Goal: Task Accomplishment & Management: Manage account settings

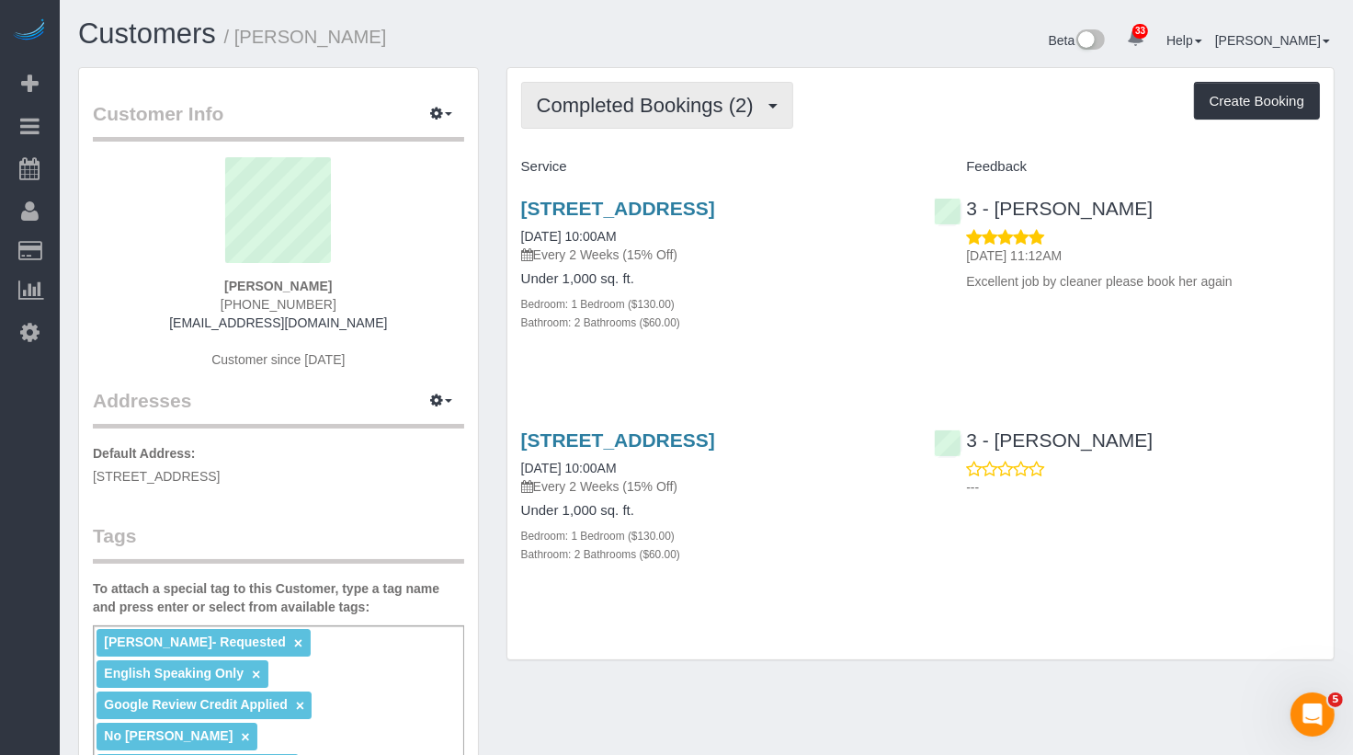
click at [738, 94] on span "Completed Bookings (2)" at bounding box center [650, 105] width 226 height 23
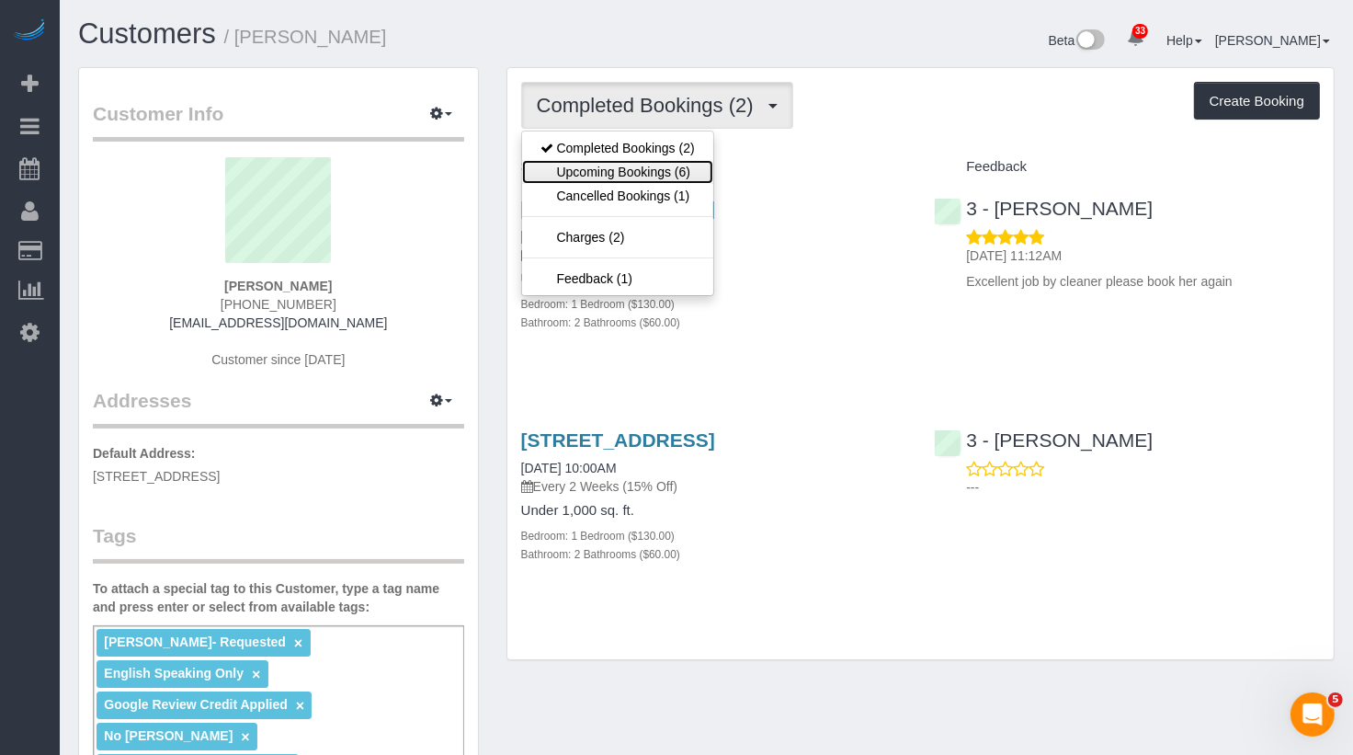
click at [674, 176] on link "Upcoming Bookings (6)" at bounding box center [617, 172] width 191 height 24
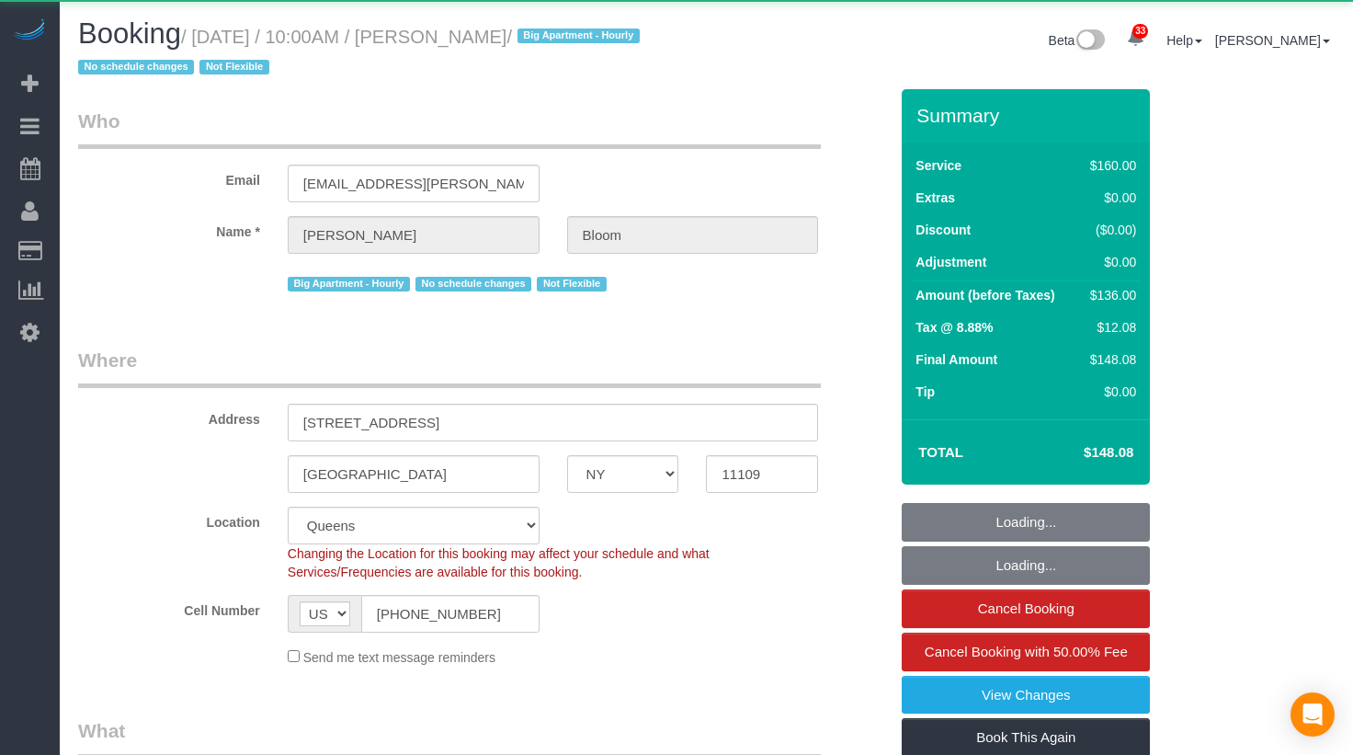
select select "NY"
select select "object:911"
select select "string:stripe-pm_1OR5nT4VGloSiKo7ZYWpMpVz"
select select "spot1"
select select "number:58"
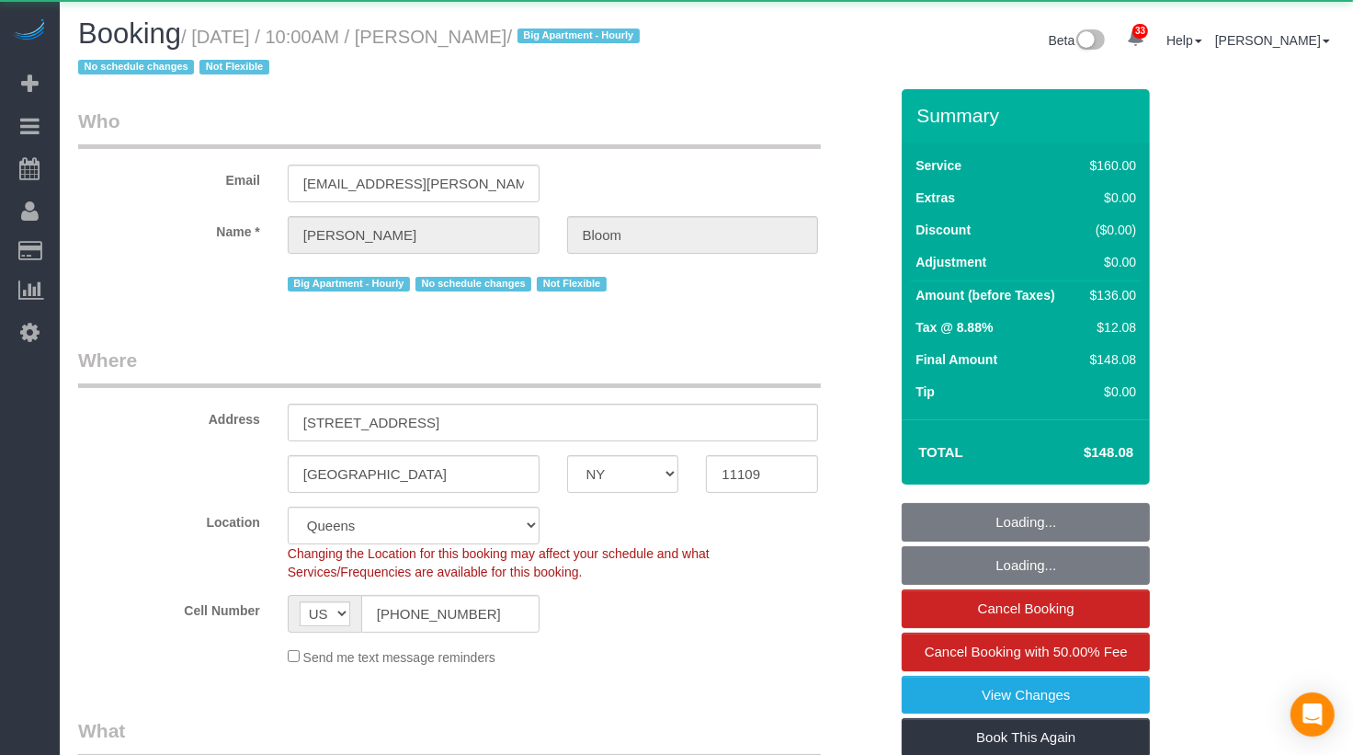
select select "number:90"
select select "number:15"
select select "number:5"
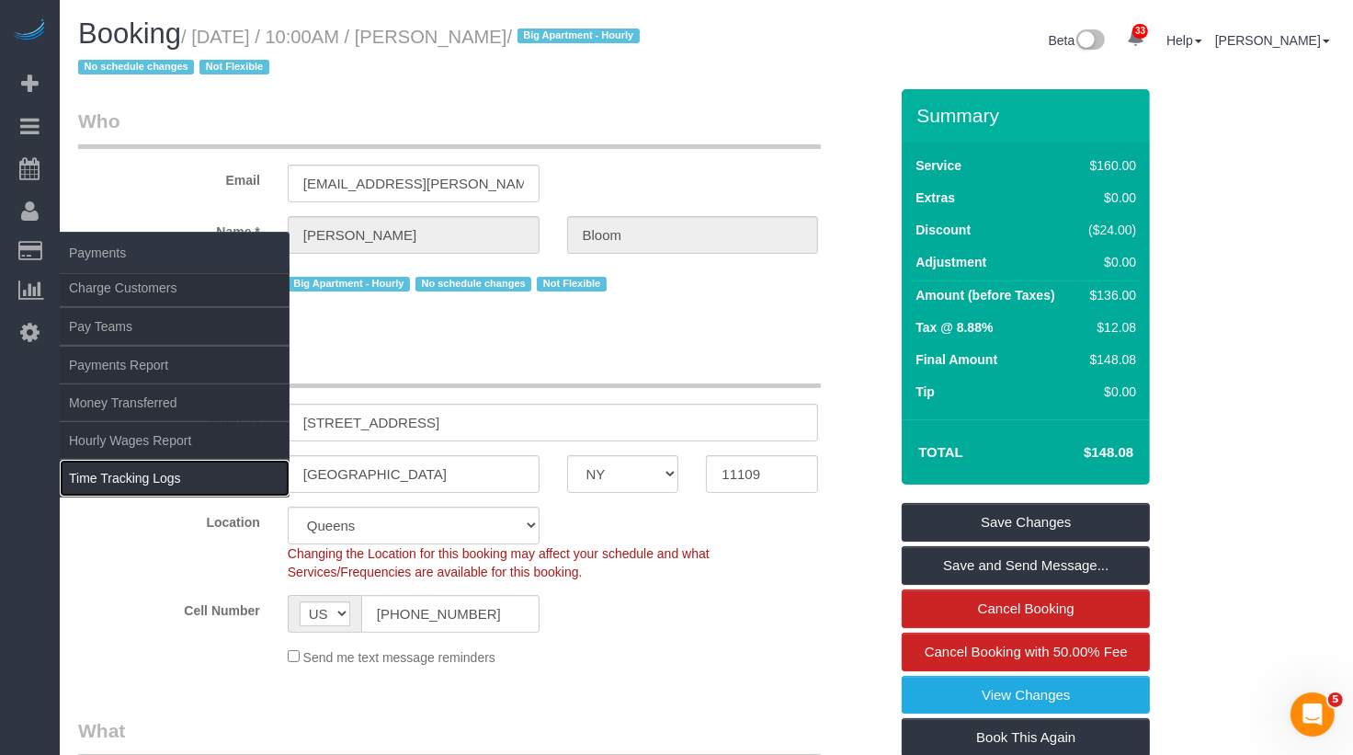
click at [104, 460] on link "Time Tracking Logs" at bounding box center [175, 478] width 230 height 37
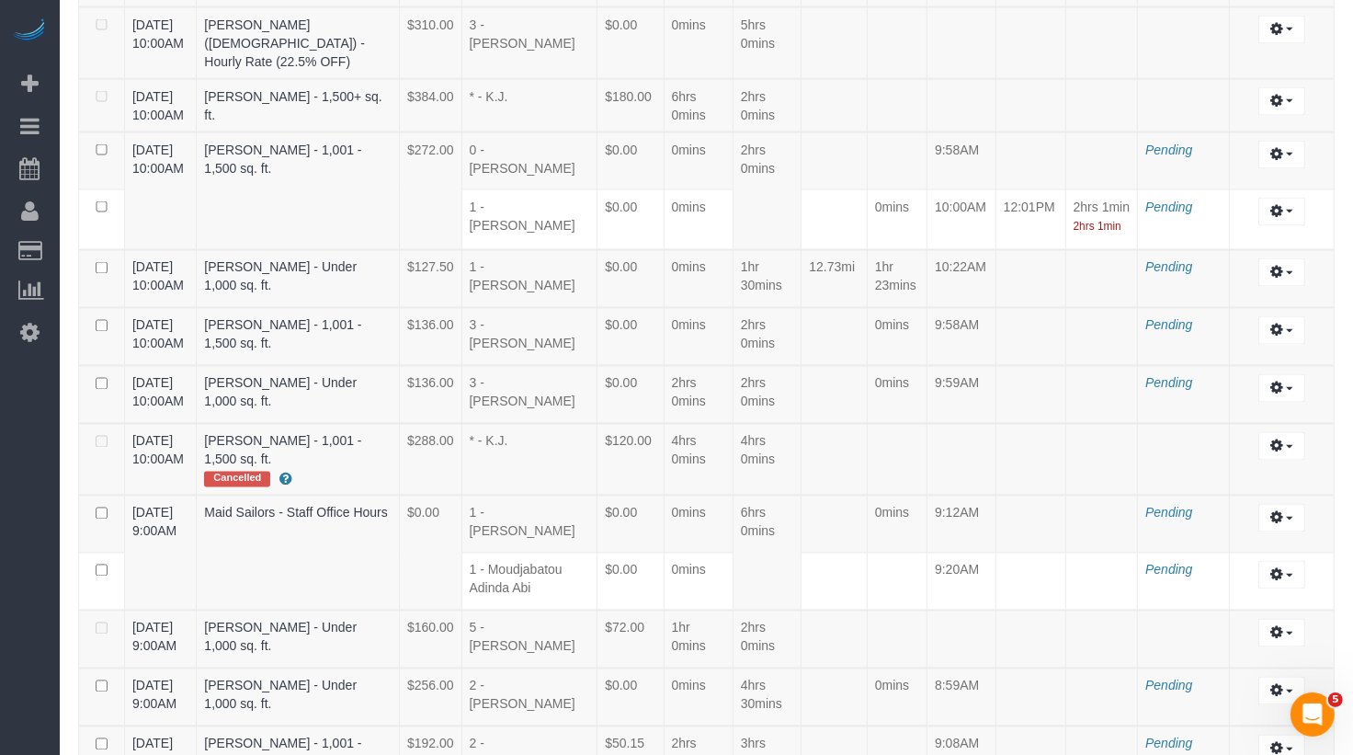
scroll to position [2754, 0]
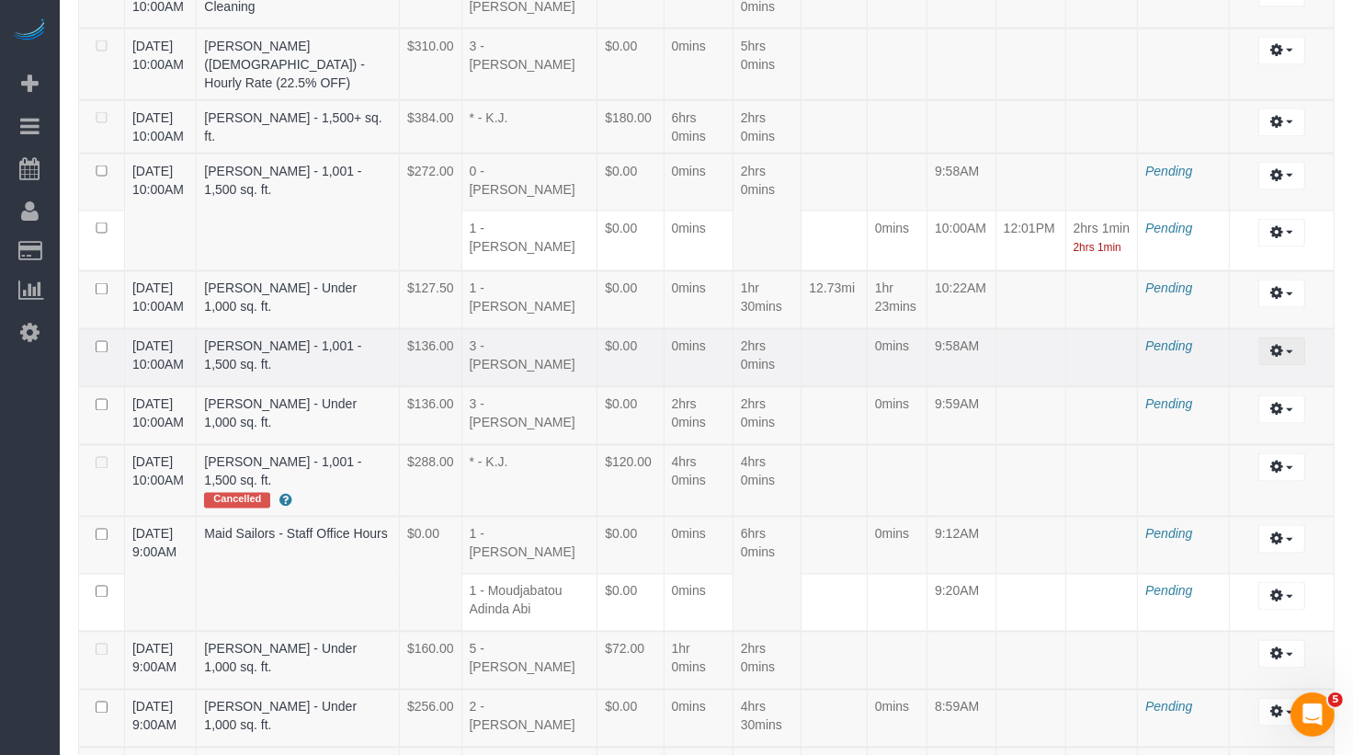
click at [1293, 337] on button "button" at bounding box center [1281, 351] width 47 height 28
click at [1248, 373] on link "Edit" at bounding box center [1231, 385] width 145 height 24
select select "draft"
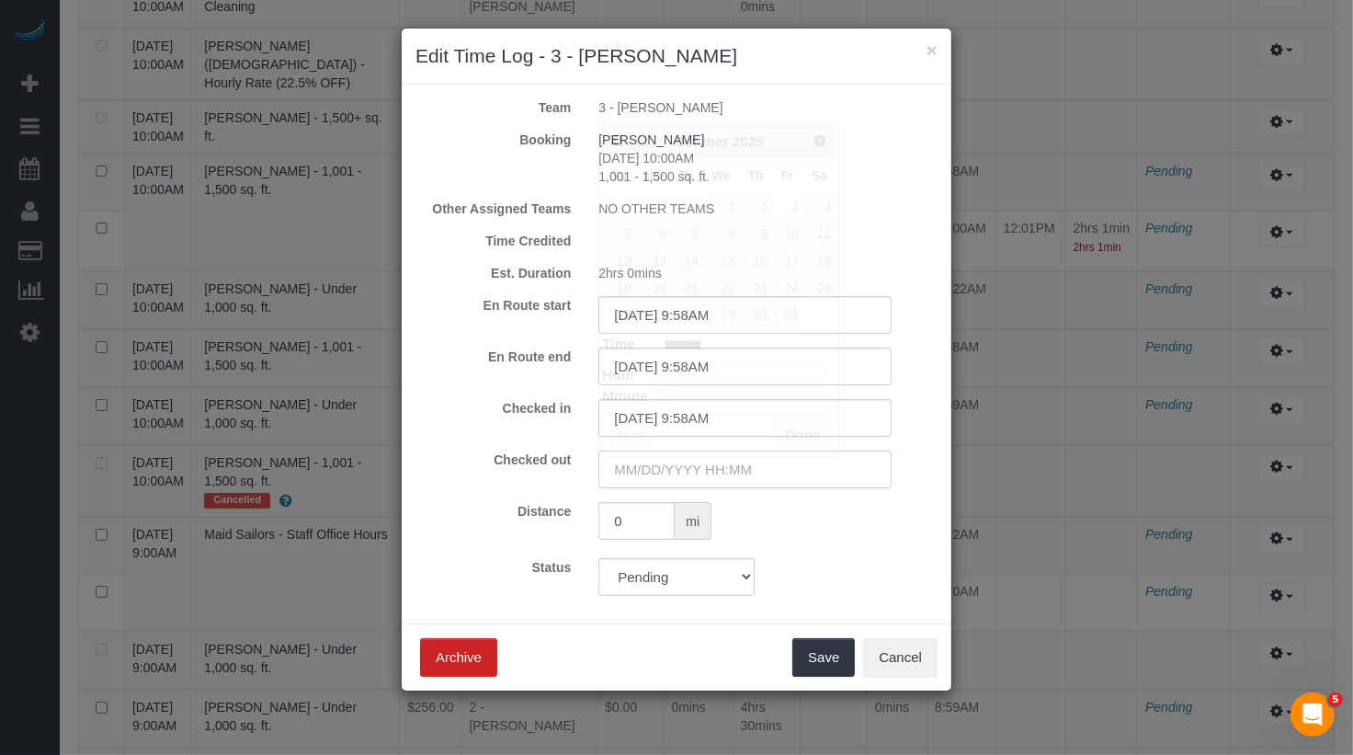
click at [669, 468] on input "text" at bounding box center [744, 469] width 293 height 38
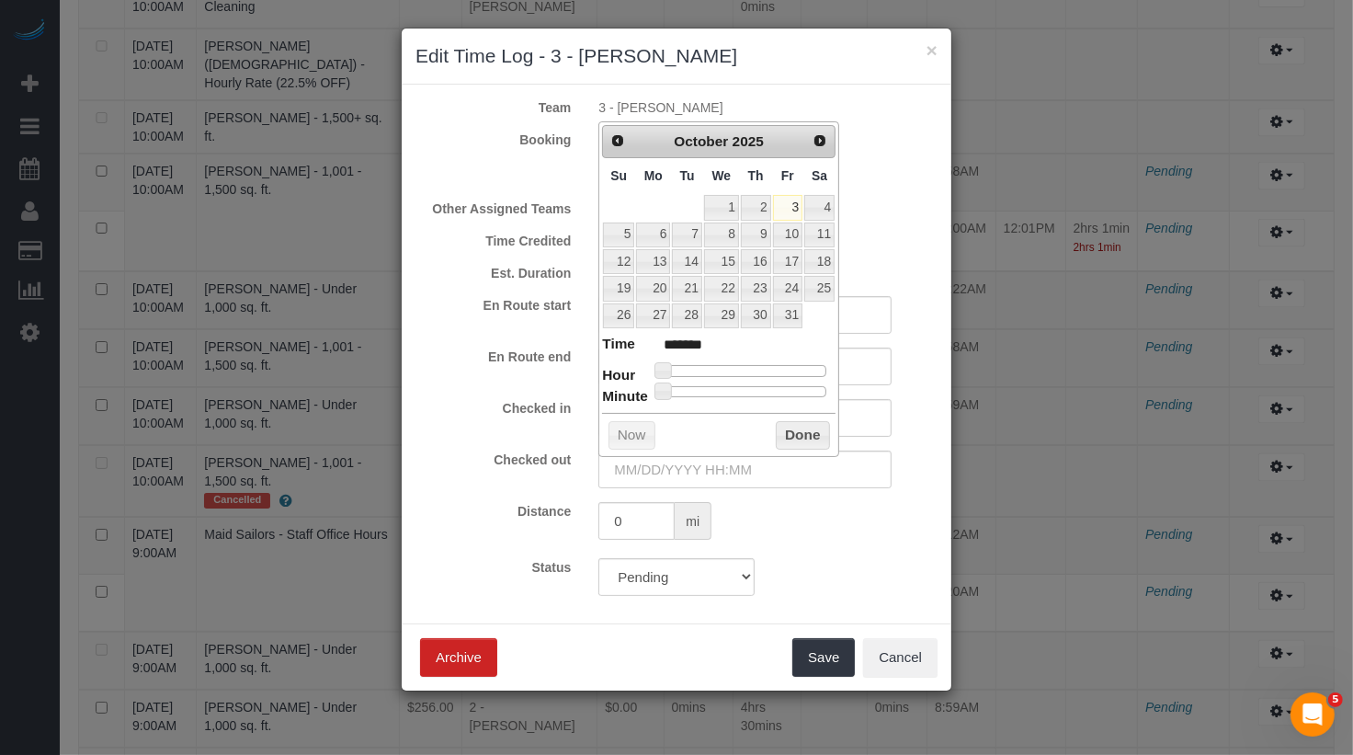
type input "10/03/2025 12:00PM"
type input "*******"
click at [747, 369] on div at bounding box center [744, 370] width 165 height 11
type input "10/03/2025 12:01PM"
type input "*******"
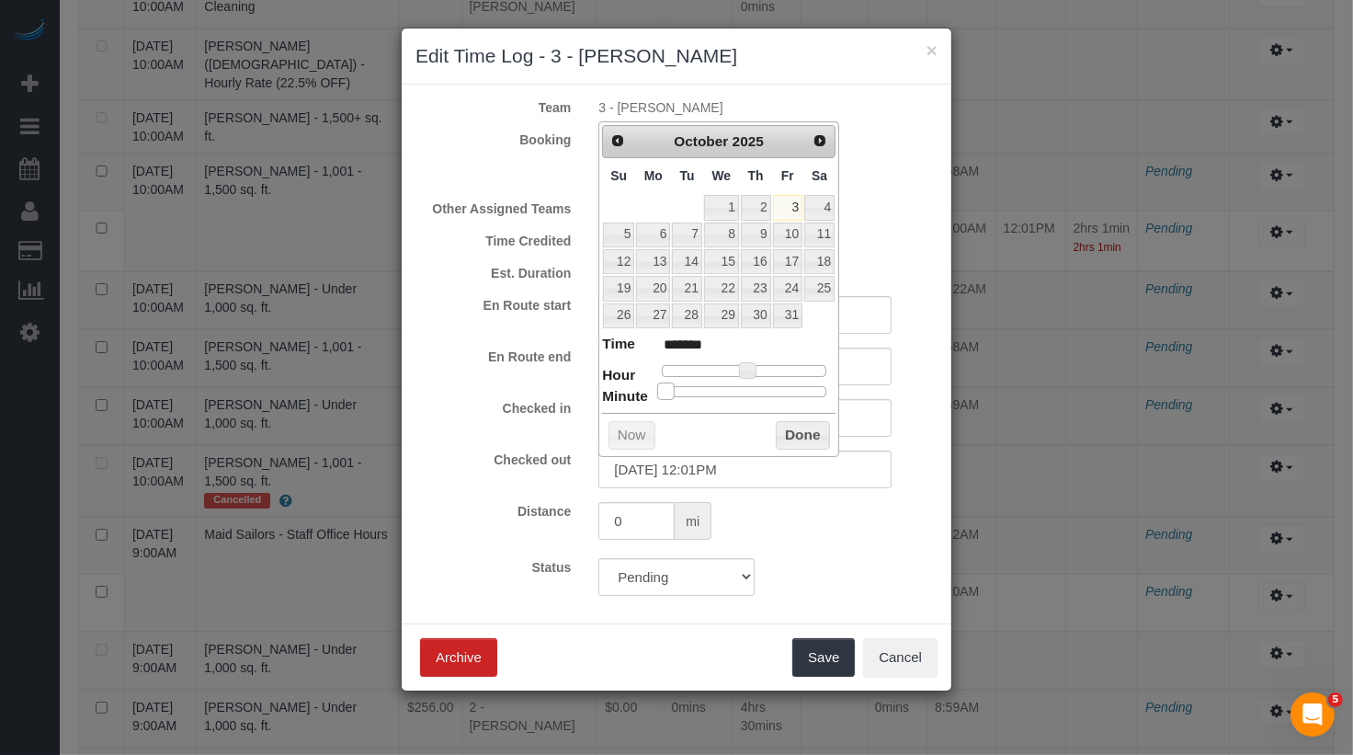
type input "10/03/2025 12:02PM"
type input "*******"
click at [673, 386] on span at bounding box center [668, 390] width 17 height 17
type input "10/03/2025 12:01PM"
type input "*******"
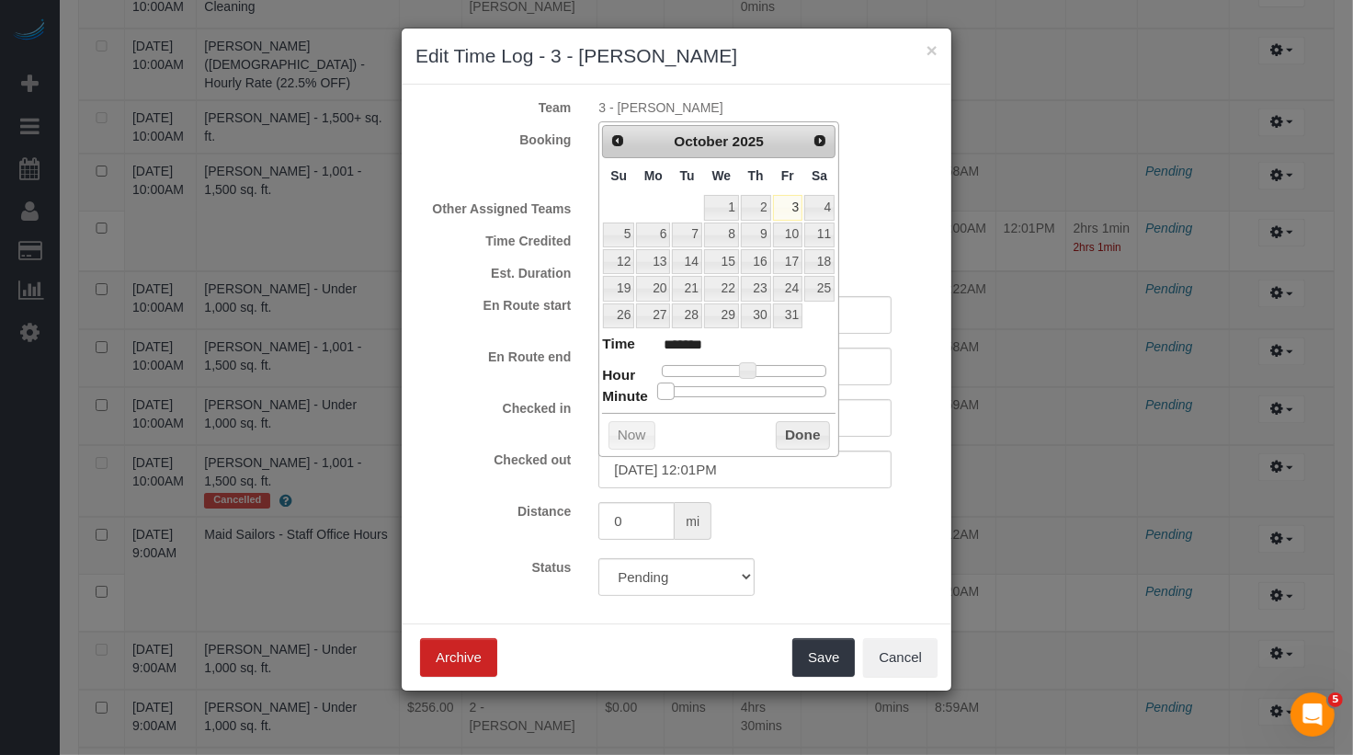
click at [671, 386] on span at bounding box center [665, 390] width 17 height 17
click at [801, 421] on button "Done" at bounding box center [803, 435] width 54 height 29
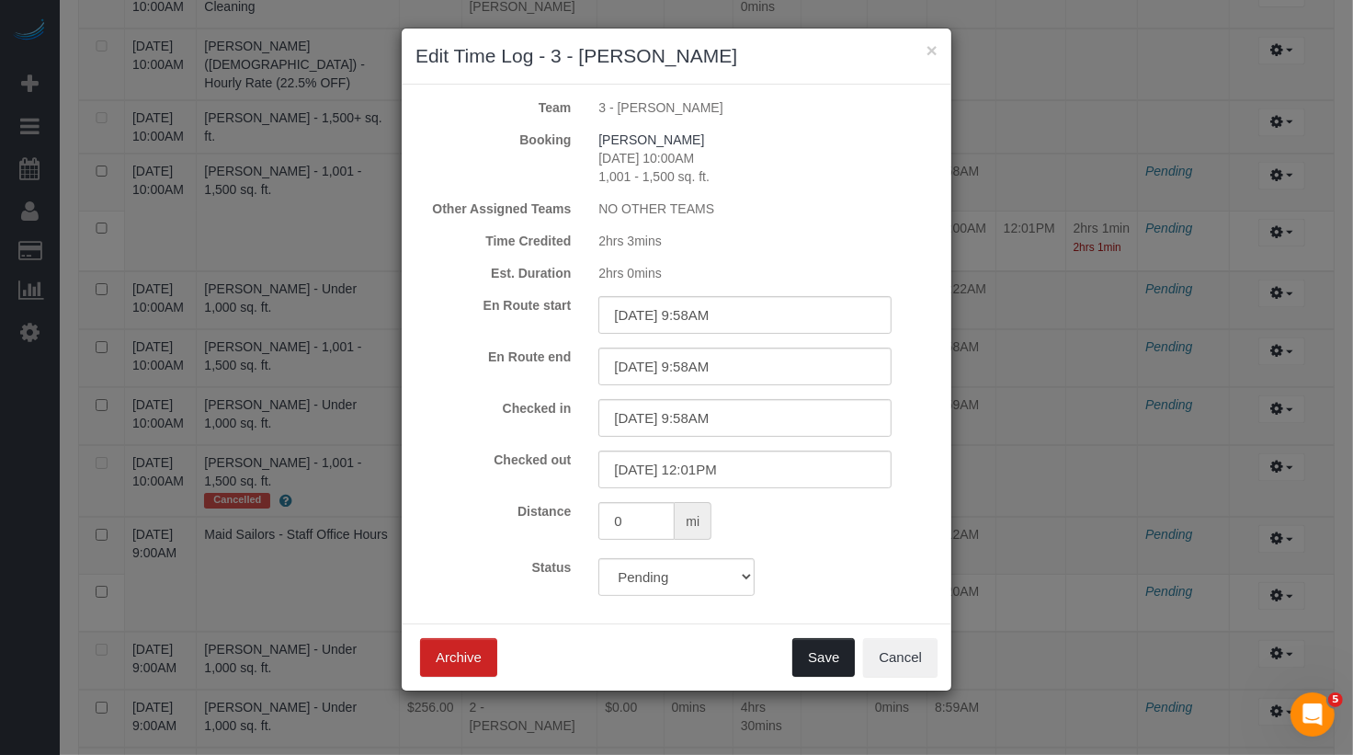
click at [820, 652] on button "Save" at bounding box center [823, 657] width 62 height 39
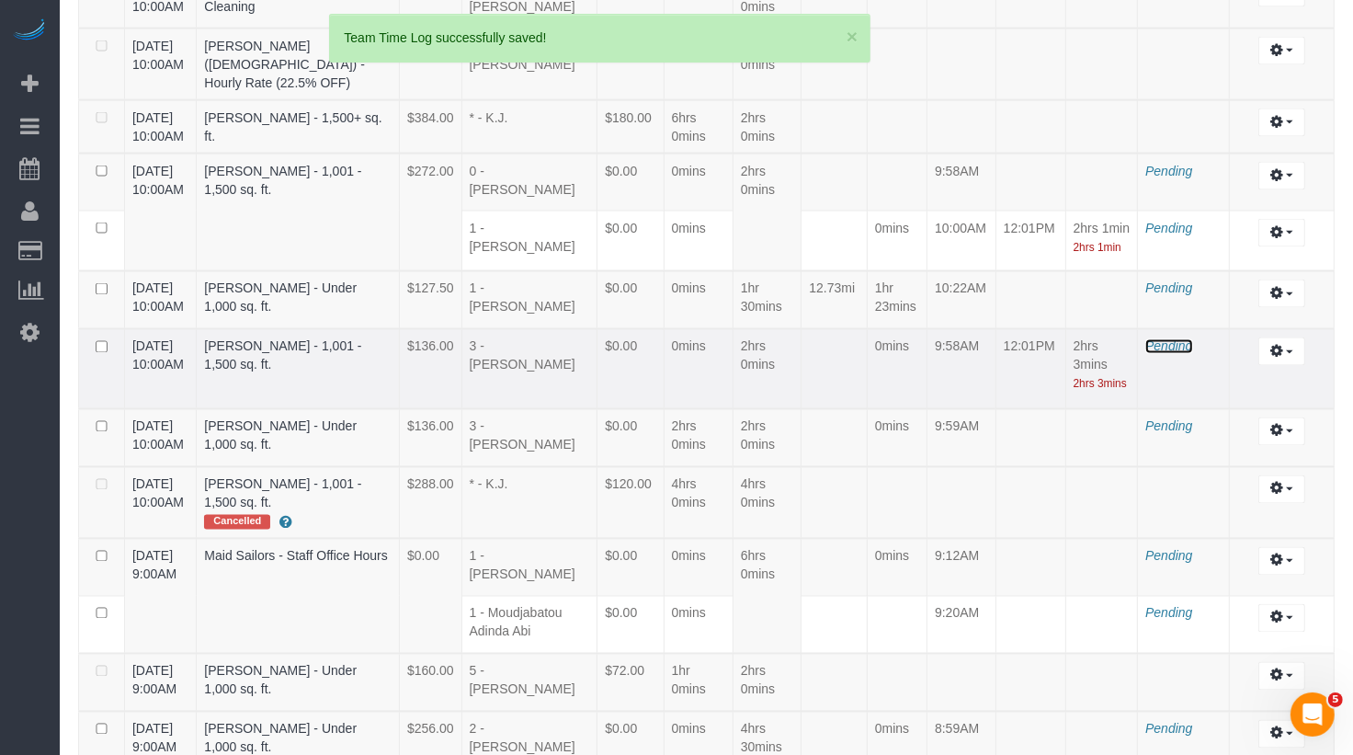
click at [1169, 339] on span "Pending" at bounding box center [1168, 346] width 47 height 15
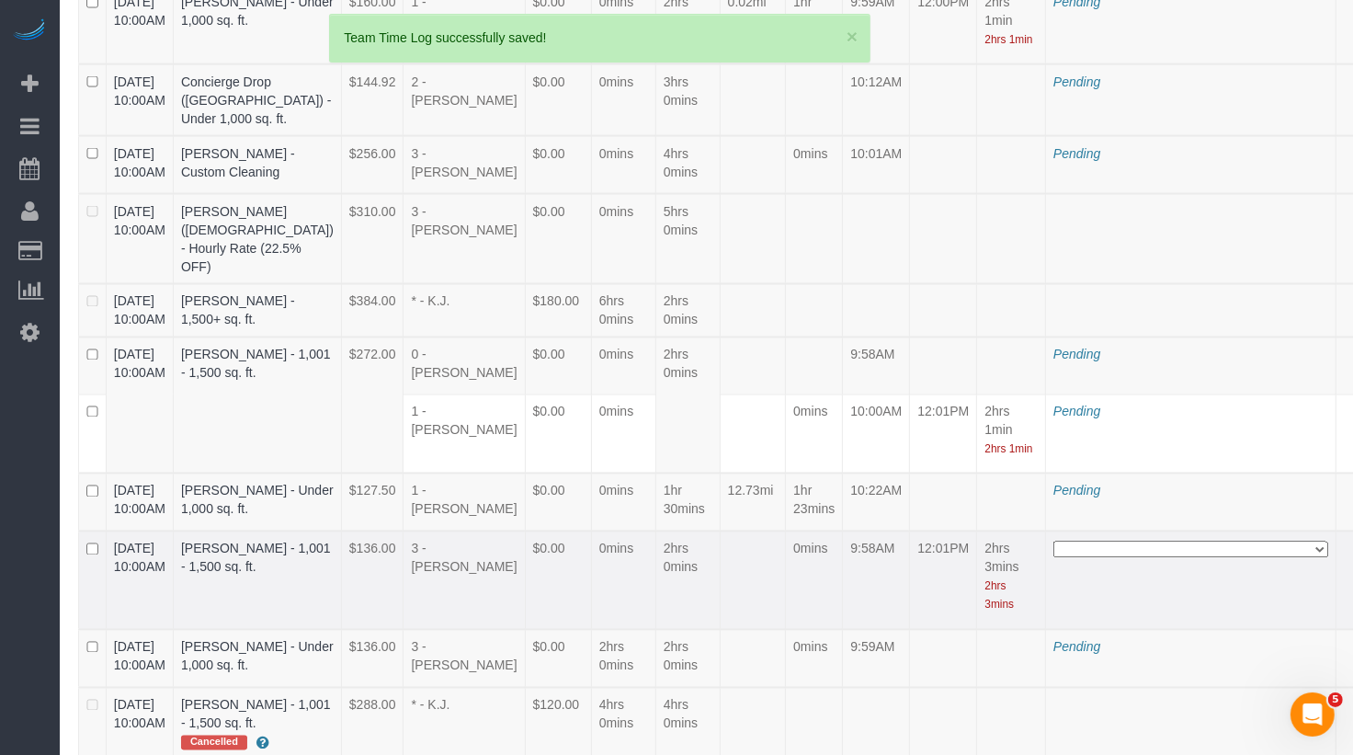
scroll to position [4073, 0]
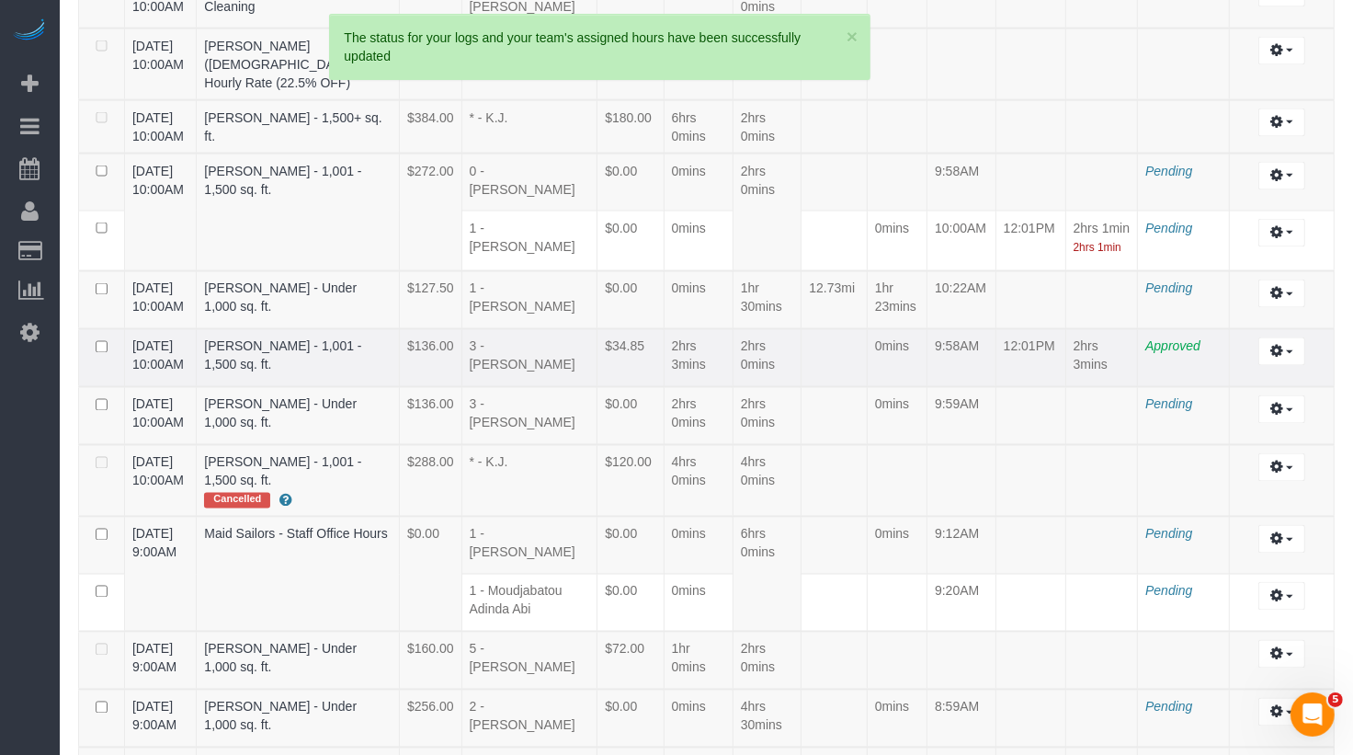
scroll to position [2709, 0]
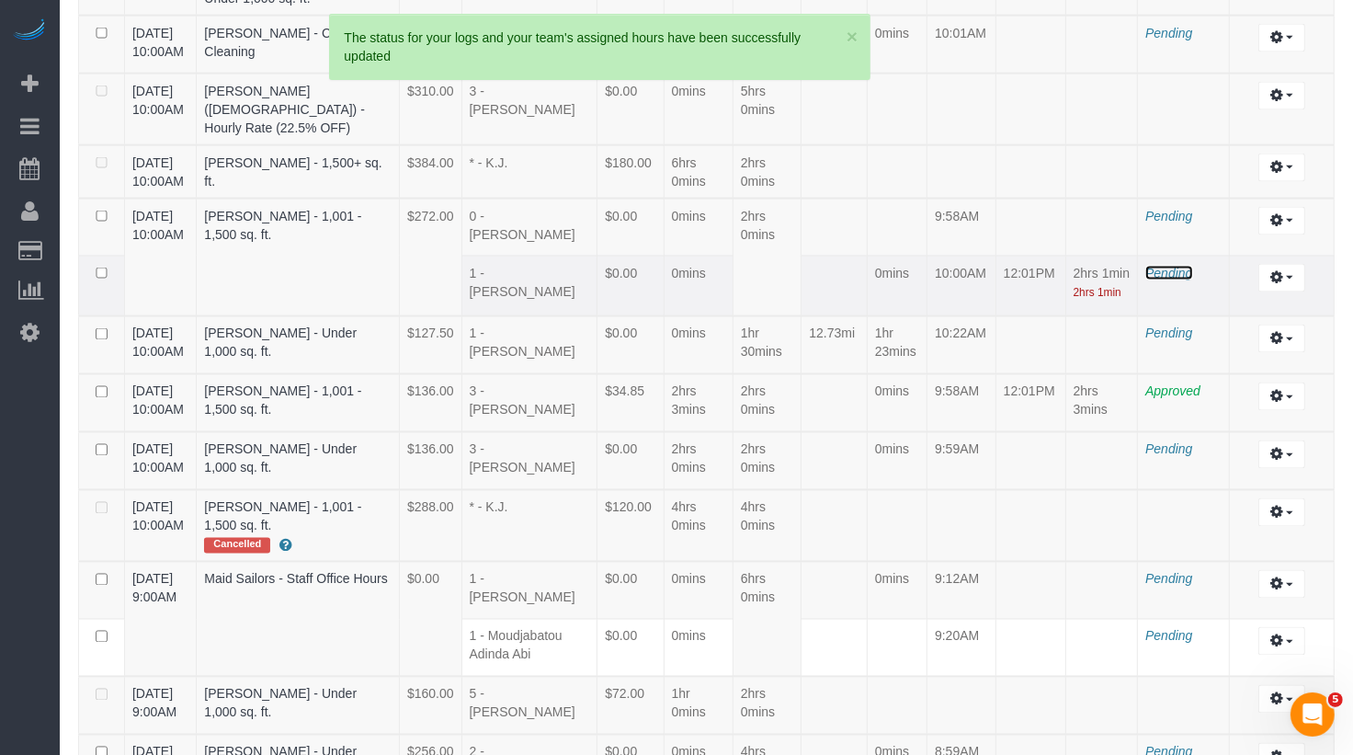
click at [1175, 266] on span "Pending" at bounding box center [1168, 273] width 47 height 15
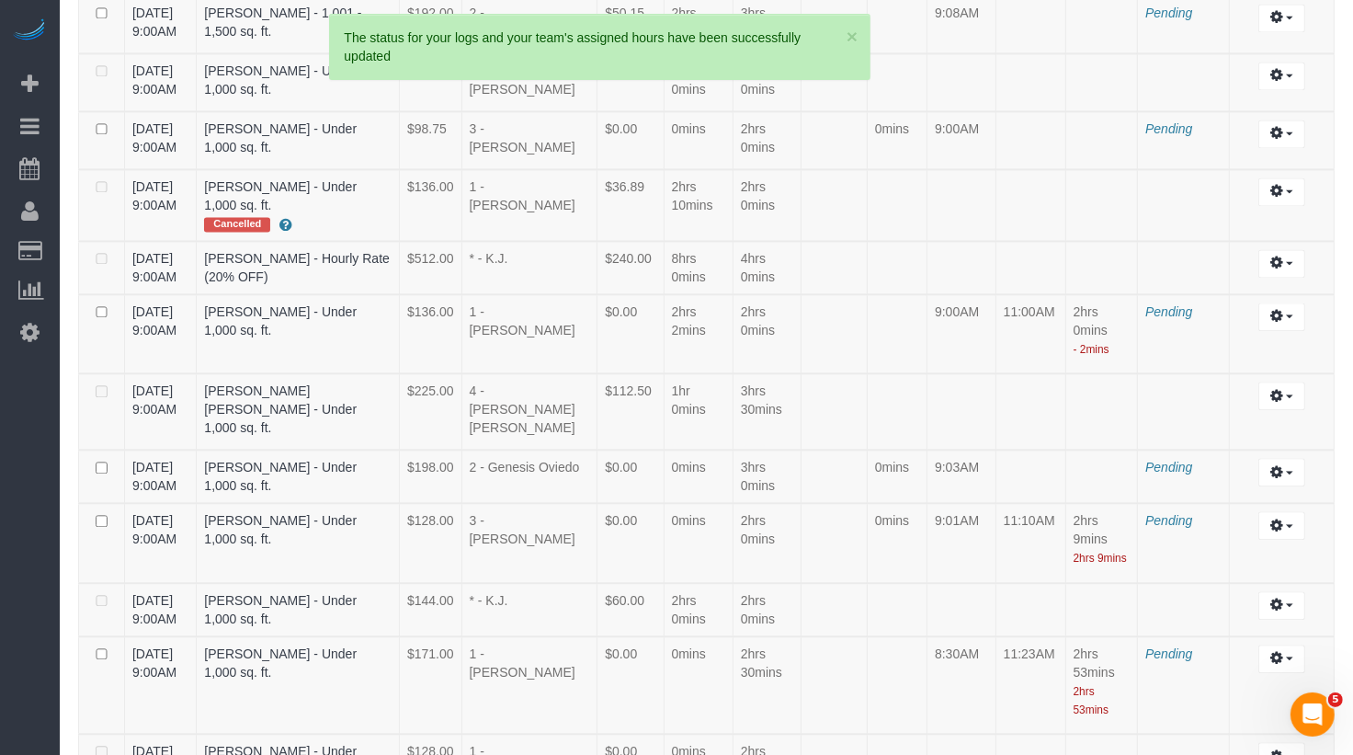
scroll to position [3724, 0]
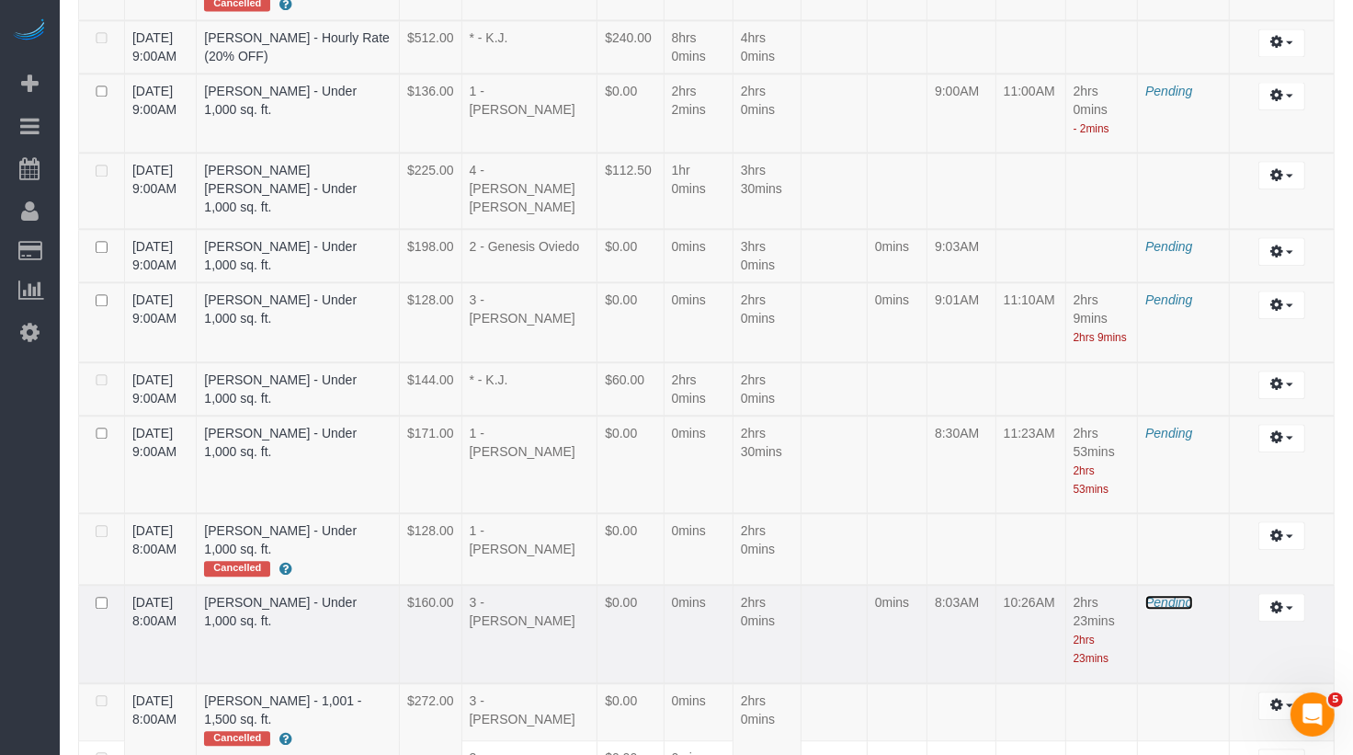
click at [1168, 595] on span "Pending" at bounding box center [1168, 602] width 47 height 15
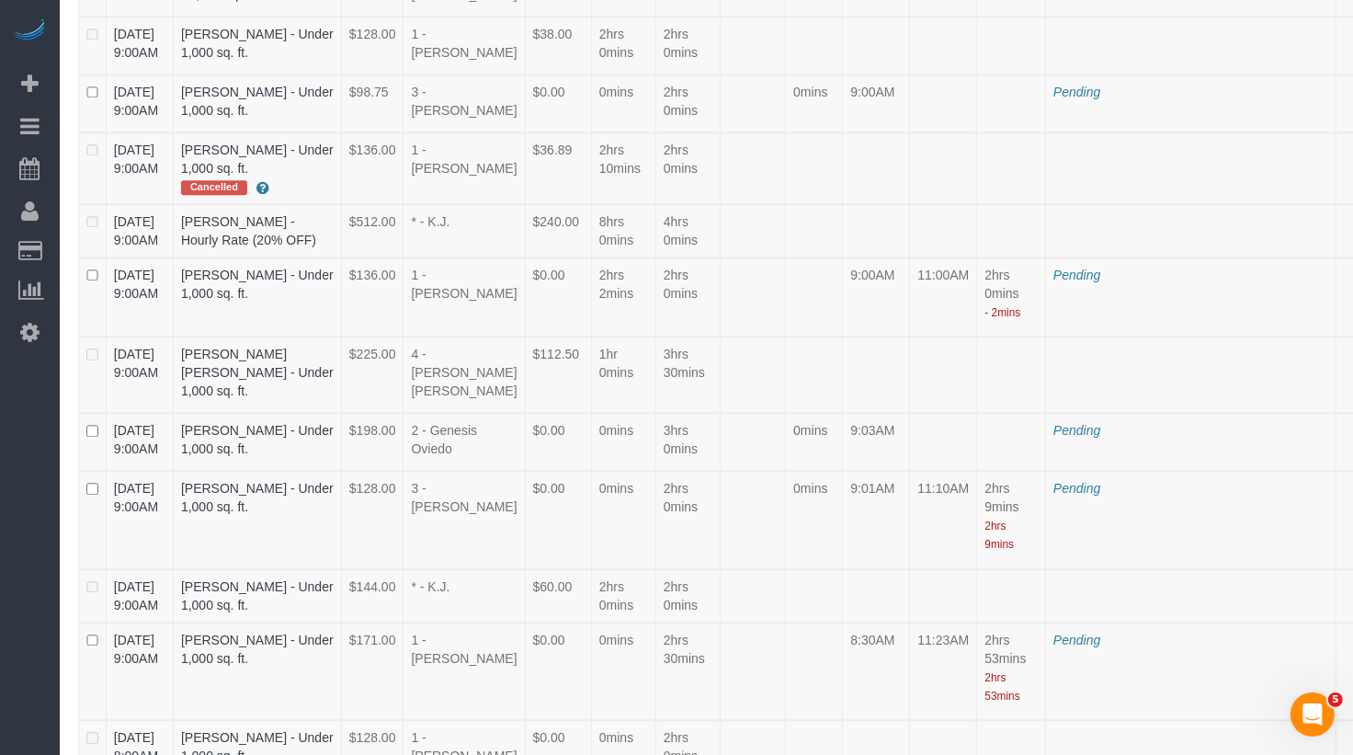
scroll to position [5556, 0]
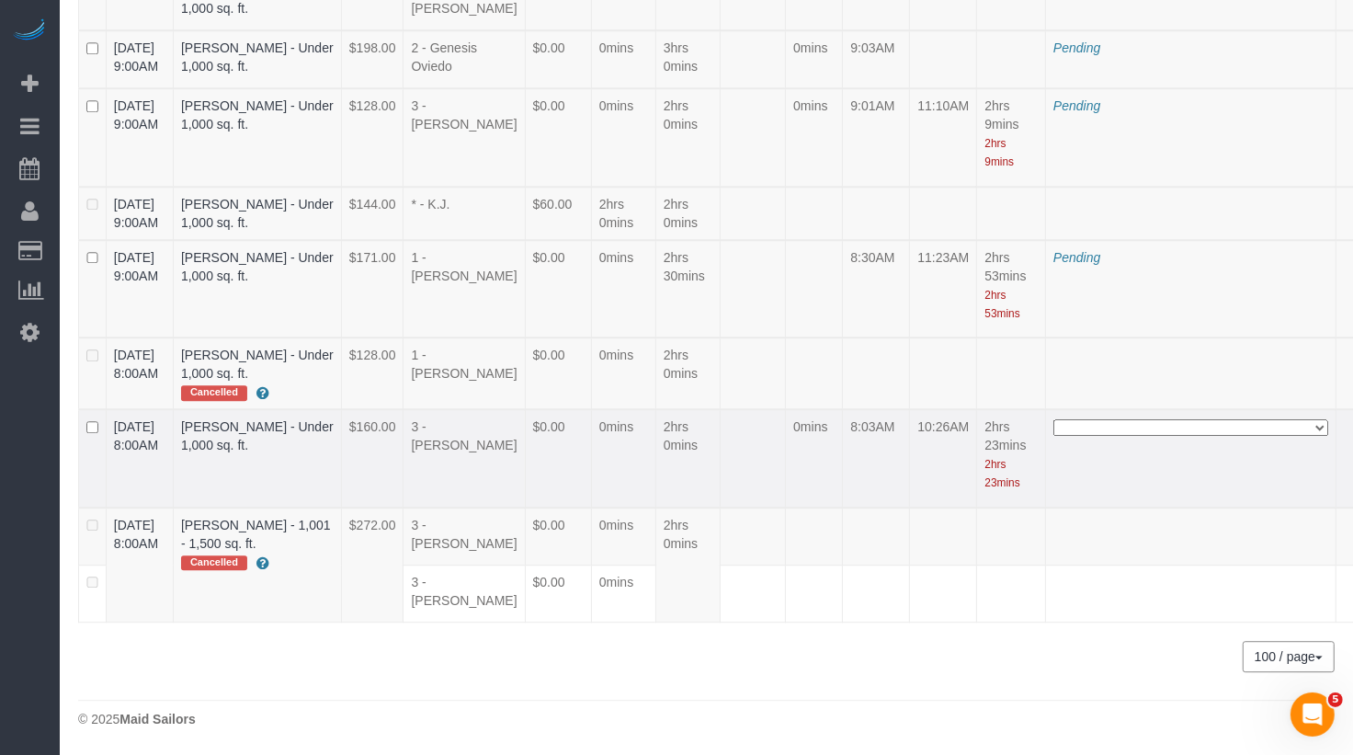
click at [1095, 436] on select "**********" at bounding box center [1190, 427] width 275 height 17
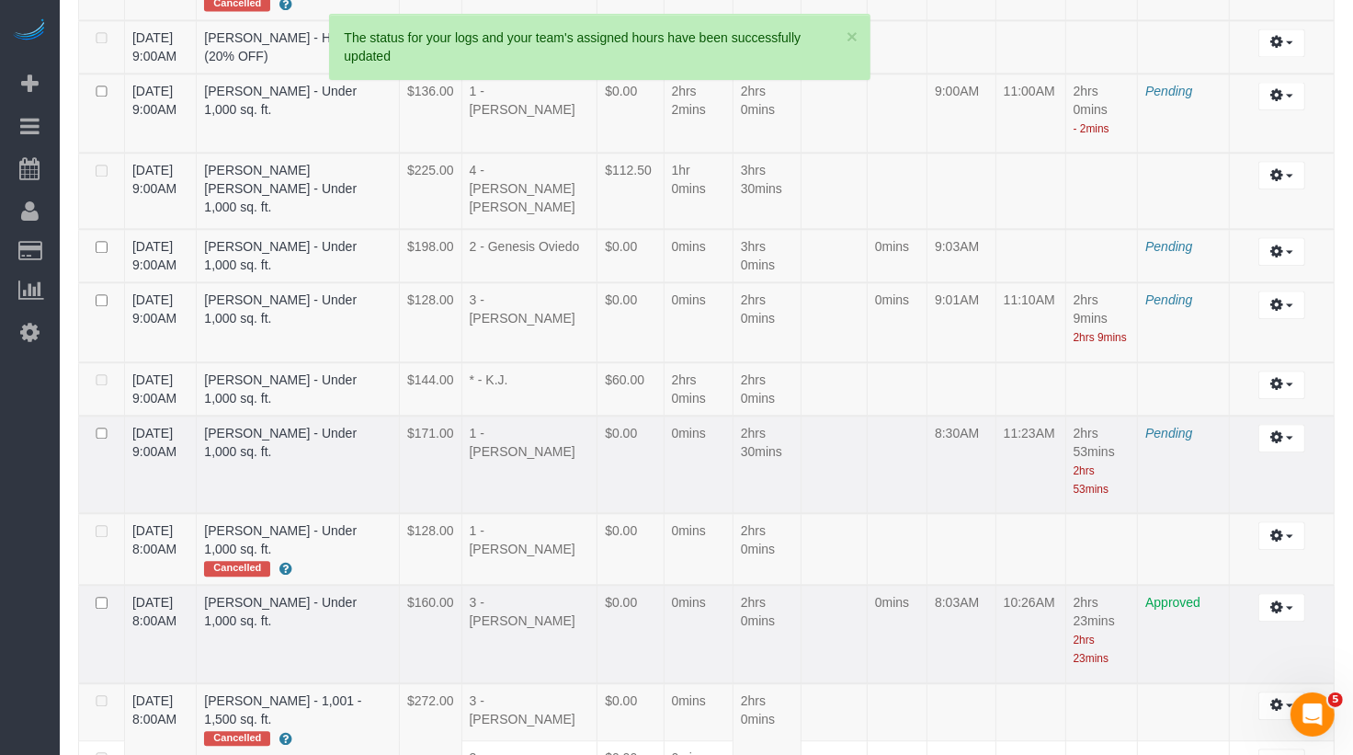
scroll to position [3702, 0]
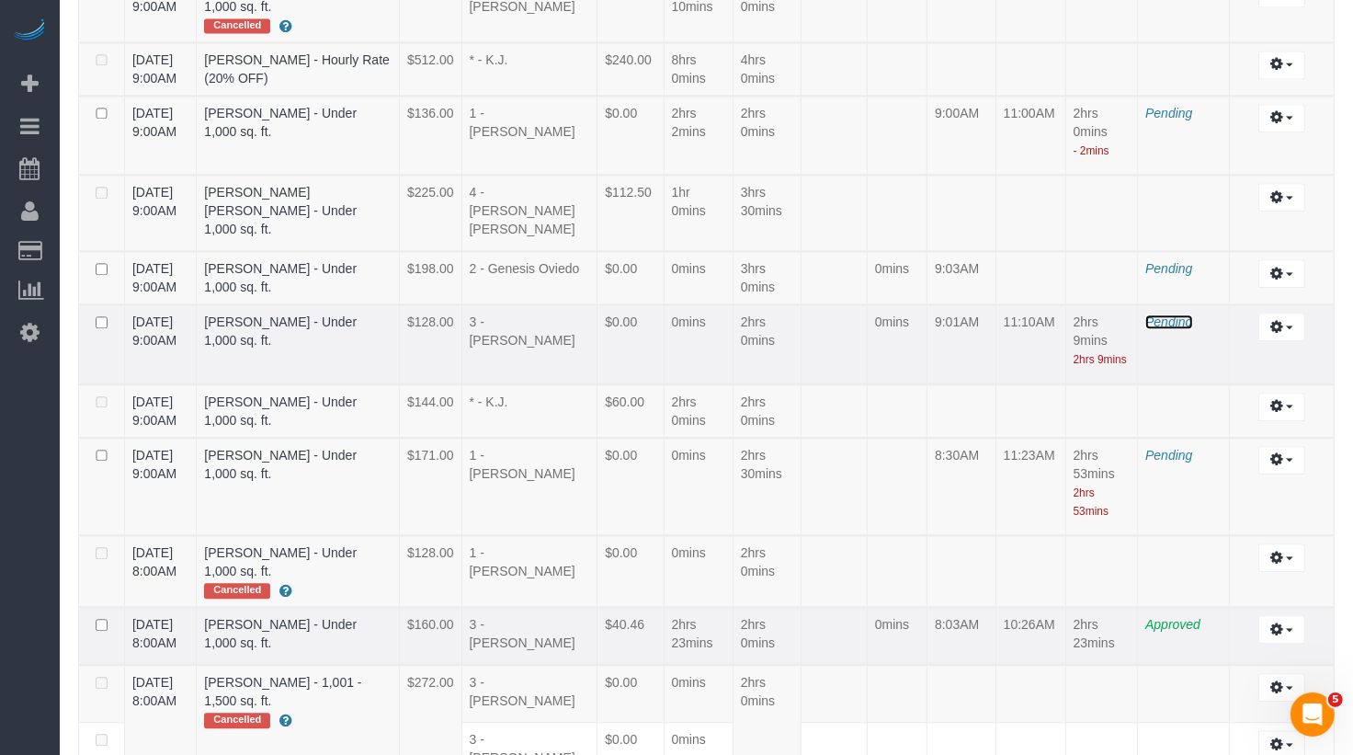
click at [1174, 314] on span "Pending" at bounding box center [1168, 321] width 47 height 15
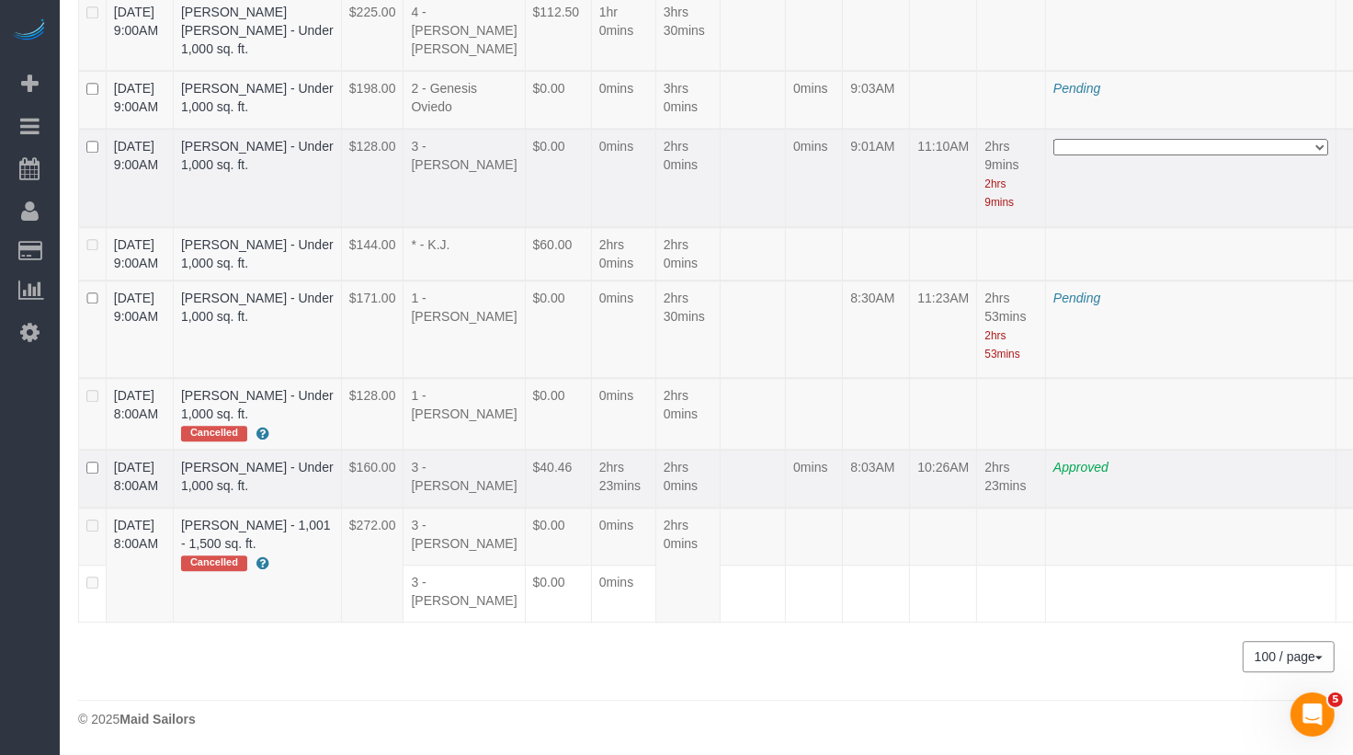
click at [1172, 155] on select "**********" at bounding box center [1190, 147] width 275 height 17
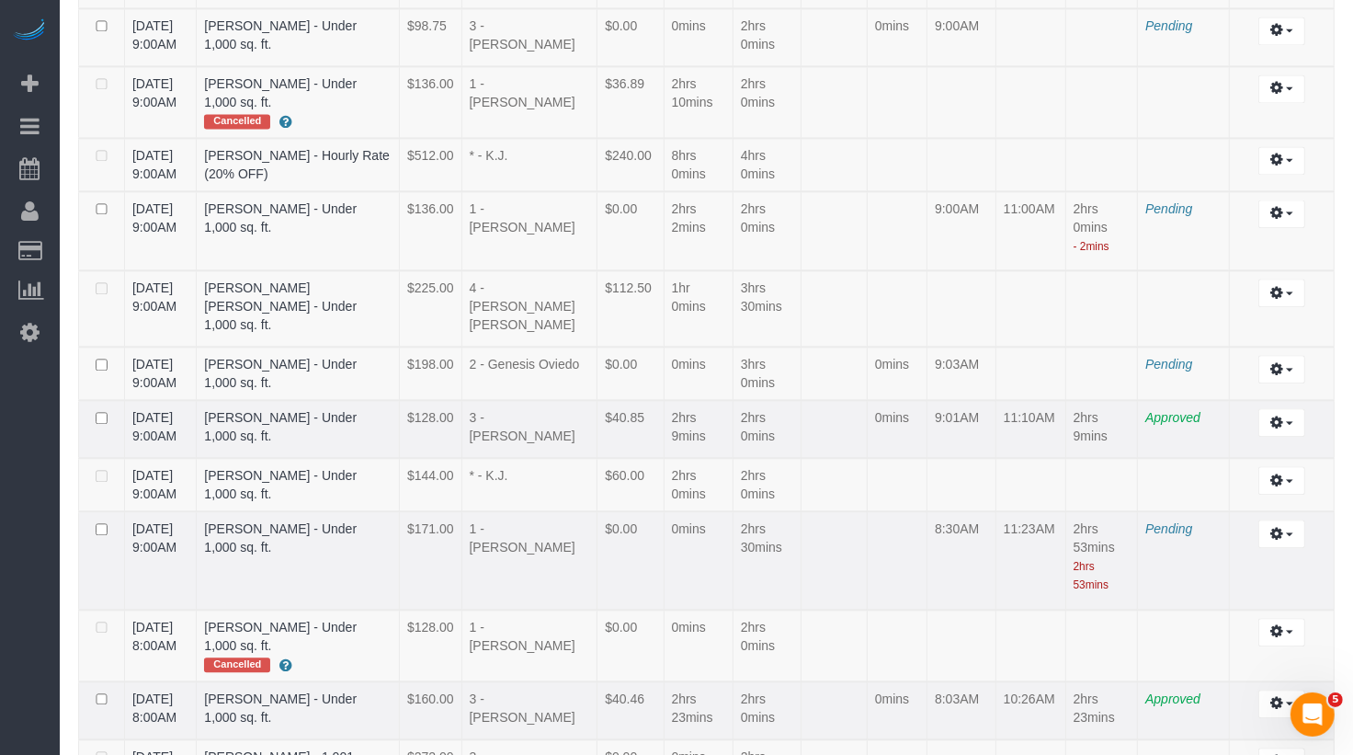
scroll to position [3594, 0]
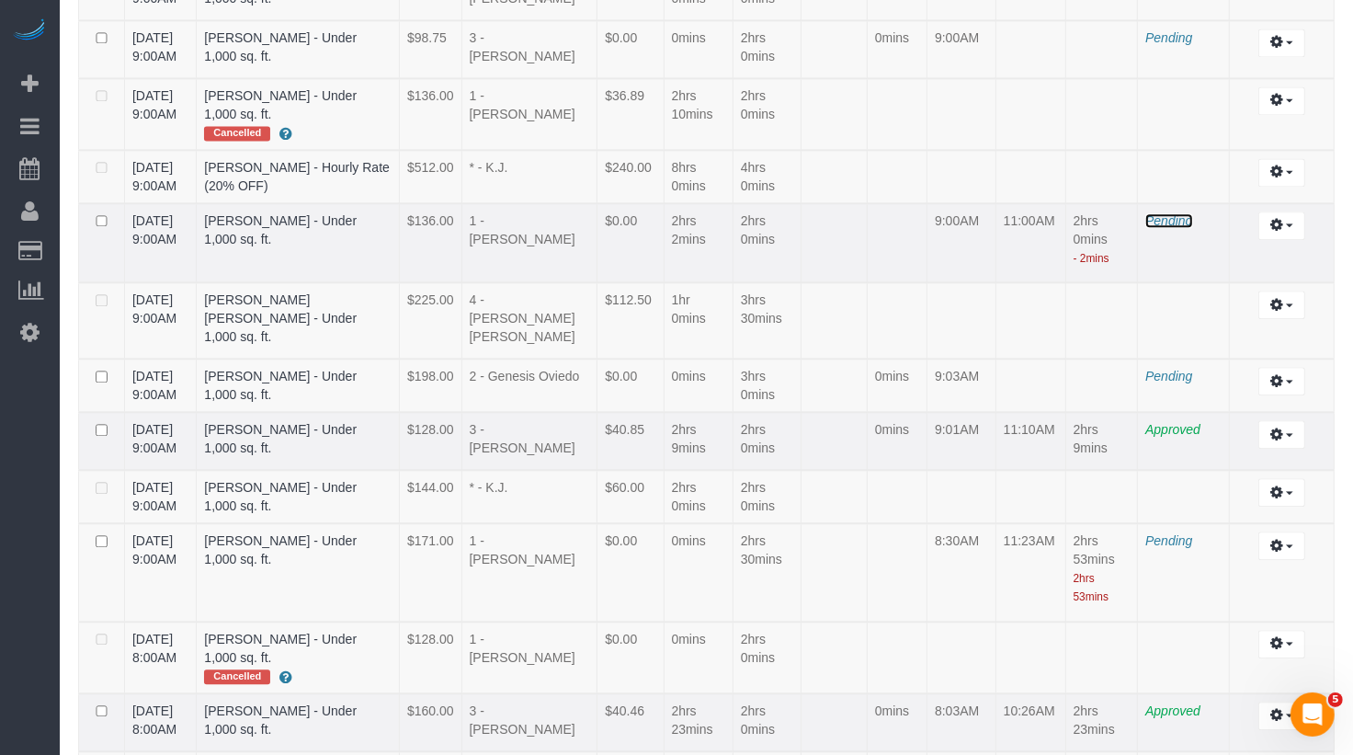
click at [1155, 213] on span "Pending" at bounding box center [1168, 220] width 47 height 15
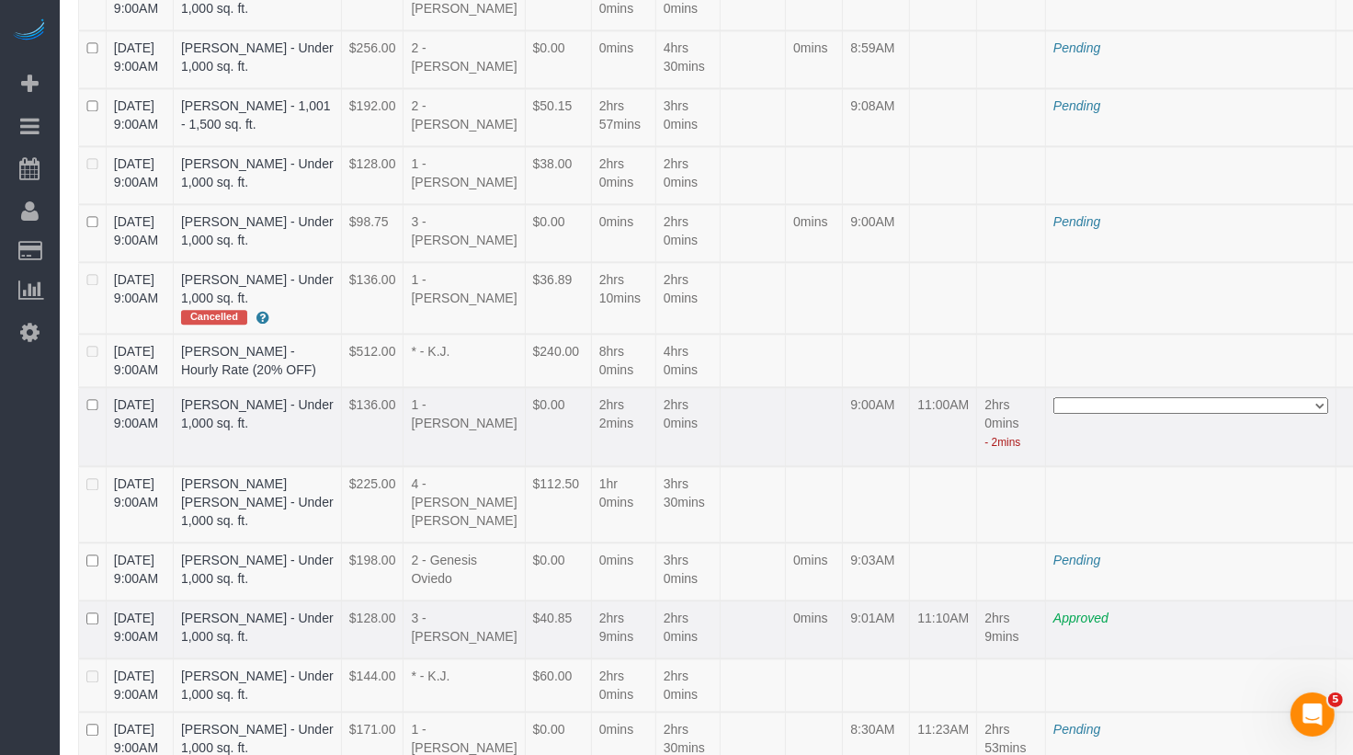
scroll to position [5354, 0]
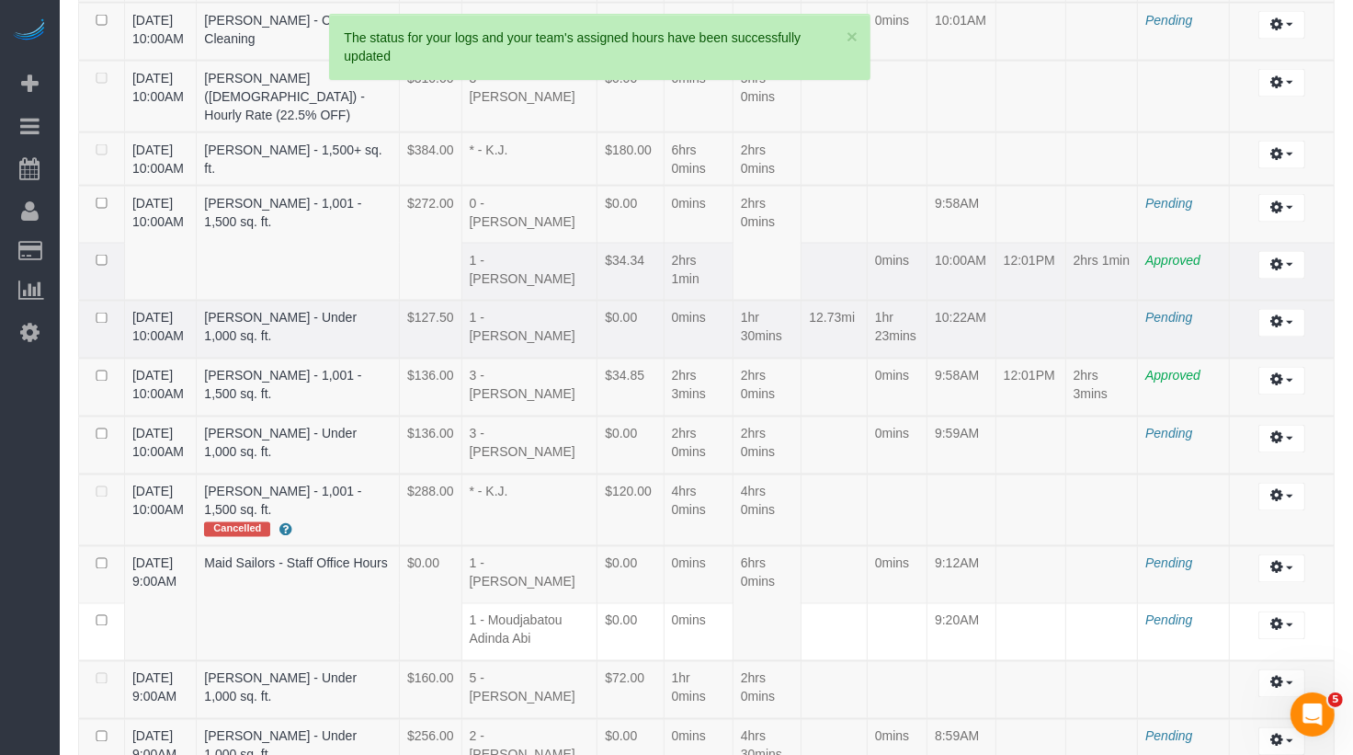
scroll to position [3654, 0]
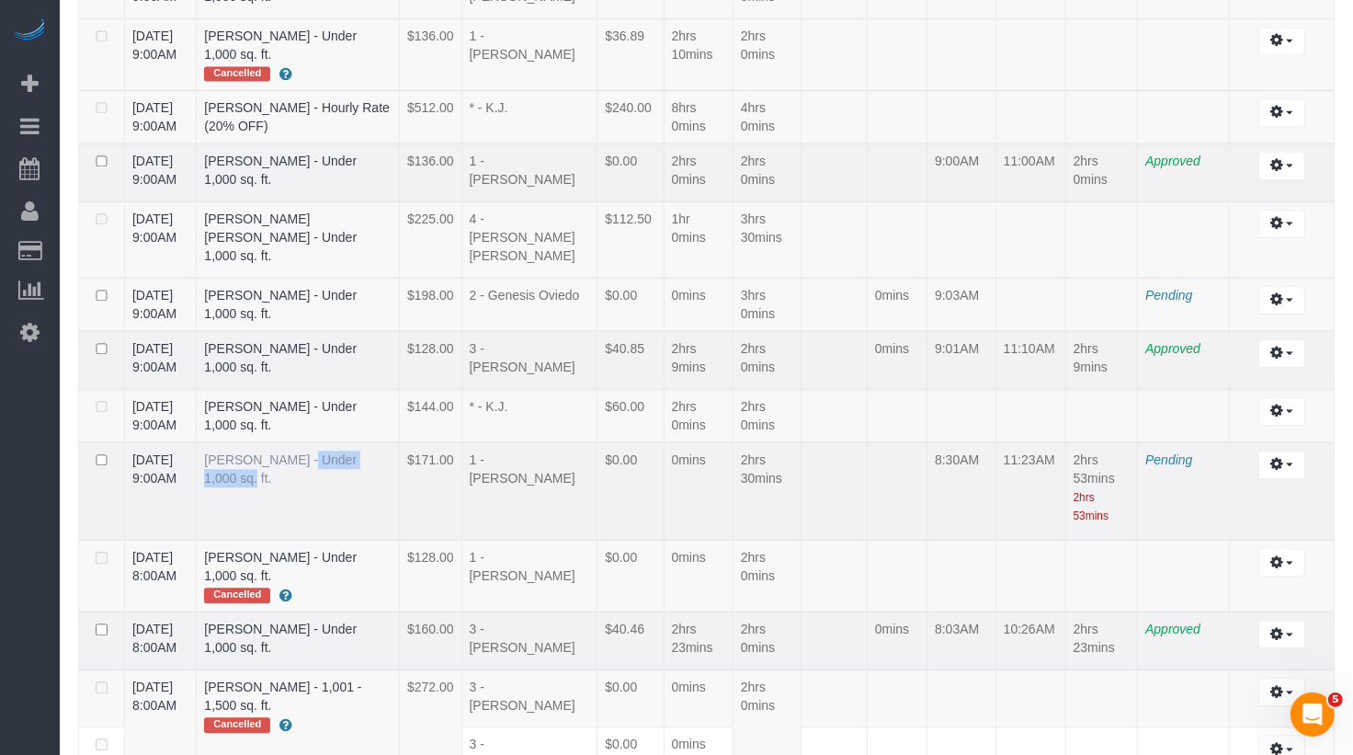
drag, startPoint x: 224, startPoint y: 306, endPoint x: 323, endPoint y: 322, distance: 99.6
click at [323, 442] on td "Stephanie Kotnik - Under 1,000 sq. ft." at bounding box center [298, 491] width 203 height 98
copy link "Stephanie Kotnik"
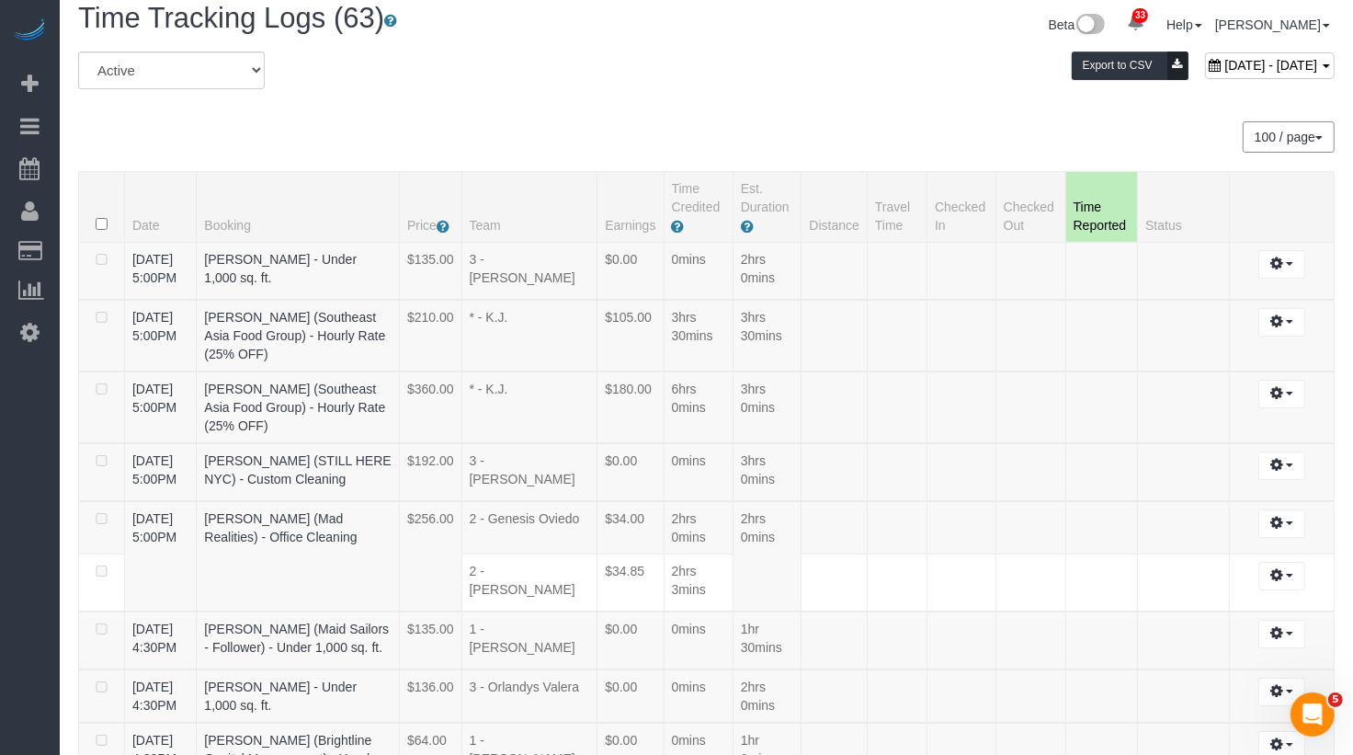
scroll to position [0, 0]
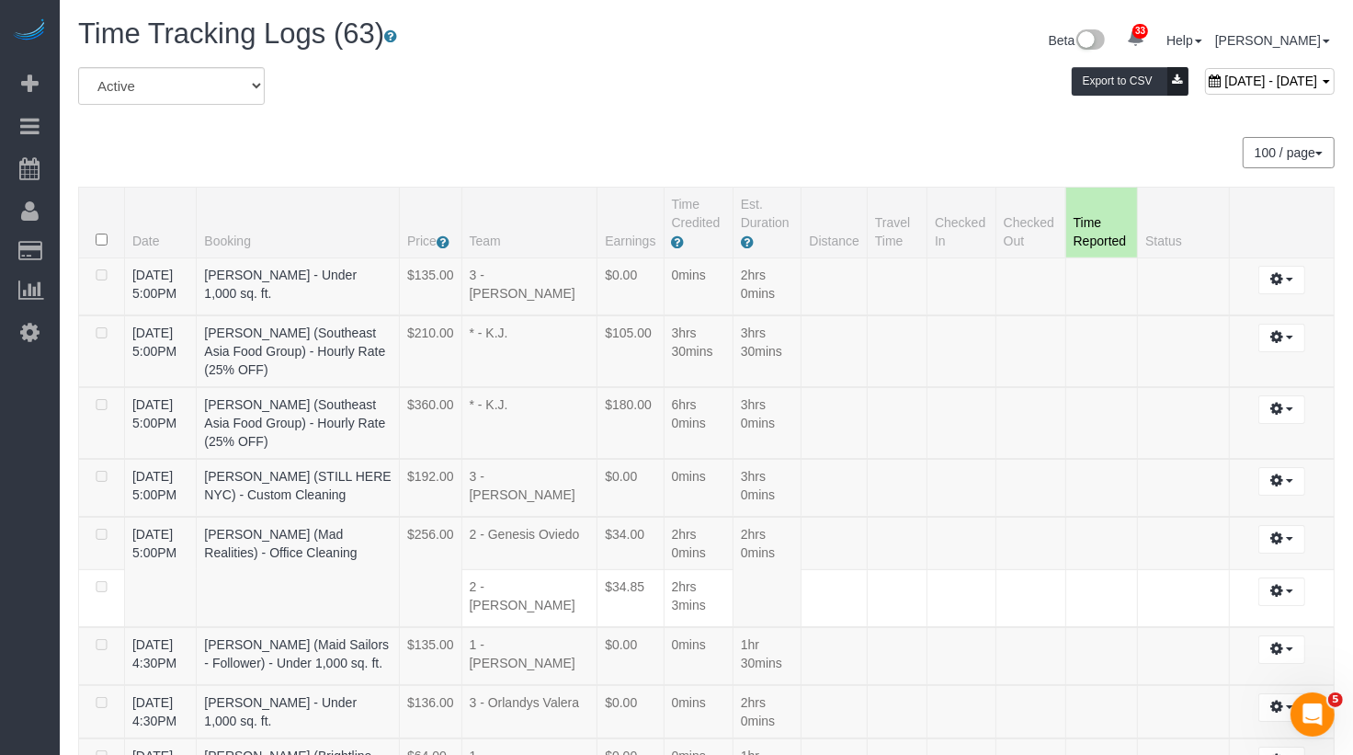
click at [1226, 95] on div "October 03, 2025 - October 03, 2025 Export to CSV" at bounding box center [921, 85] width 856 height 37
click at [1224, 79] on span "October 03, 2025 - October 03, 2025" at bounding box center [1270, 81] width 93 height 15
type input "**********"
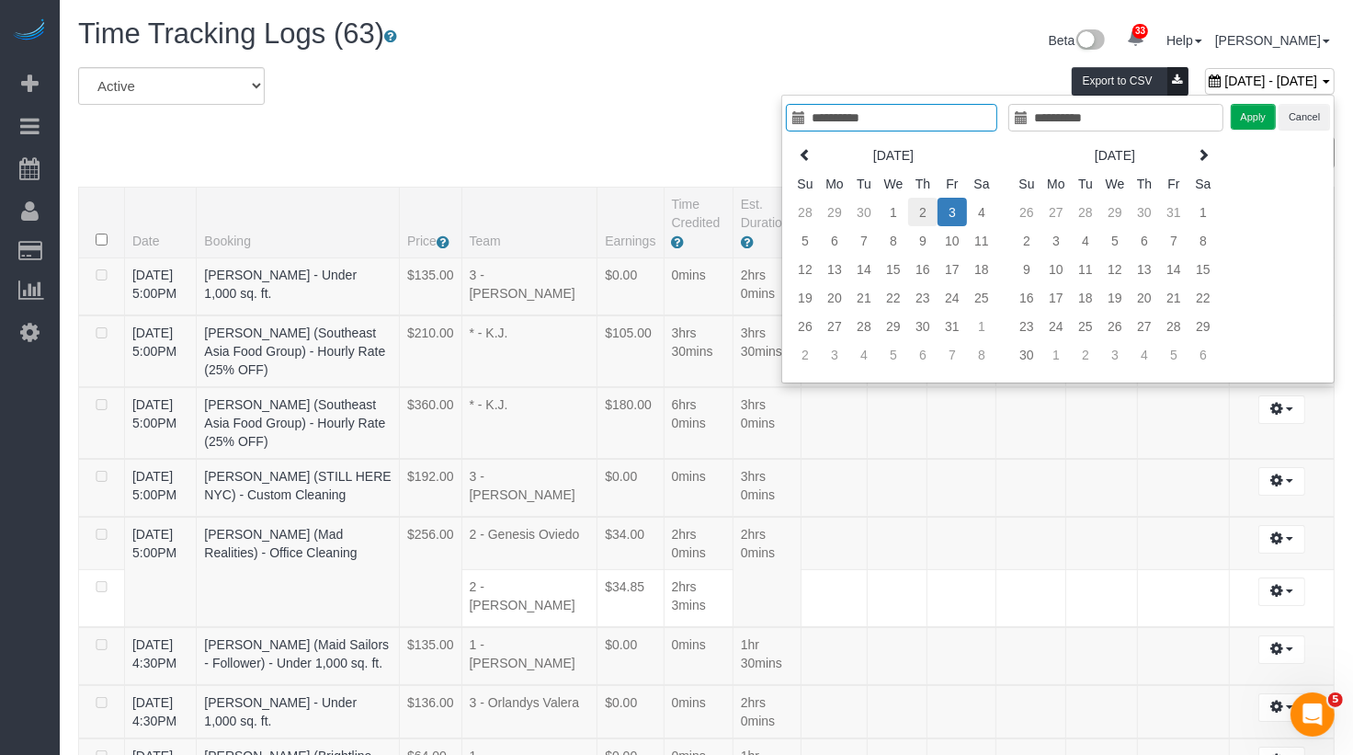
type input "**********"
click at [928, 213] on td "2" at bounding box center [922, 212] width 29 height 28
type input "**********"
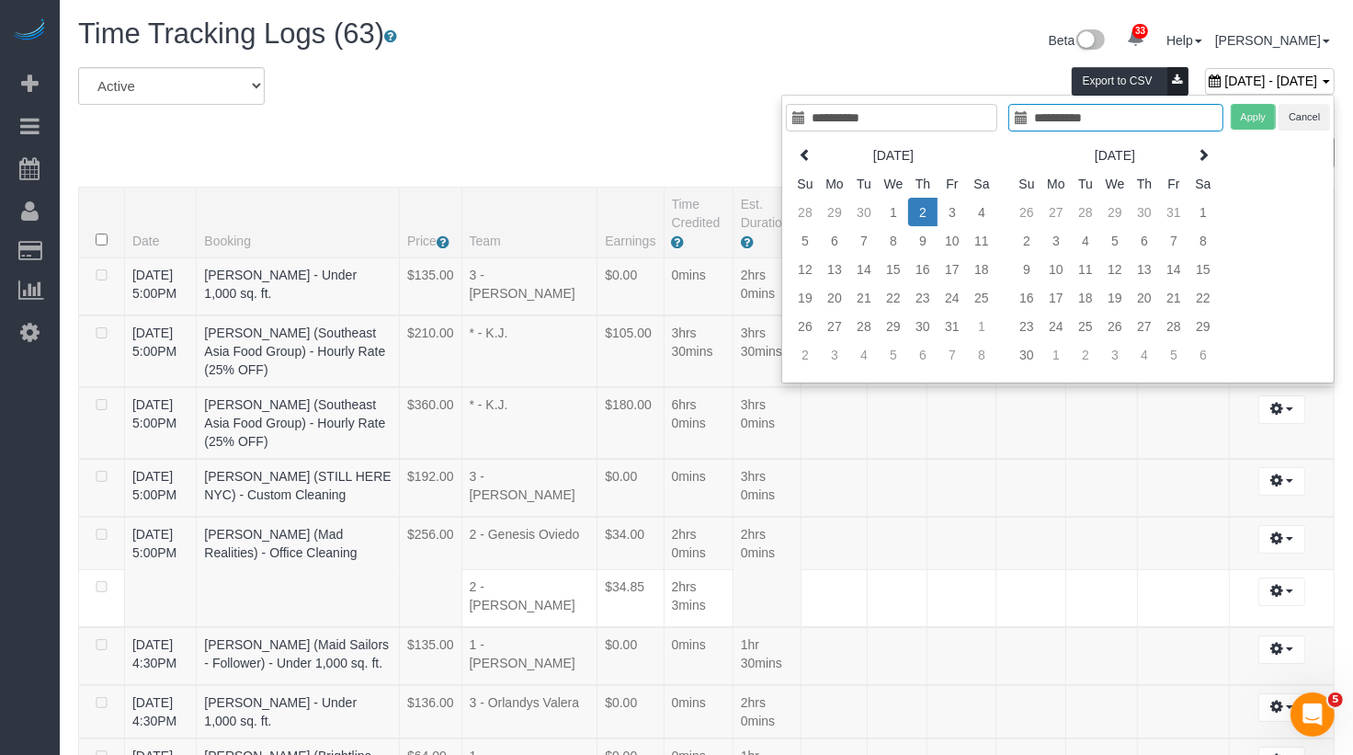
click at [928, 213] on td "2" at bounding box center [922, 212] width 29 height 28
type input "**********"
click at [1256, 113] on button "Apply" at bounding box center [1254, 117] width 46 height 27
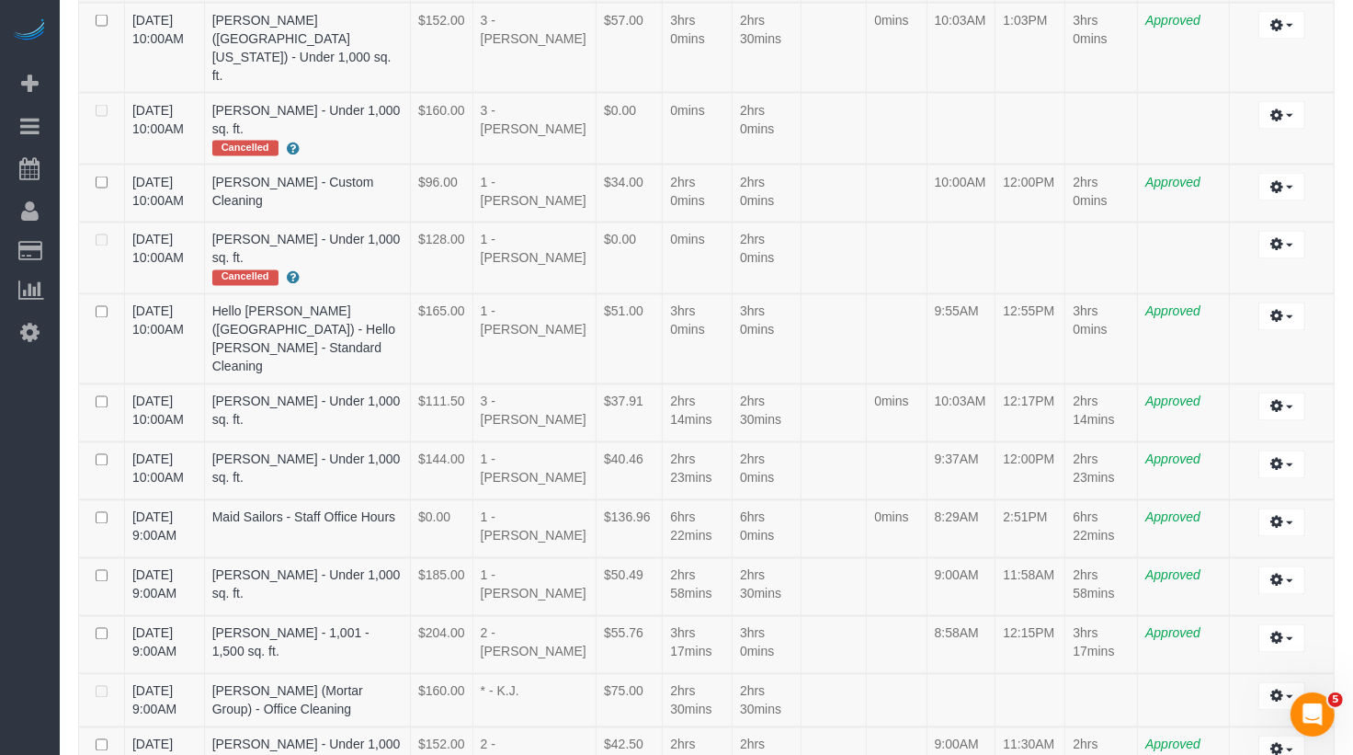
scroll to position [2832, 0]
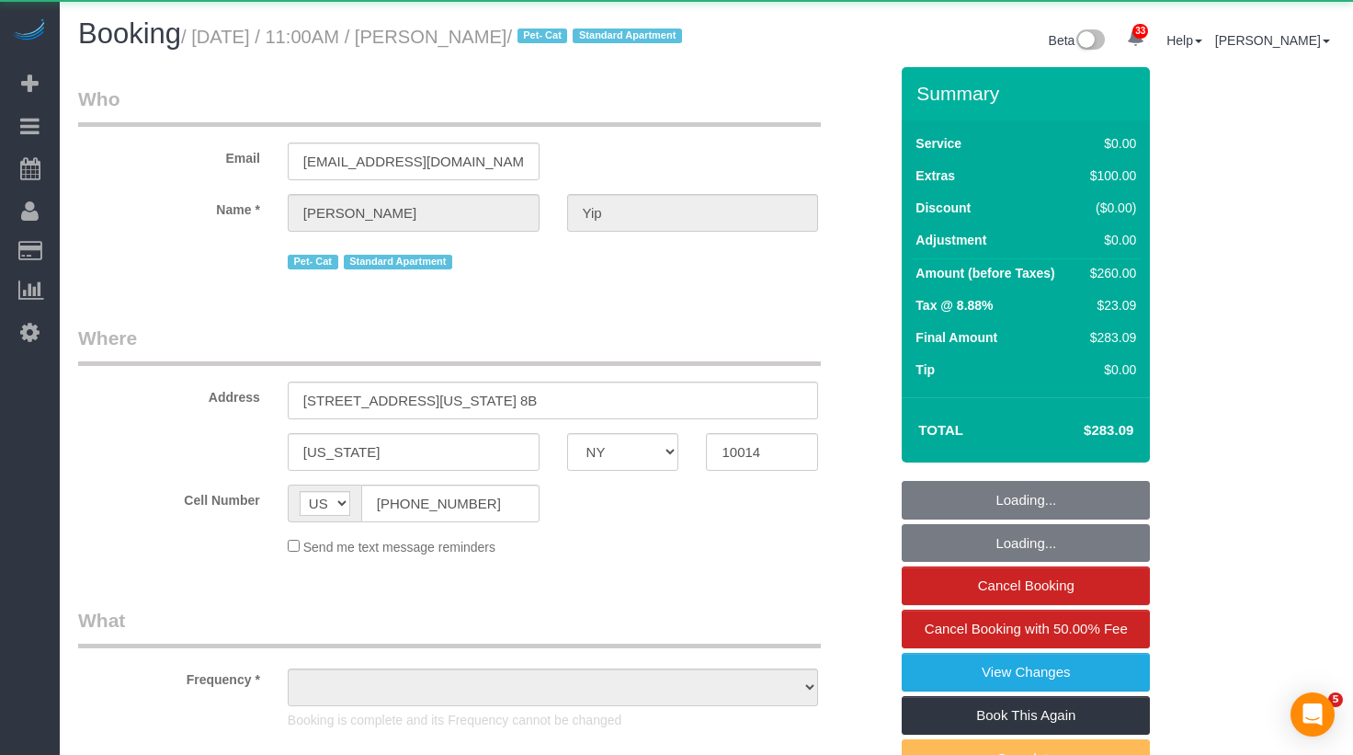
select select "NY"
select select "1"
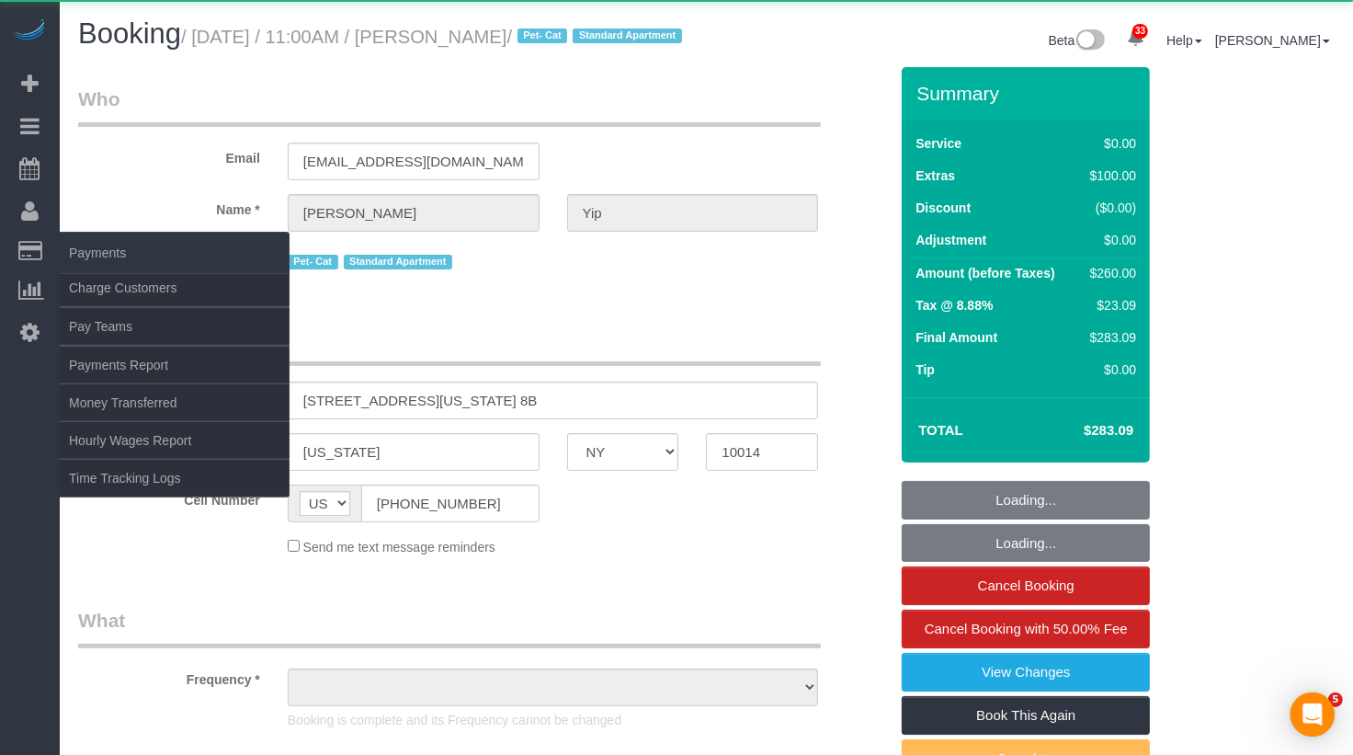
select select "object:1089"
select select "spot1"
select select "number:58"
select select "number:74"
select select "number:14"
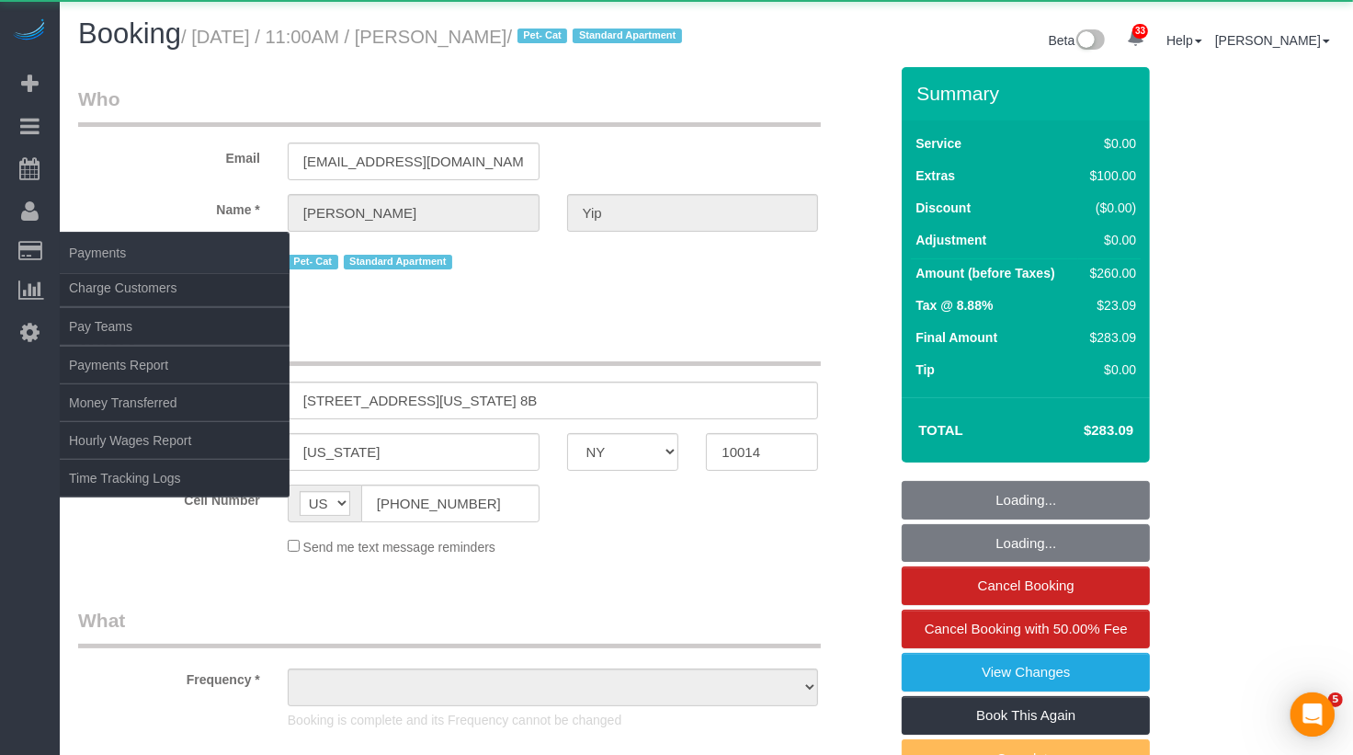
select select "number:5"
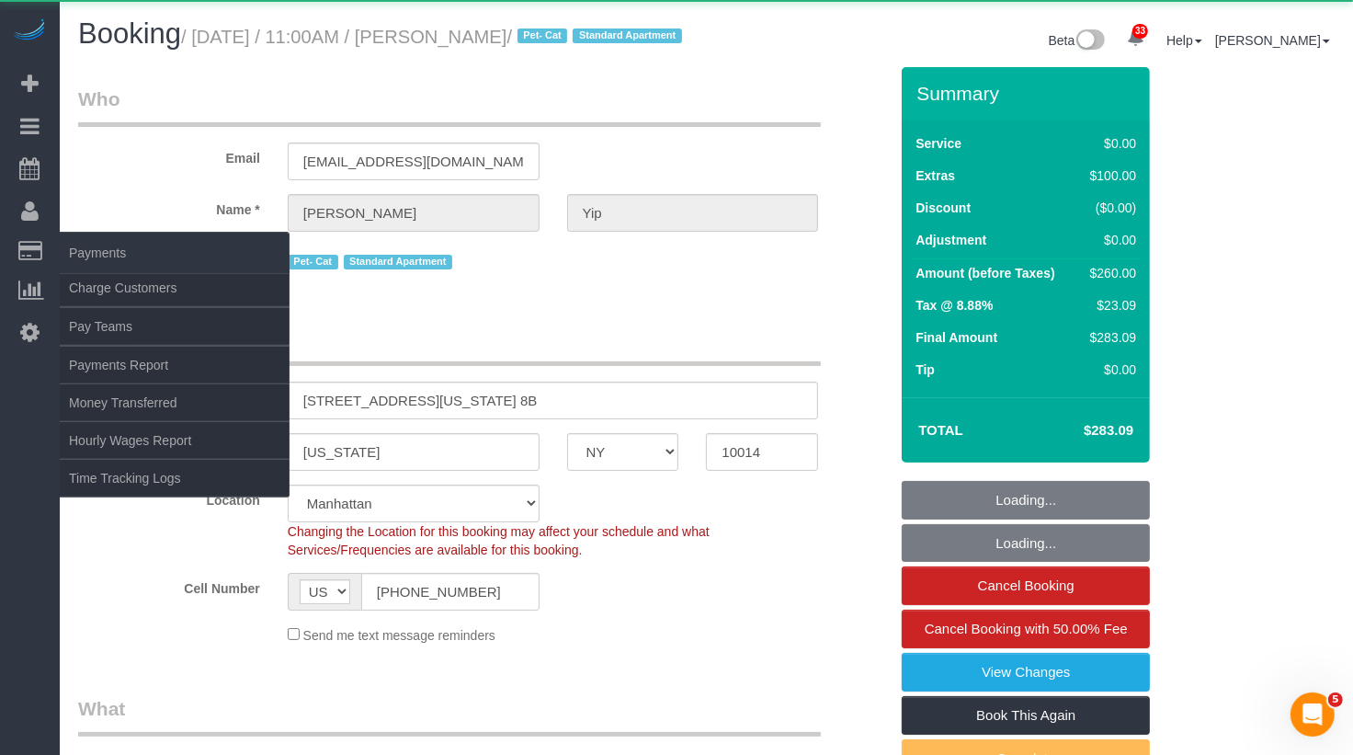
select select "string:stripe-pm_1SAyAJ4VGloSiKo7JtwRWPOP"
select select "1"
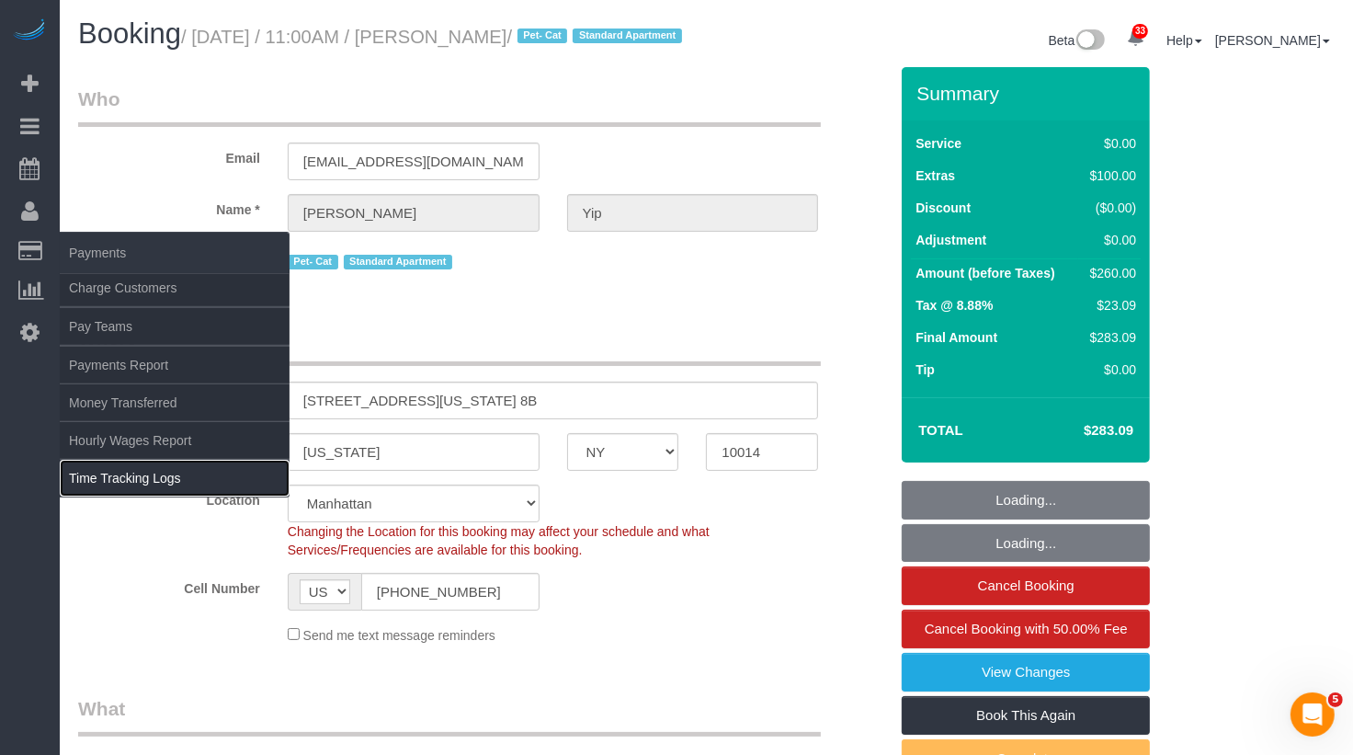
click at [176, 485] on link "Time Tracking Logs" at bounding box center [175, 478] width 230 height 37
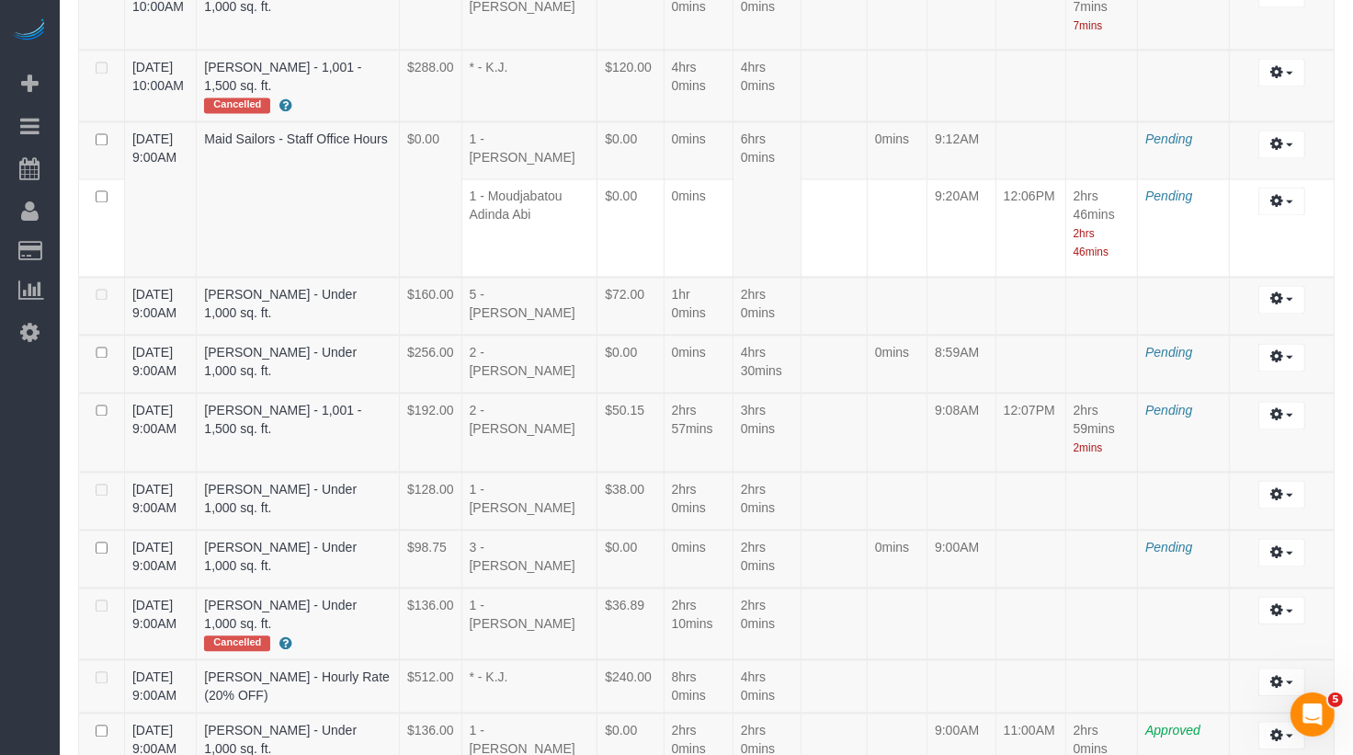
scroll to position [3131, 0]
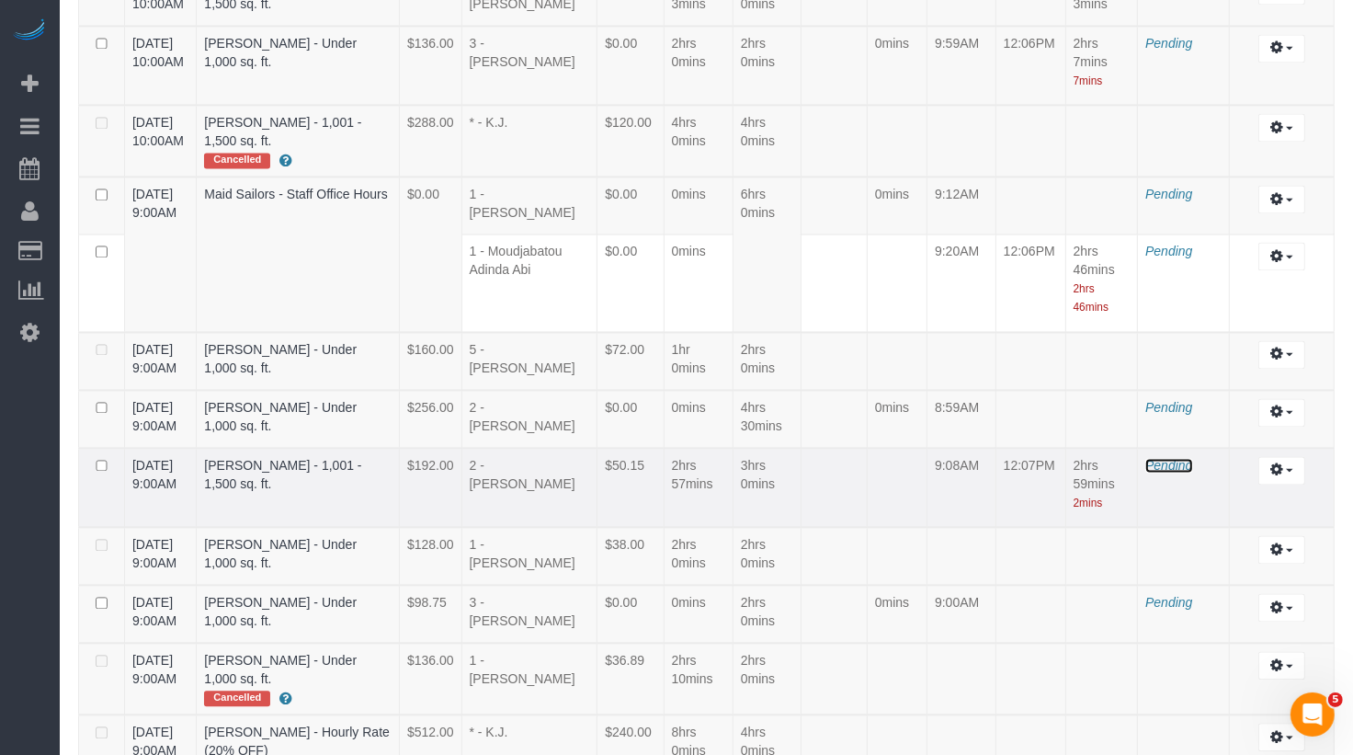
click at [1181, 458] on span "Pending" at bounding box center [1168, 465] width 47 height 15
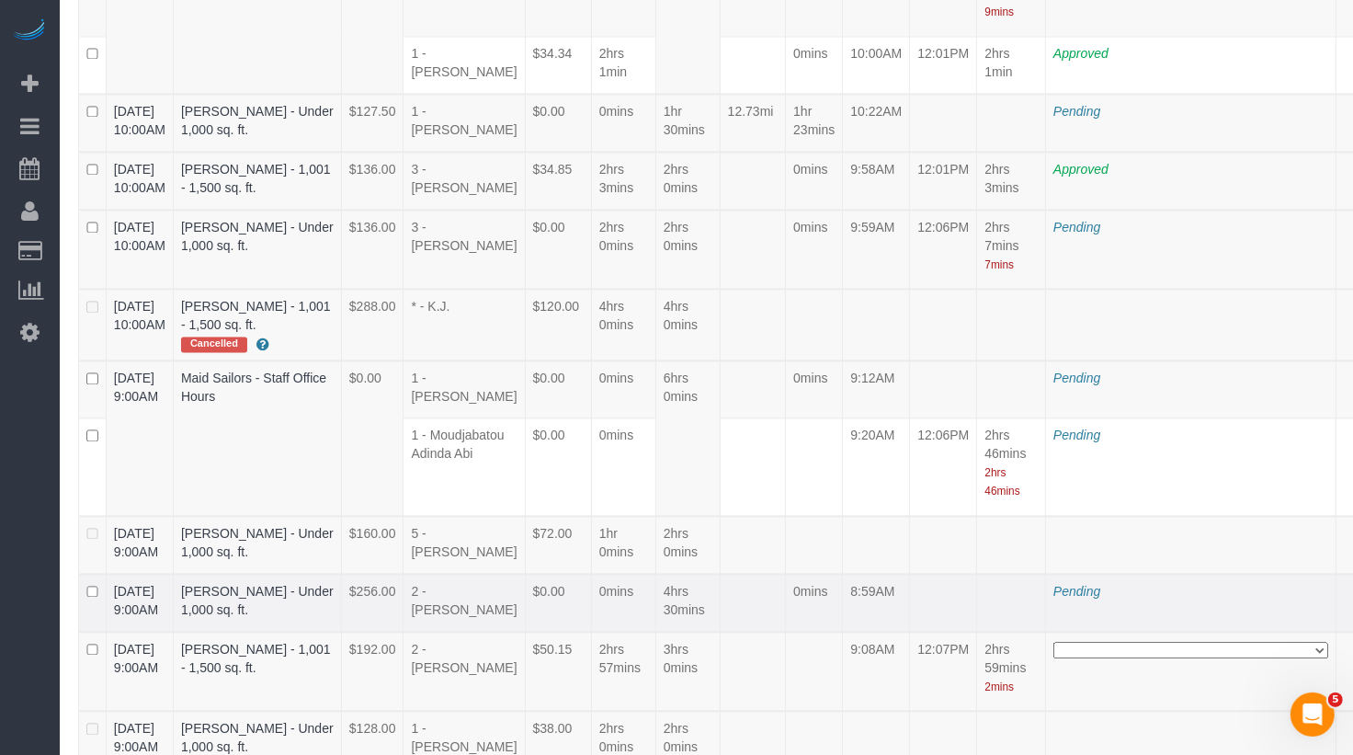
scroll to position [4636, 0]
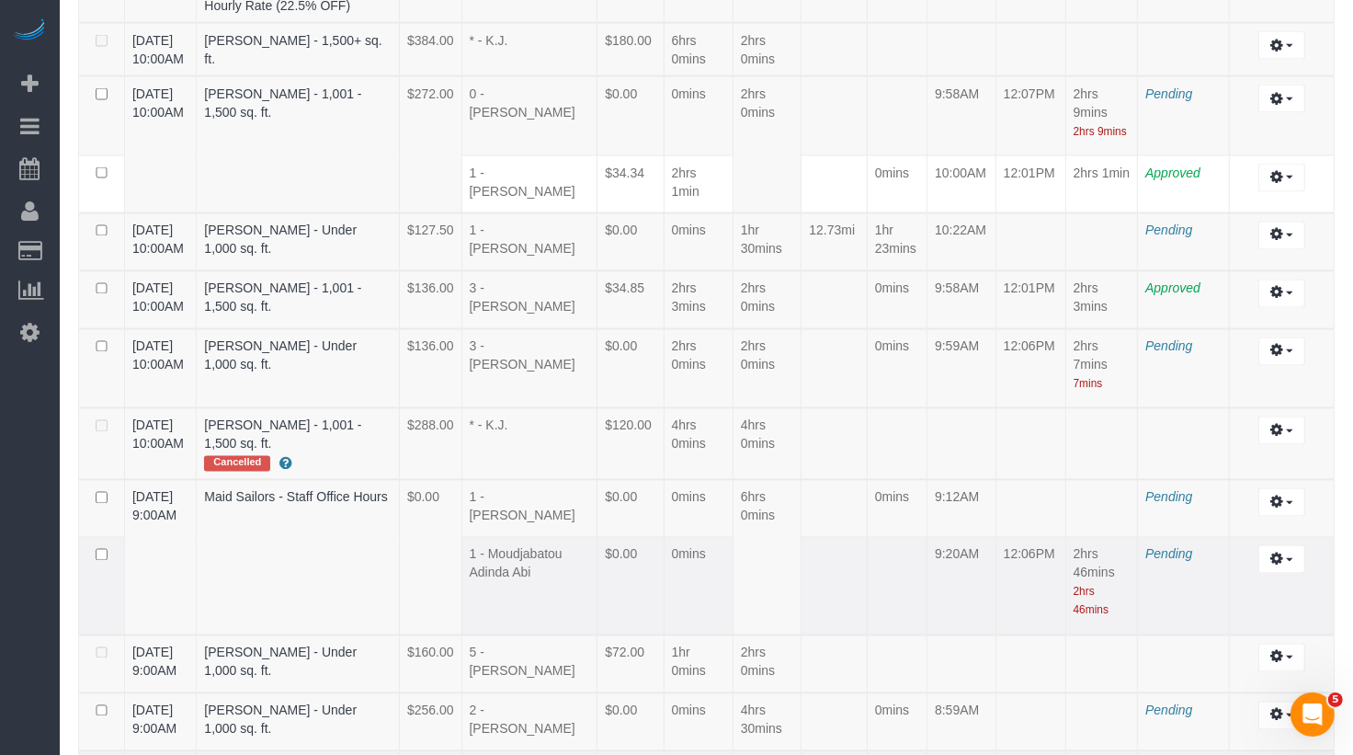
scroll to position [2816, 0]
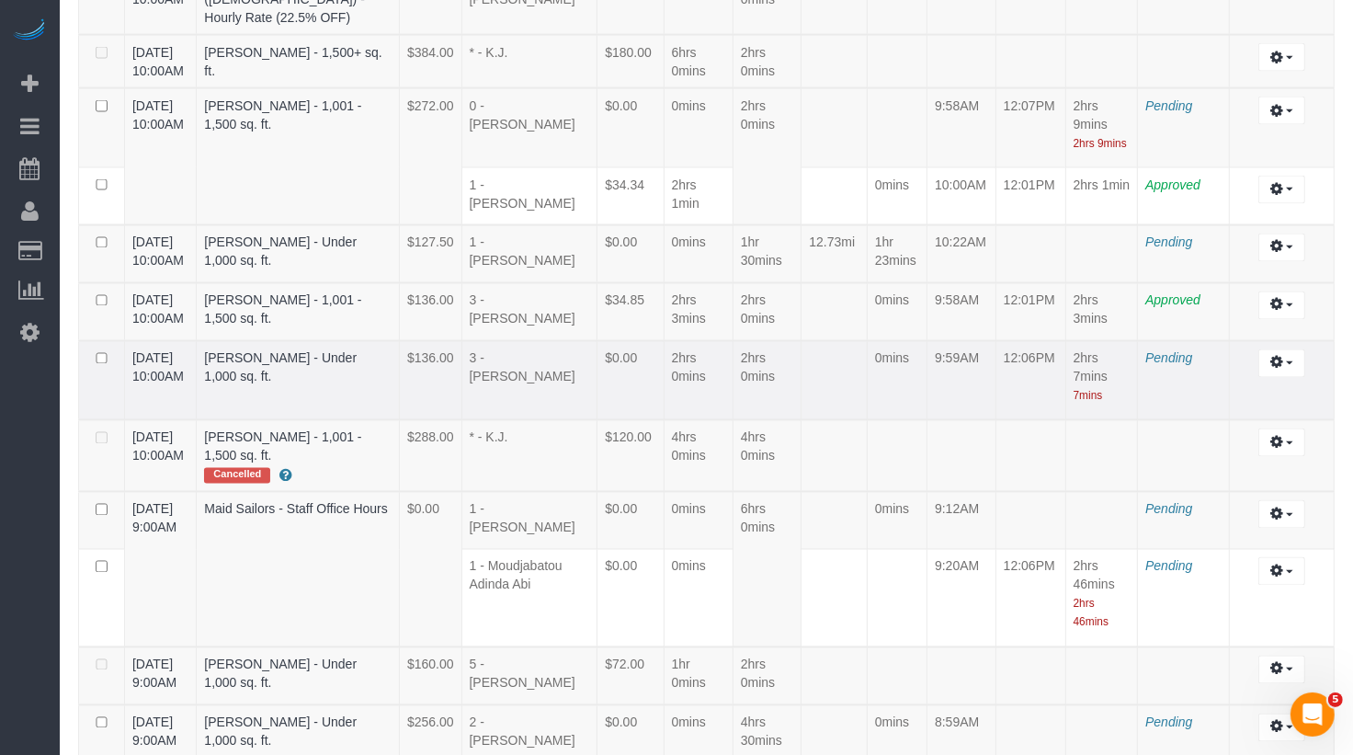
click at [1167, 341] on td "Pending" at bounding box center [1184, 381] width 92 height 80
click at [1166, 351] on span "Pending" at bounding box center [1168, 358] width 47 height 15
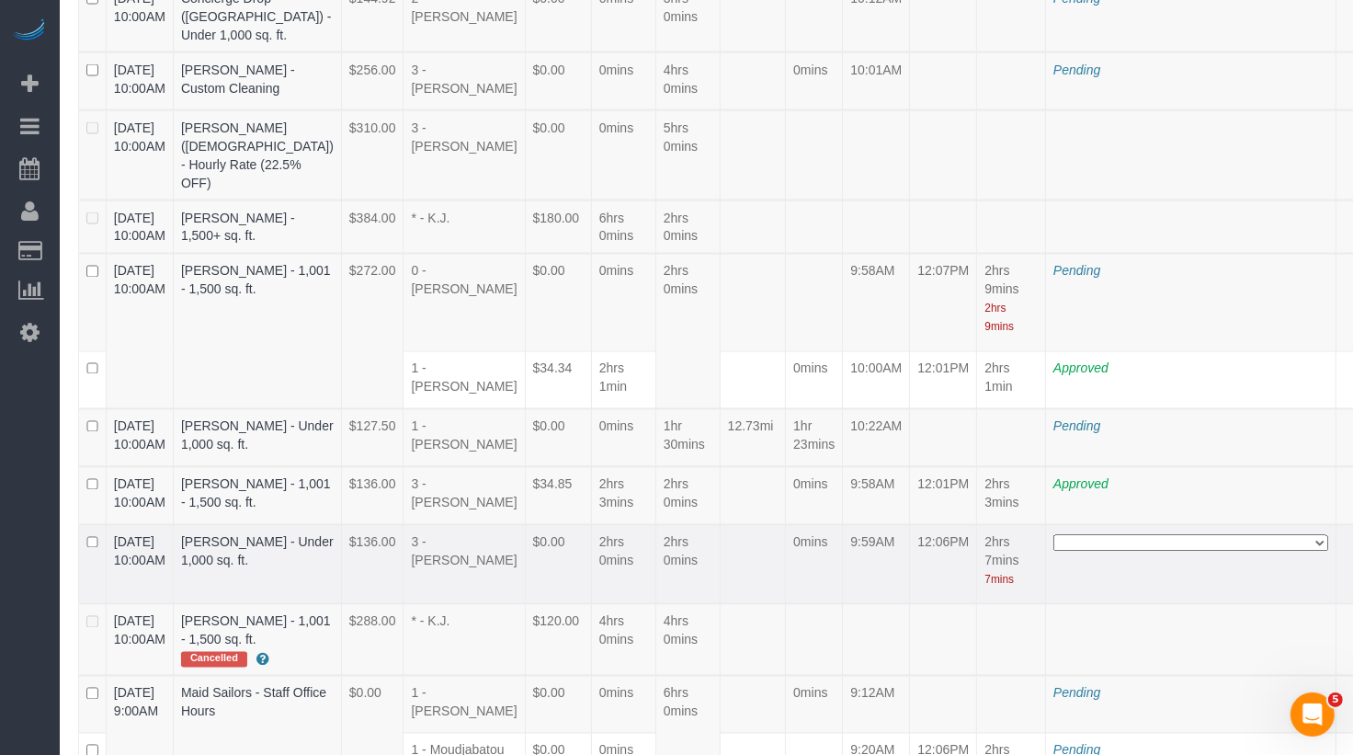
scroll to position [4227, 0]
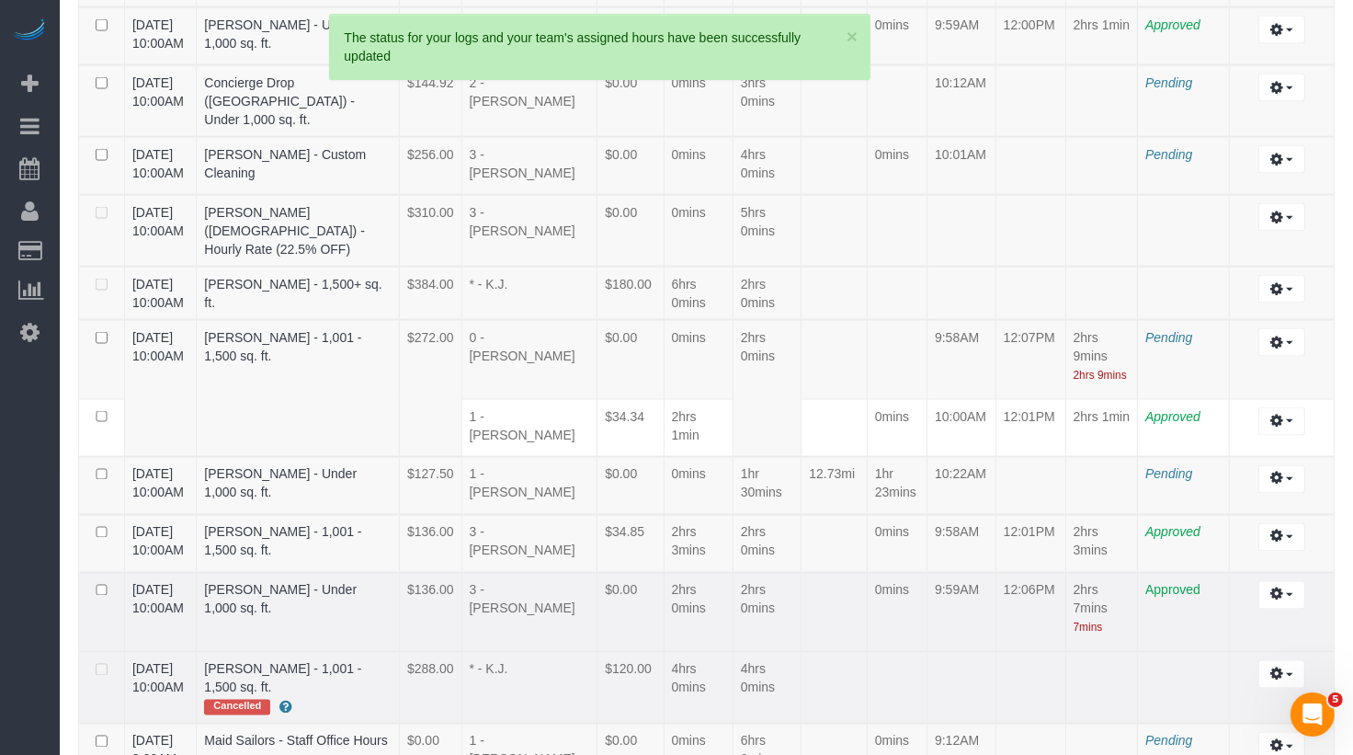
scroll to position [2501, 0]
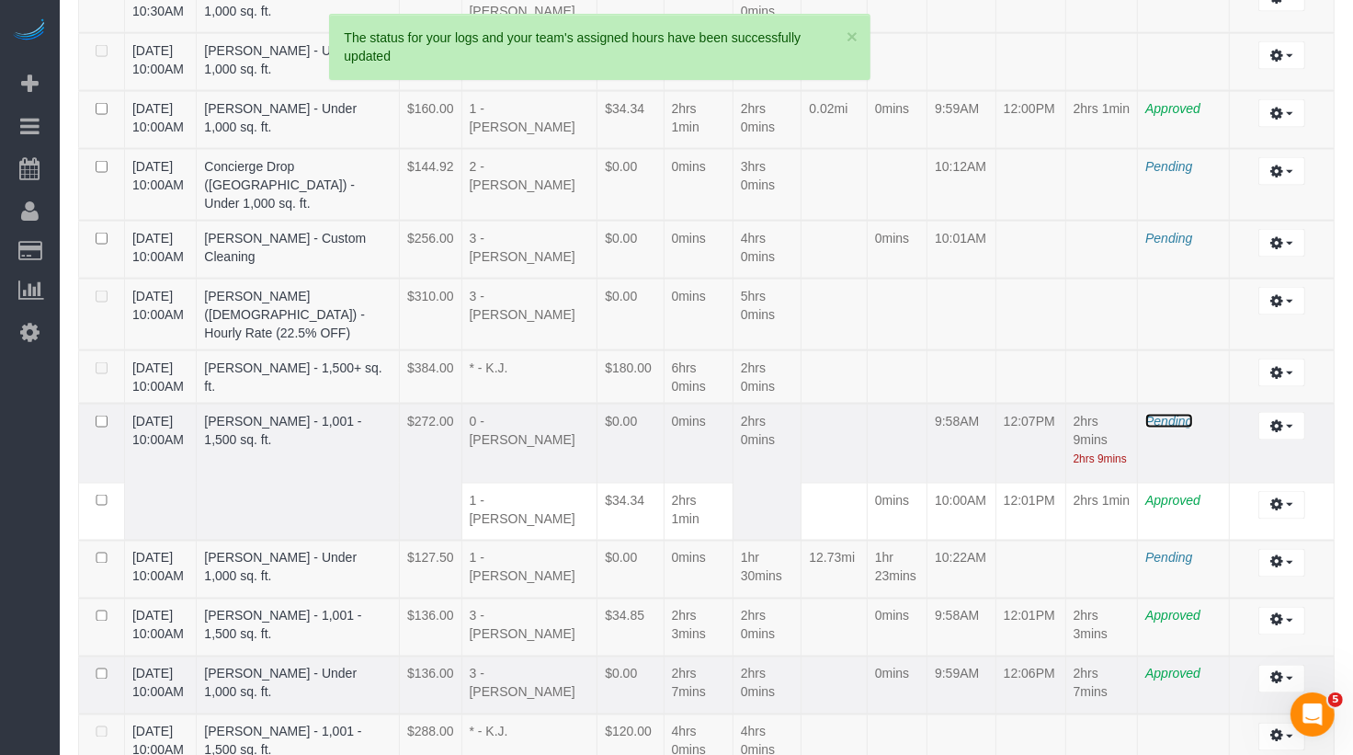
click at [1185, 414] on span "Pending" at bounding box center [1168, 421] width 47 height 15
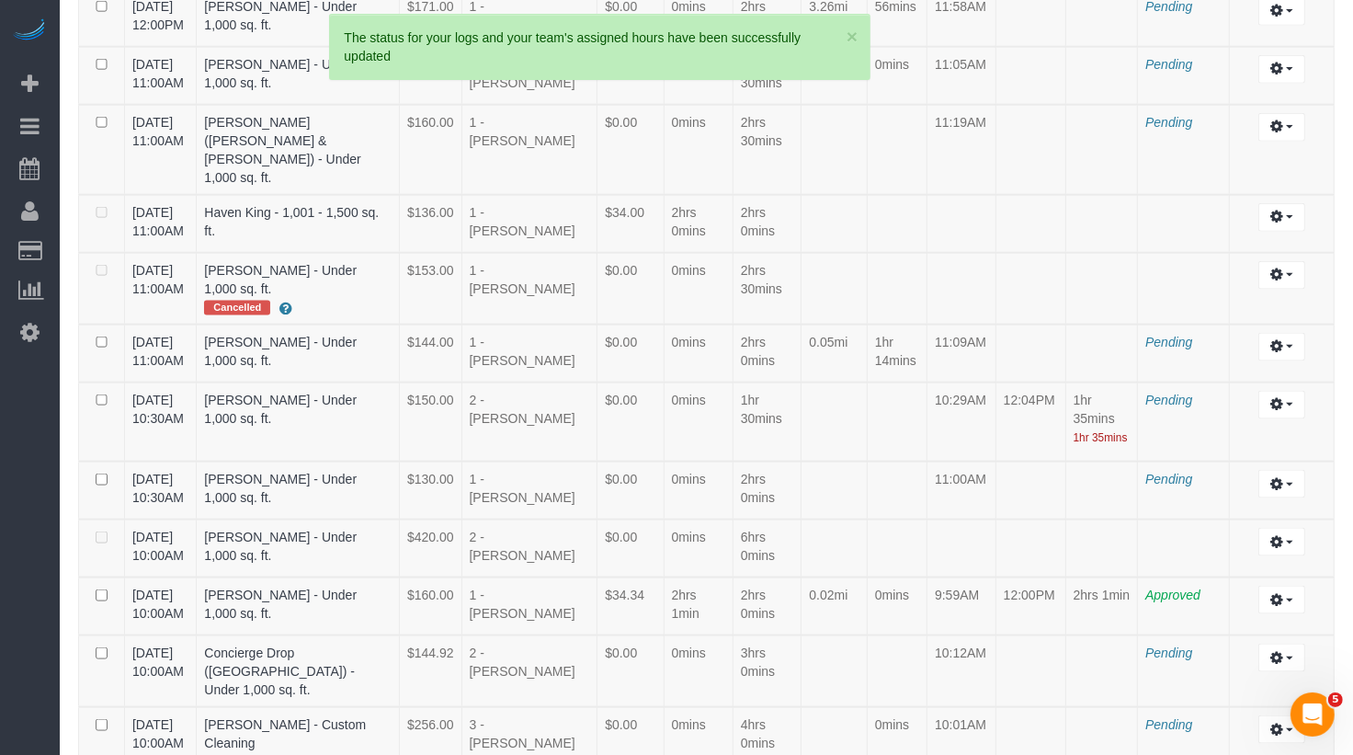
scroll to position [1967, 0]
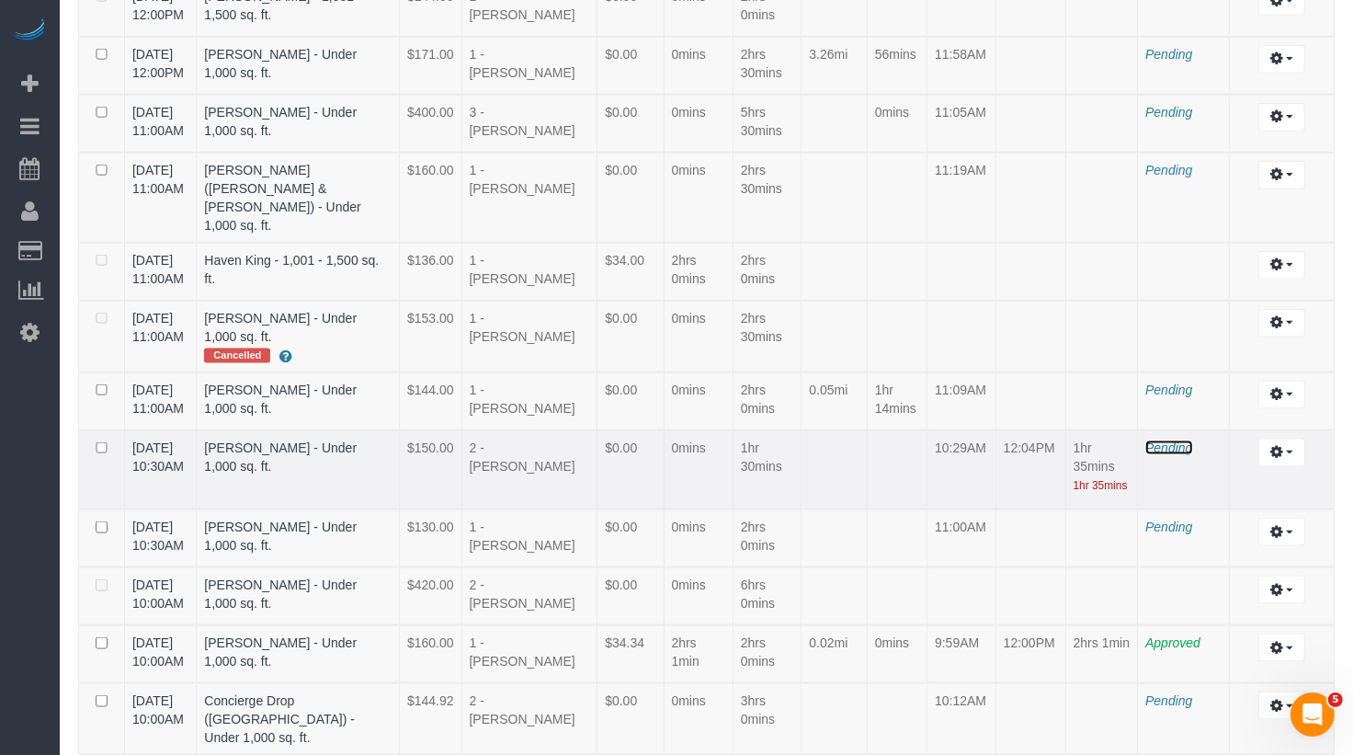
click at [1179, 440] on span "Pending" at bounding box center [1168, 447] width 47 height 15
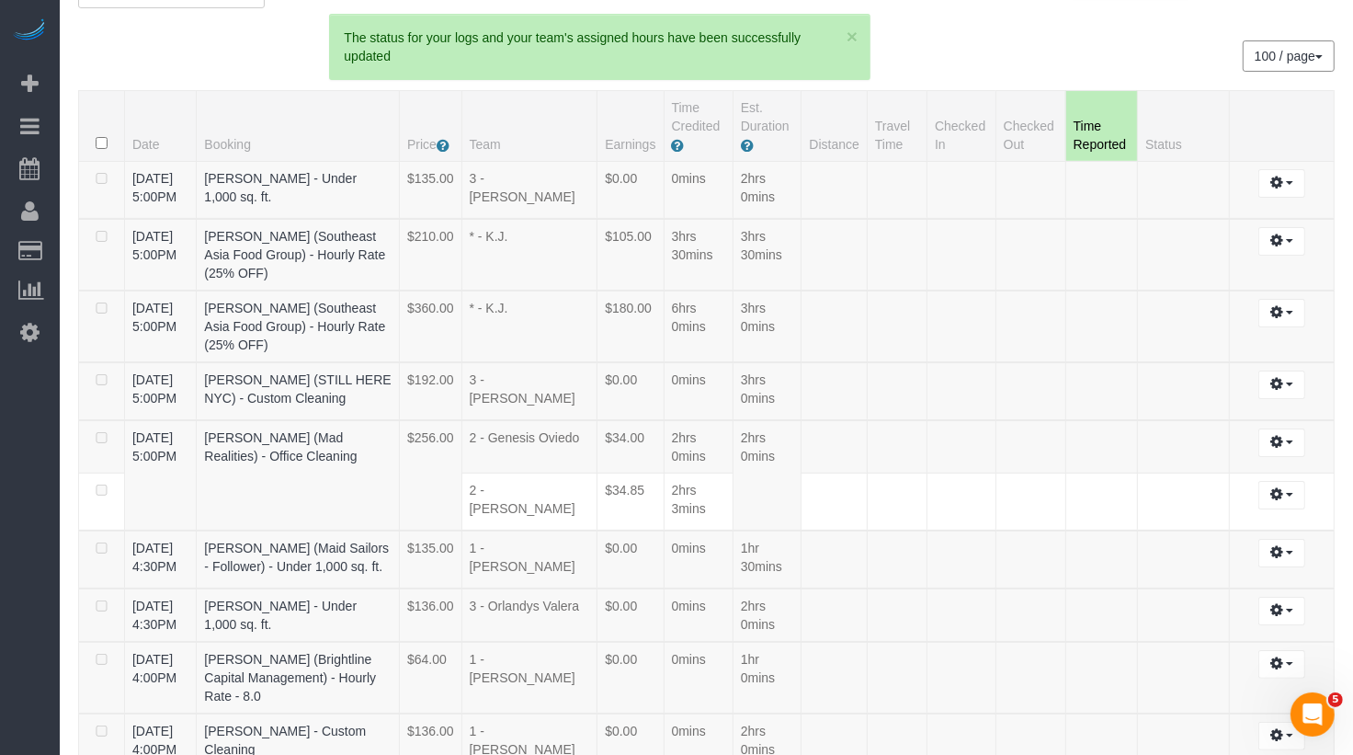
scroll to position [0, 0]
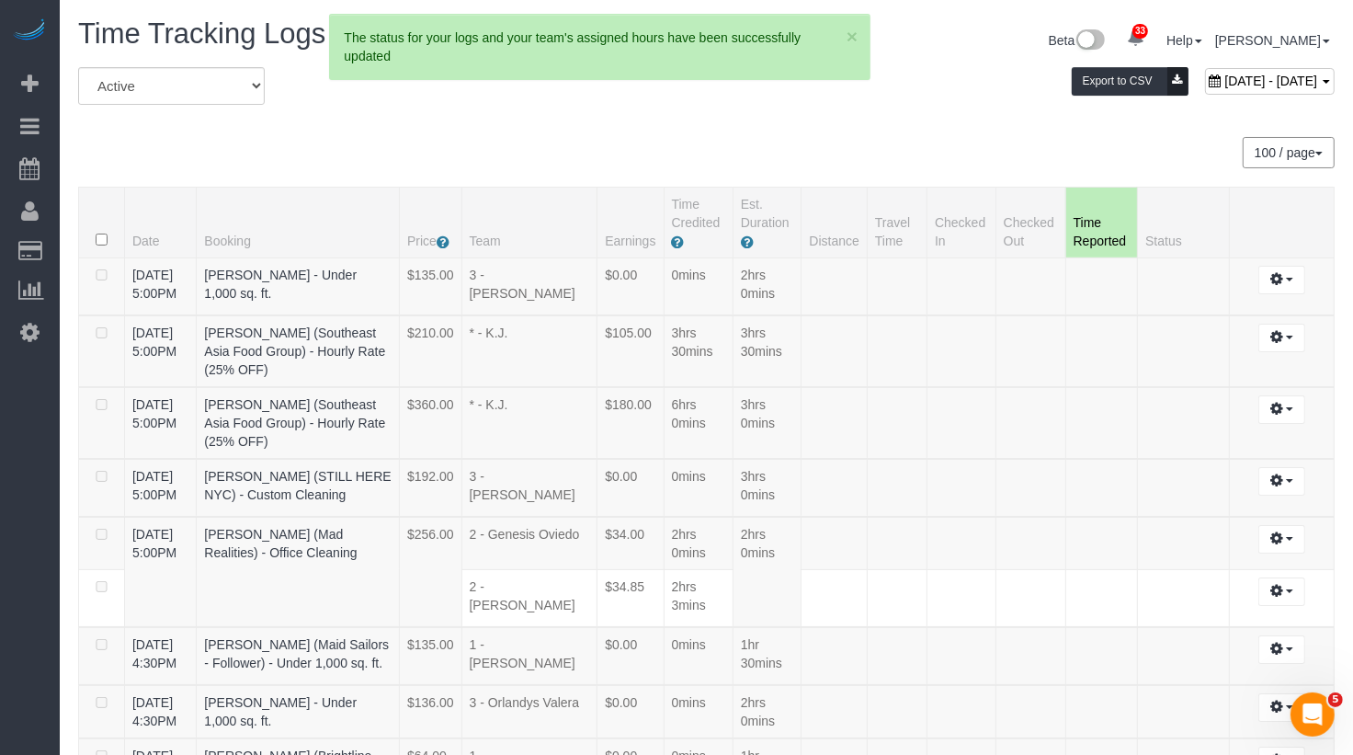
click at [1224, 79] on span "October 03, 2025 - October 03, 2025" at bounding box center [1270, 81] width 93 height 15
type input "**********"
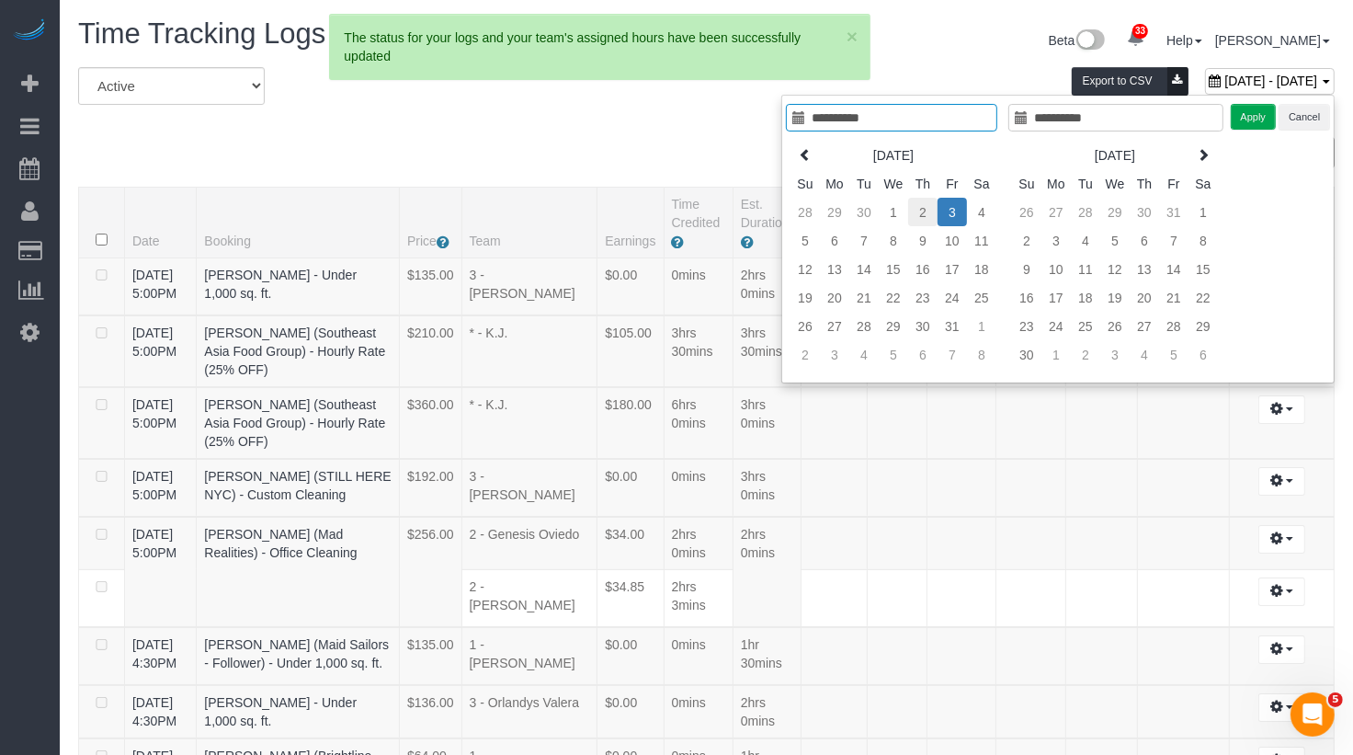
type input "**********"
click at [925, 217] on td "2" at bounding box center [922, 212] width 29 height 28
type input "**********"
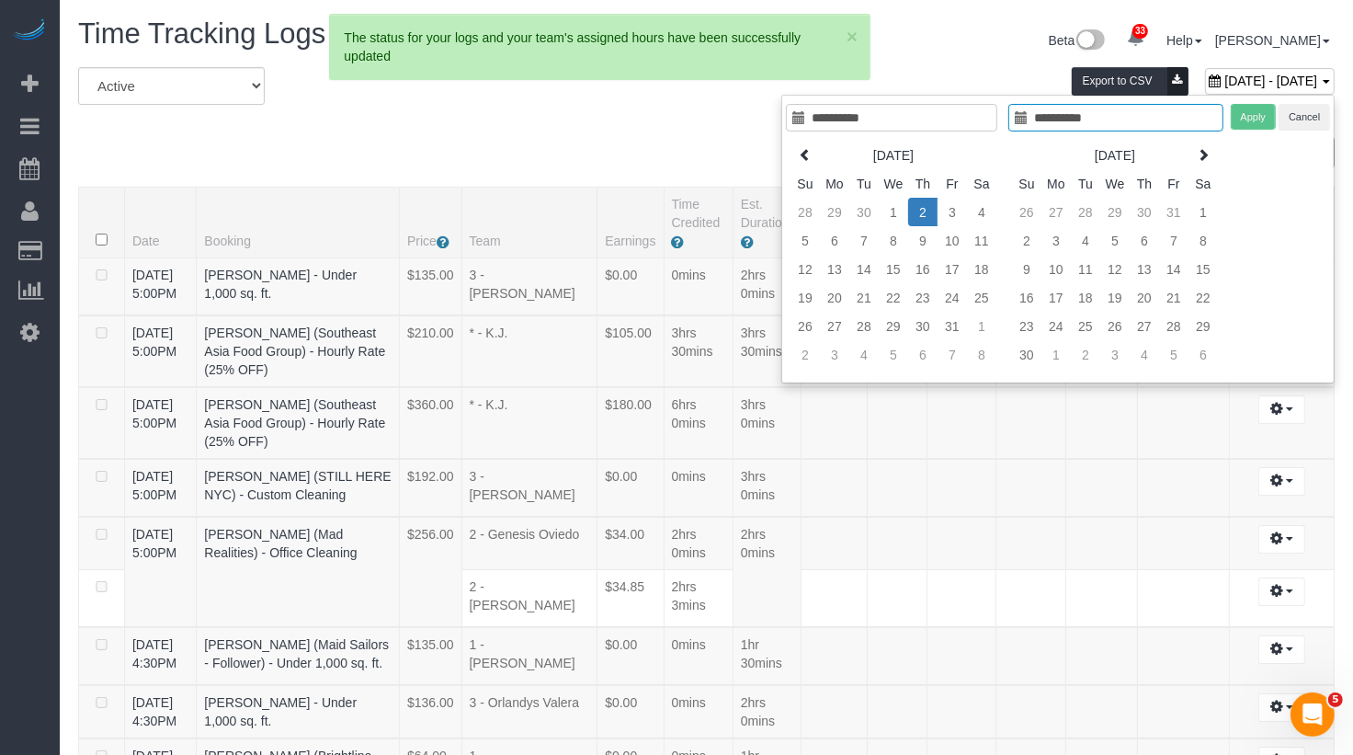
click at [925, 217] on td "2" at bounding box center [922, 212] width 29 height 28
type input "**********"
click at [1247, 122] on button "Apply" at bounding box center [1254, 117] width 46 height 27
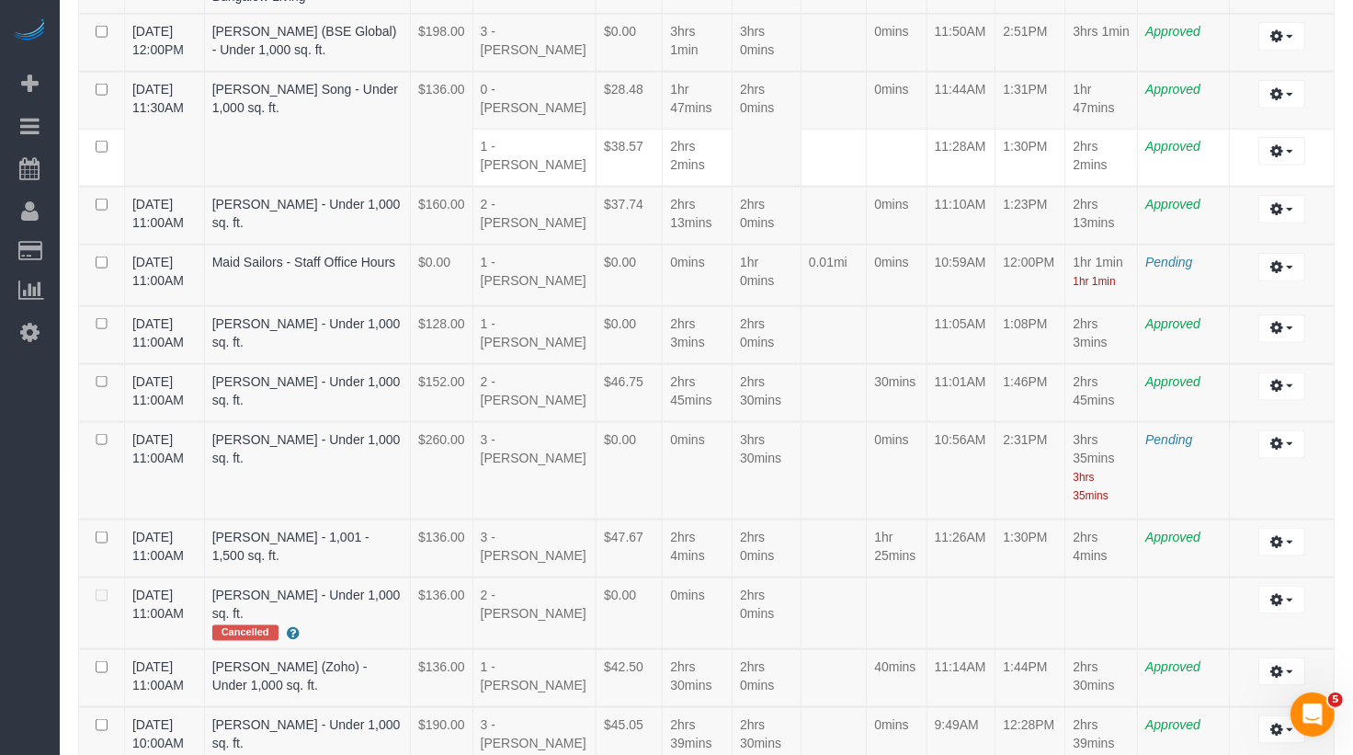
scroll to position [1948, 0]
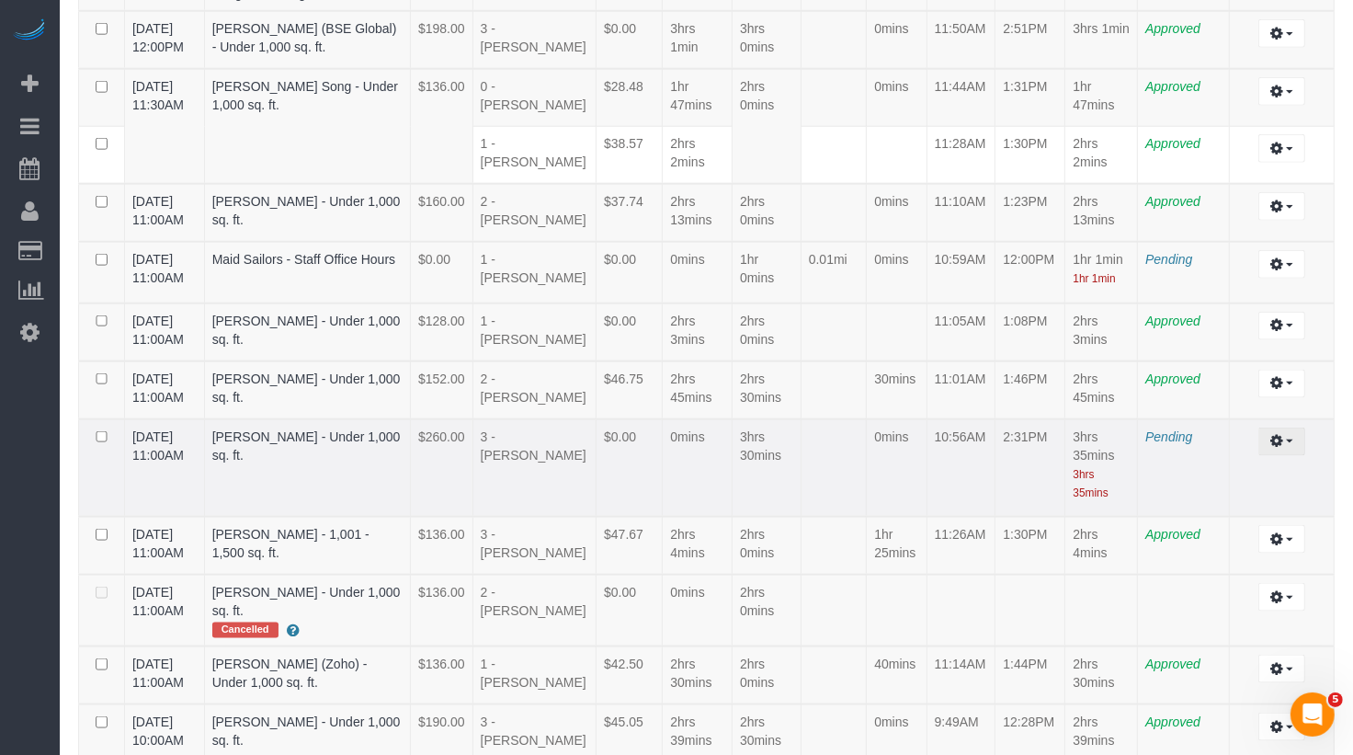
click at [1289, 439] on span "button" at bounding box center [1289, 441] width 7 height 4
click at [1265, 463] on link "Edit" at bounding box center [1231, 475] width 145 height 24
select select "draft"
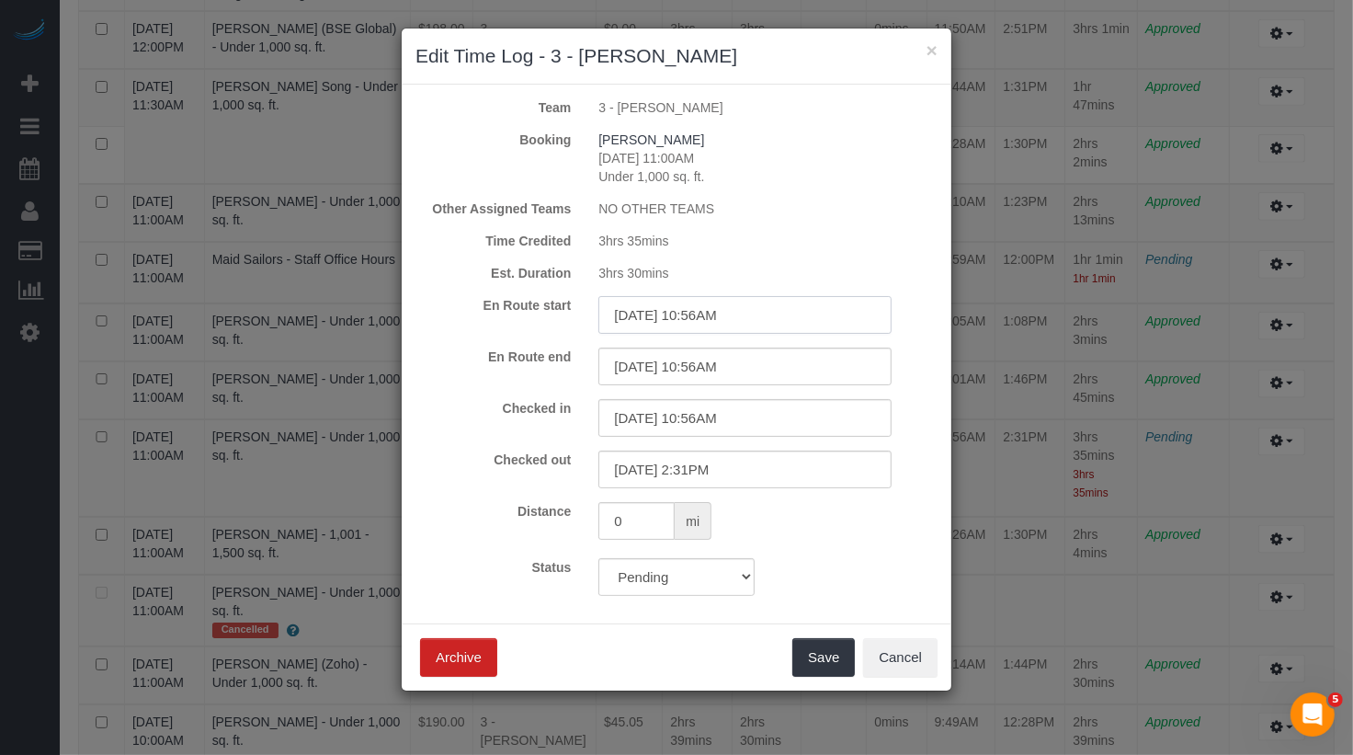
click at [719, 318] on input "10/02/2025 10:56AM" at bounding box center [744, 315] width 293 height 38
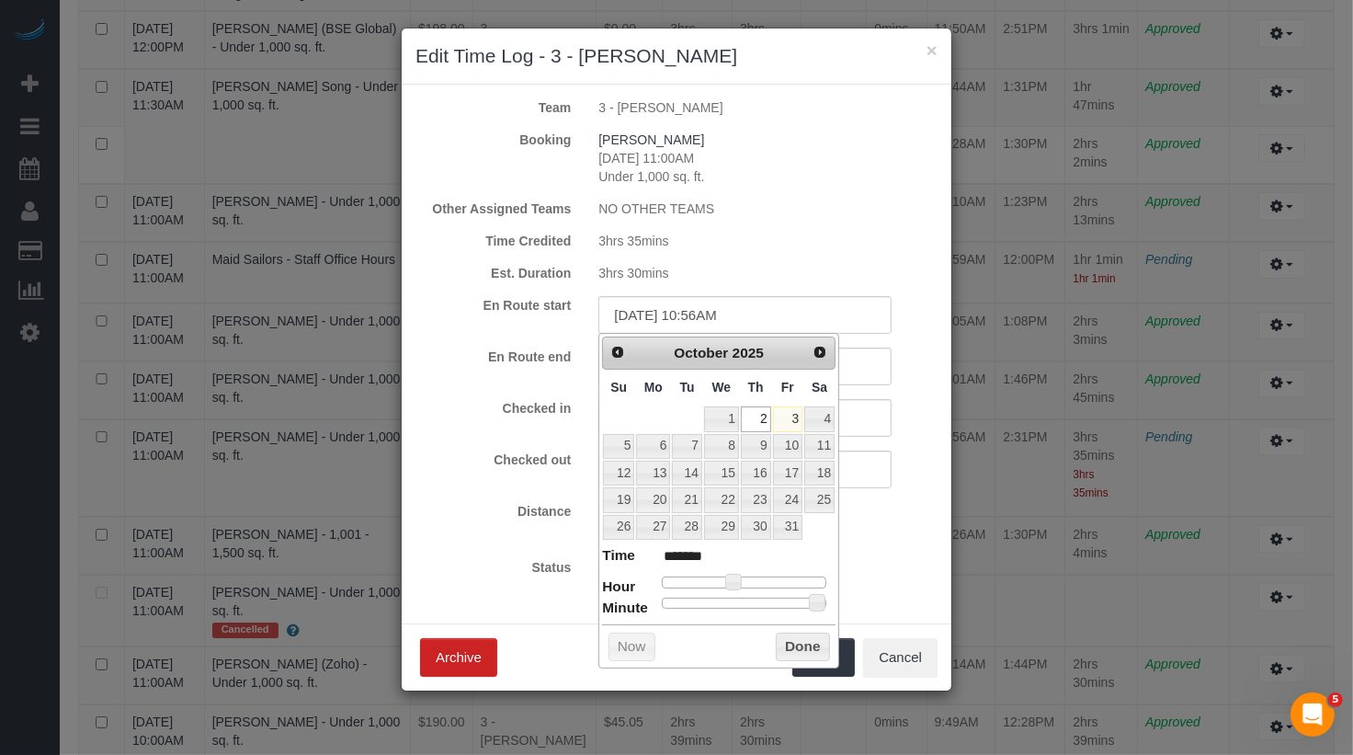
type input "10/02/2025 10:04AM"
type input "*******"
click at [673, 597] on div at bounding box center [744, 602] width 165 height 11
type input "10/02/2025 10:07AM"
type input "*******"
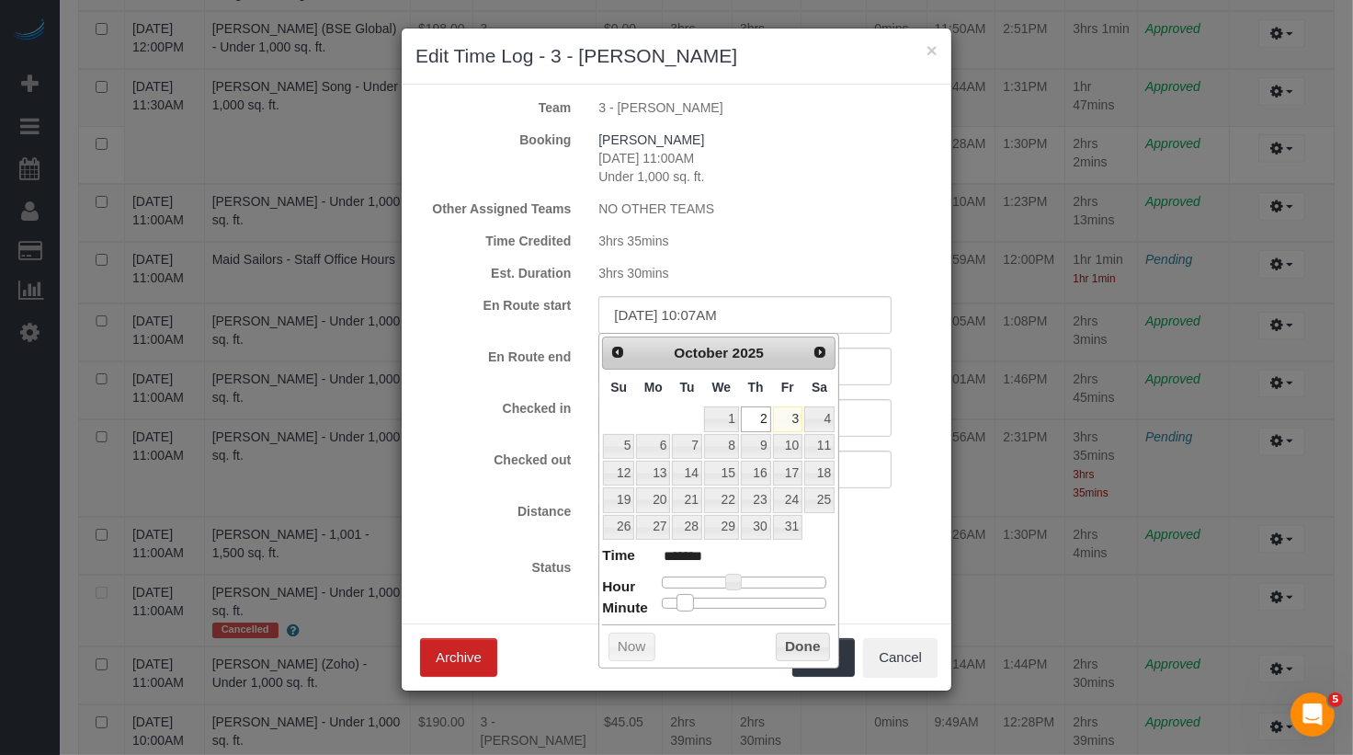
type input "10/02/2025 10:08AM"
type input "*******"
type input "10/02/2025 10:09AM"
type input "*******"
type input "10/02/2025 10:10AM"
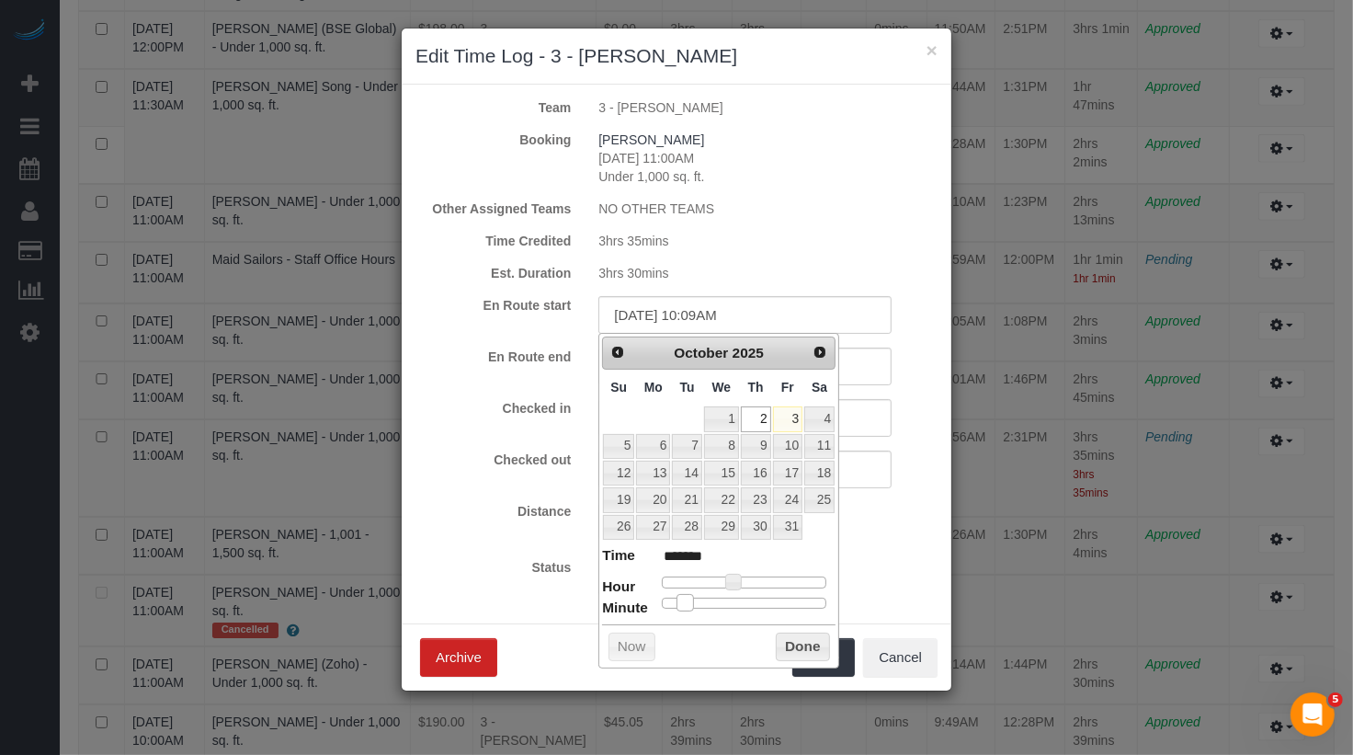
type input "*******"
type input "10/02/2025 10:11AM"
type input "*******"
type input "10/02/2025 10:12AM"
type input "*******"
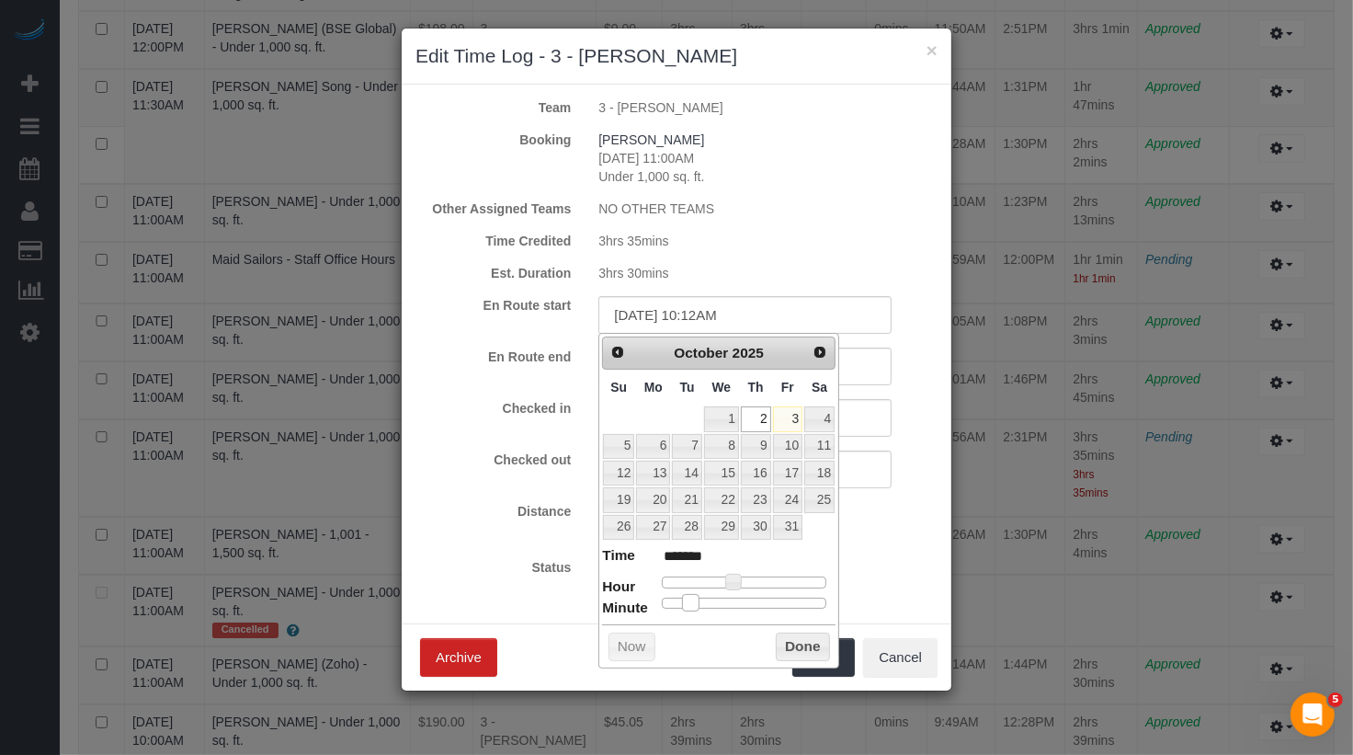
type input "10/02/2025 10:13AM"
type input "*******"
type input "10/02/2025 10:14AM"
type input "*******"
drag, startPoint x: 673, startPoint y: 596, endPoint x: 701, endPoint y: 598, distance: 28.6
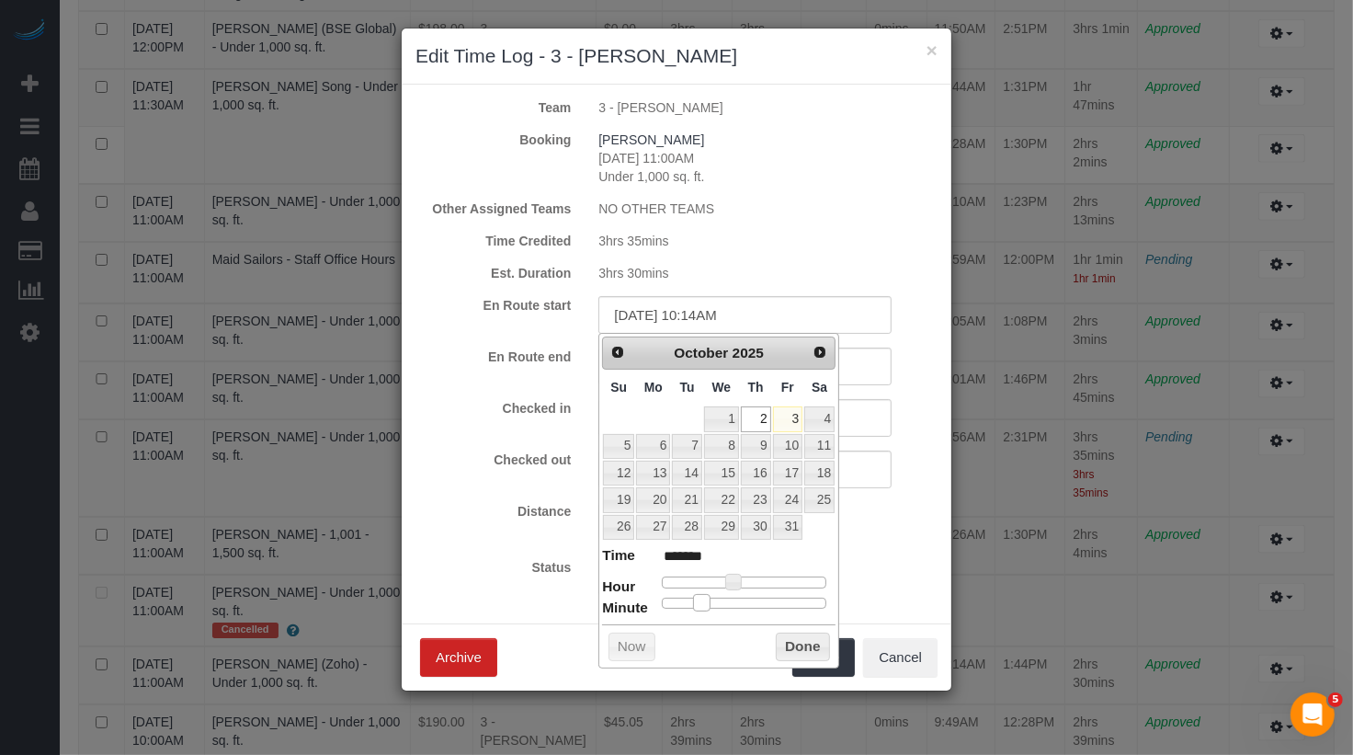
click at [701, 598] on span at bounding box center [701, 602] width 17 height 17
click at [804, 642] on button "Done" at bounding box center [803, 646] width 54 height 29
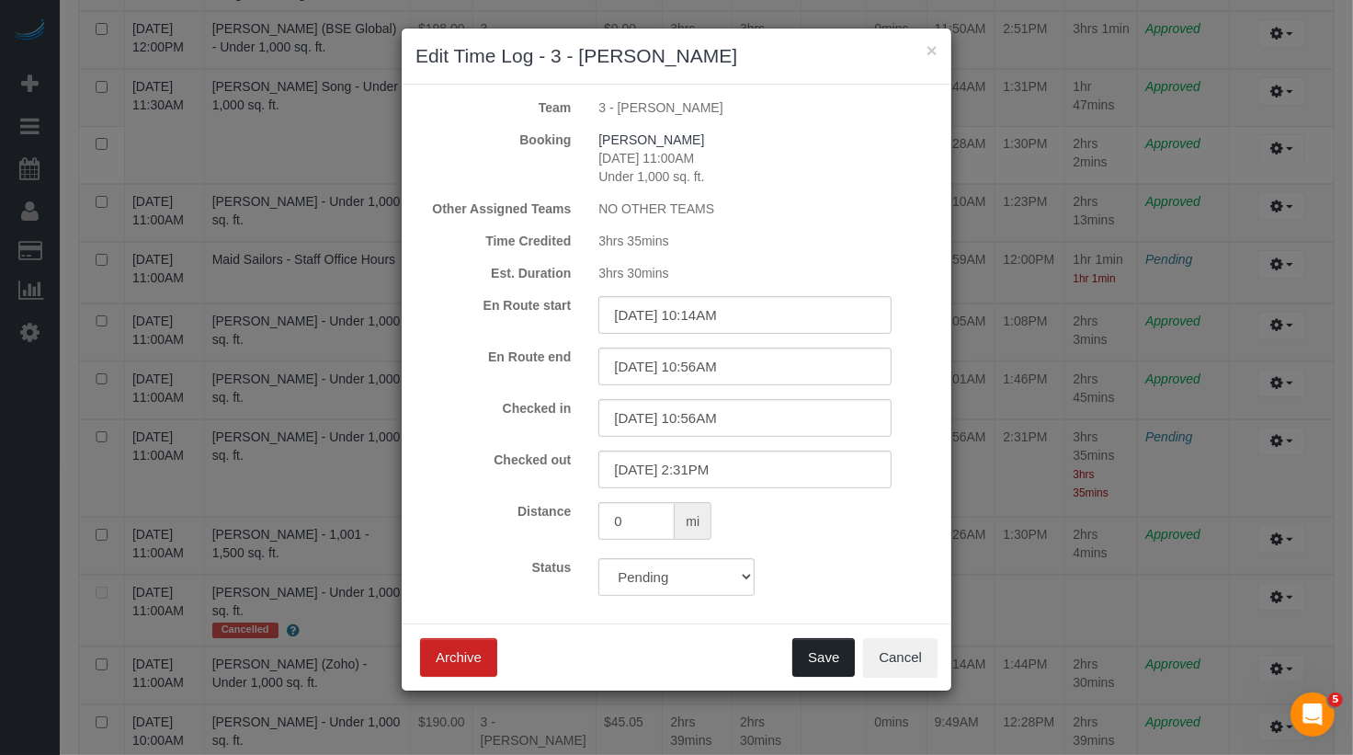
click at [834, 653] on button "Save" at bounding box center [823, 657] width 62 height 39
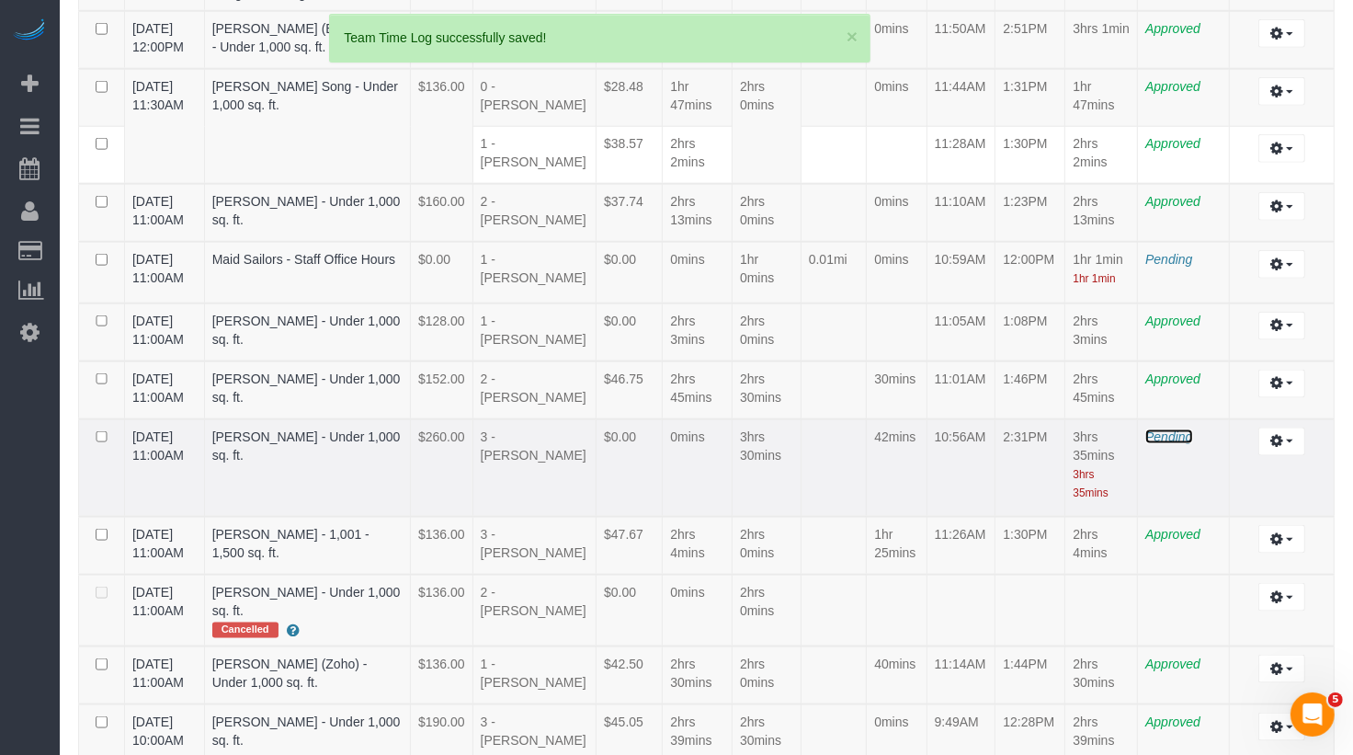
click at [1170, 429] on span "Pending" at bounding box center [1168, 436] width 47 height 15
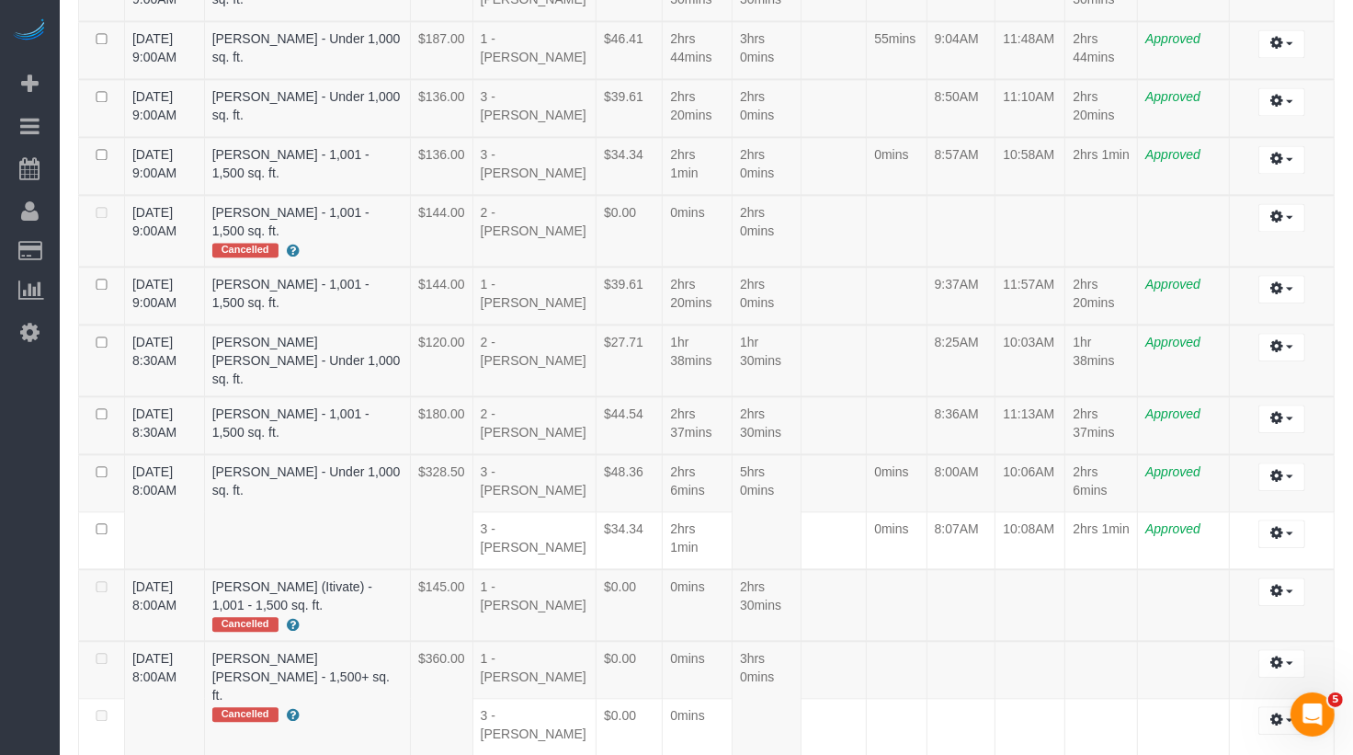
scroll to position [3566, 0]
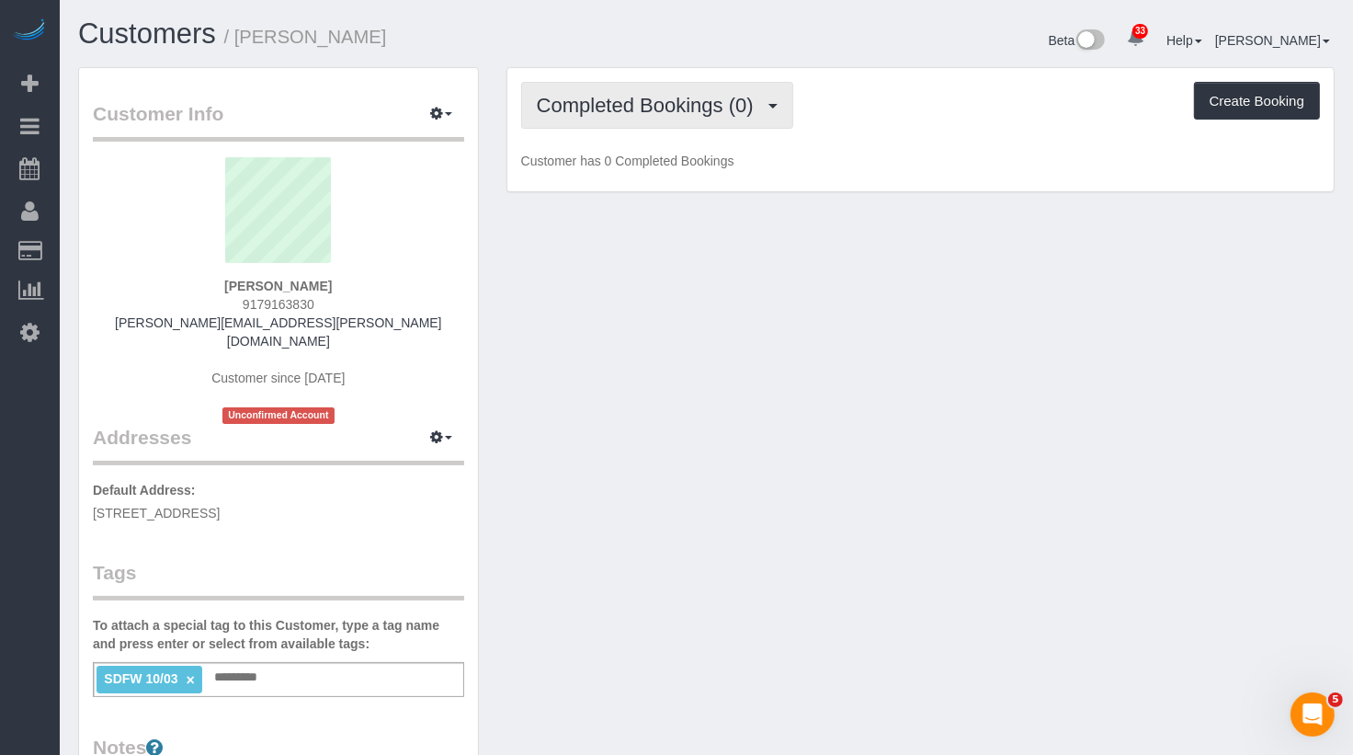
click at [648, 107] on span "Completed Bookings (0)" at bounding box center [650, 105] width 226 height 23
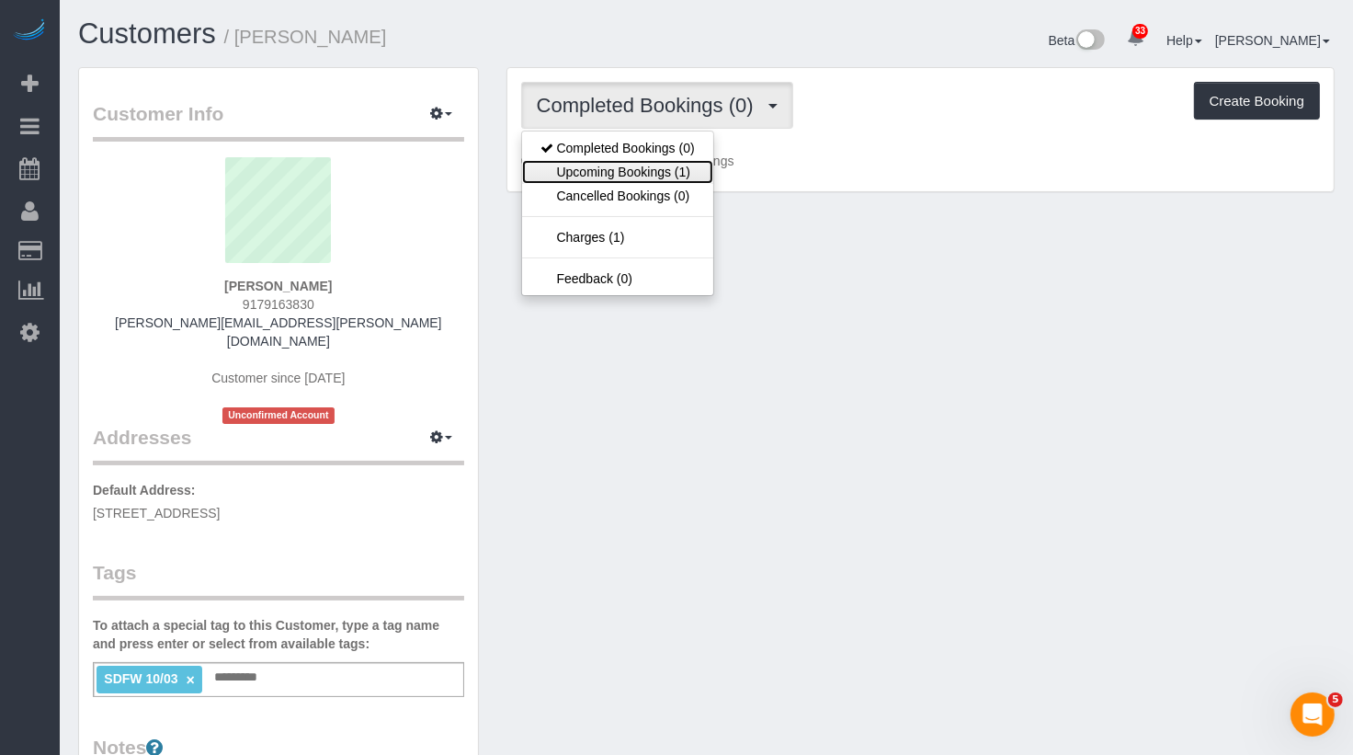
click at [648, 168] on link "Upcoming Bookings (1)" at bounding box center [617, 172] width 191 height 24
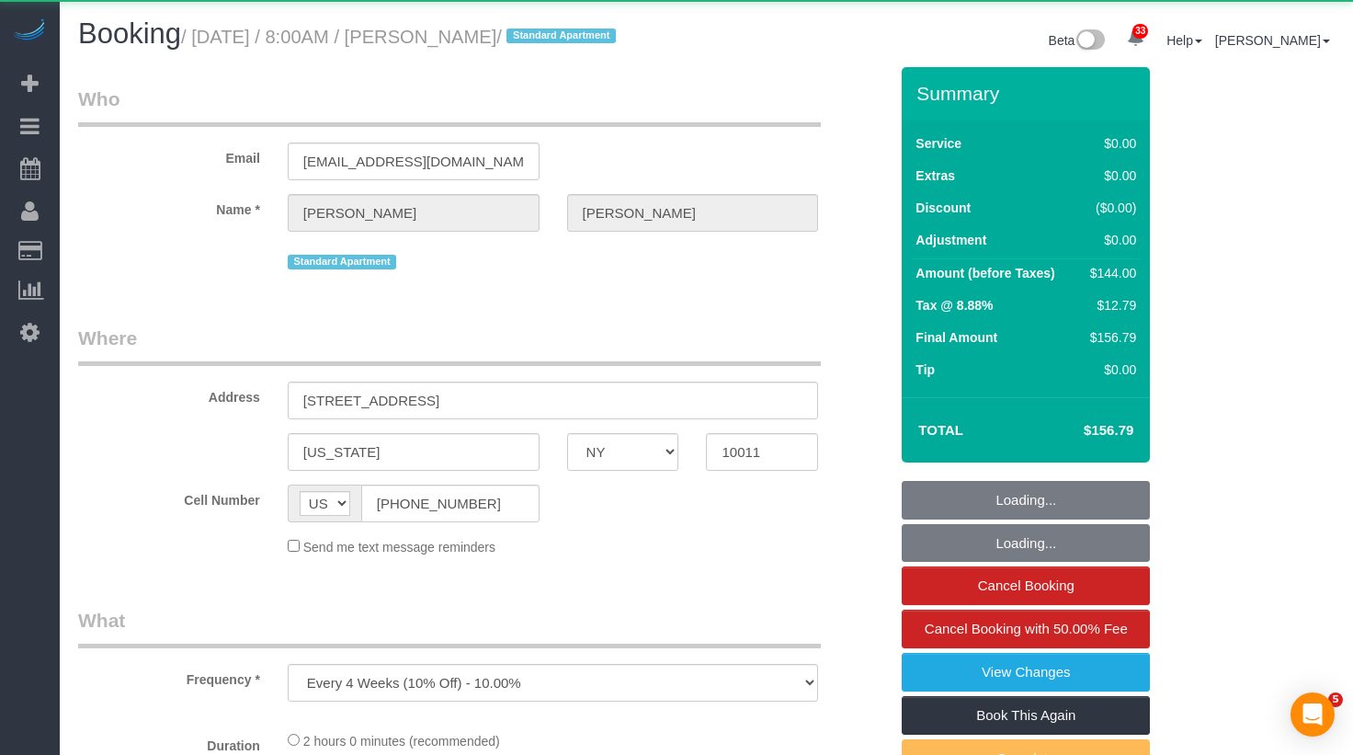
select select "NY"
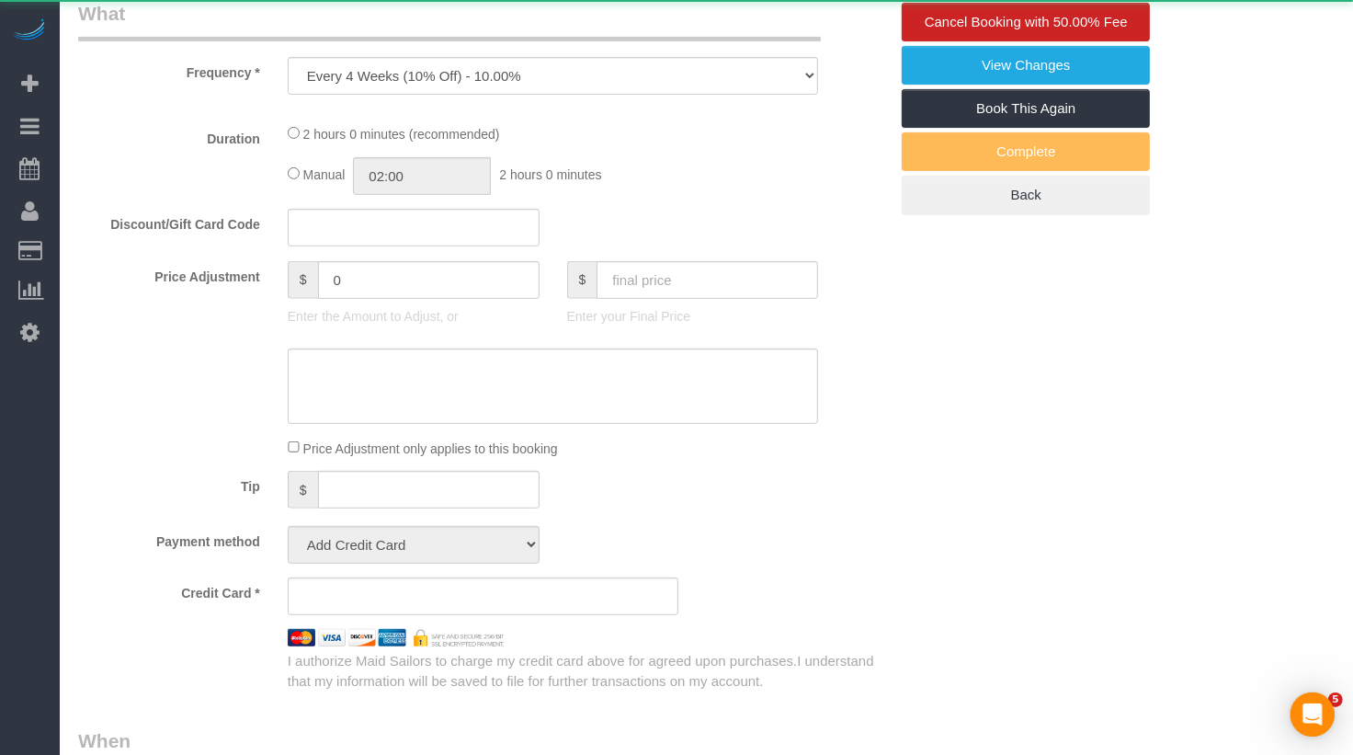
select select "object:1078"
select select "string:stripe-pm_1PZaWQ4VGloSiKo7bY6up6TP"
select select "1"
select select "spot1"
select select "number:89"
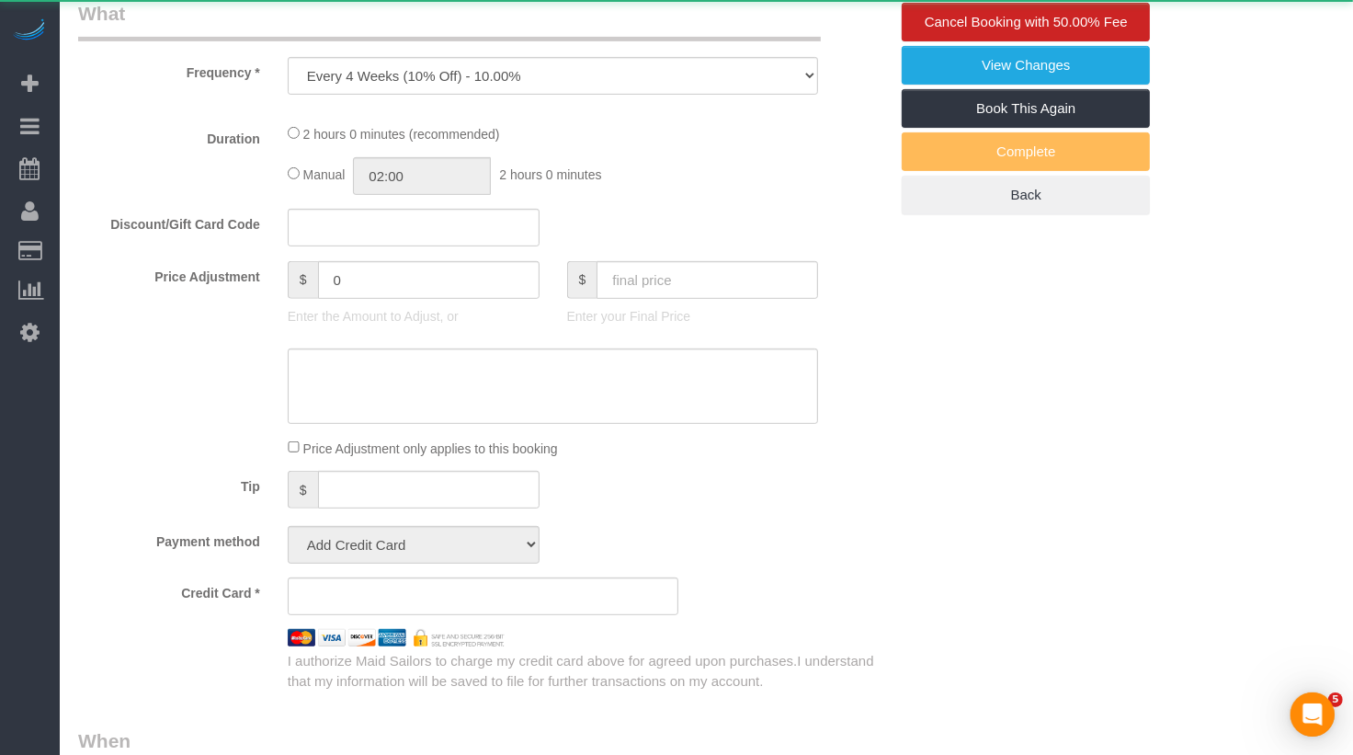
select select "number:90"
select select "number:15"
select select "number:5"
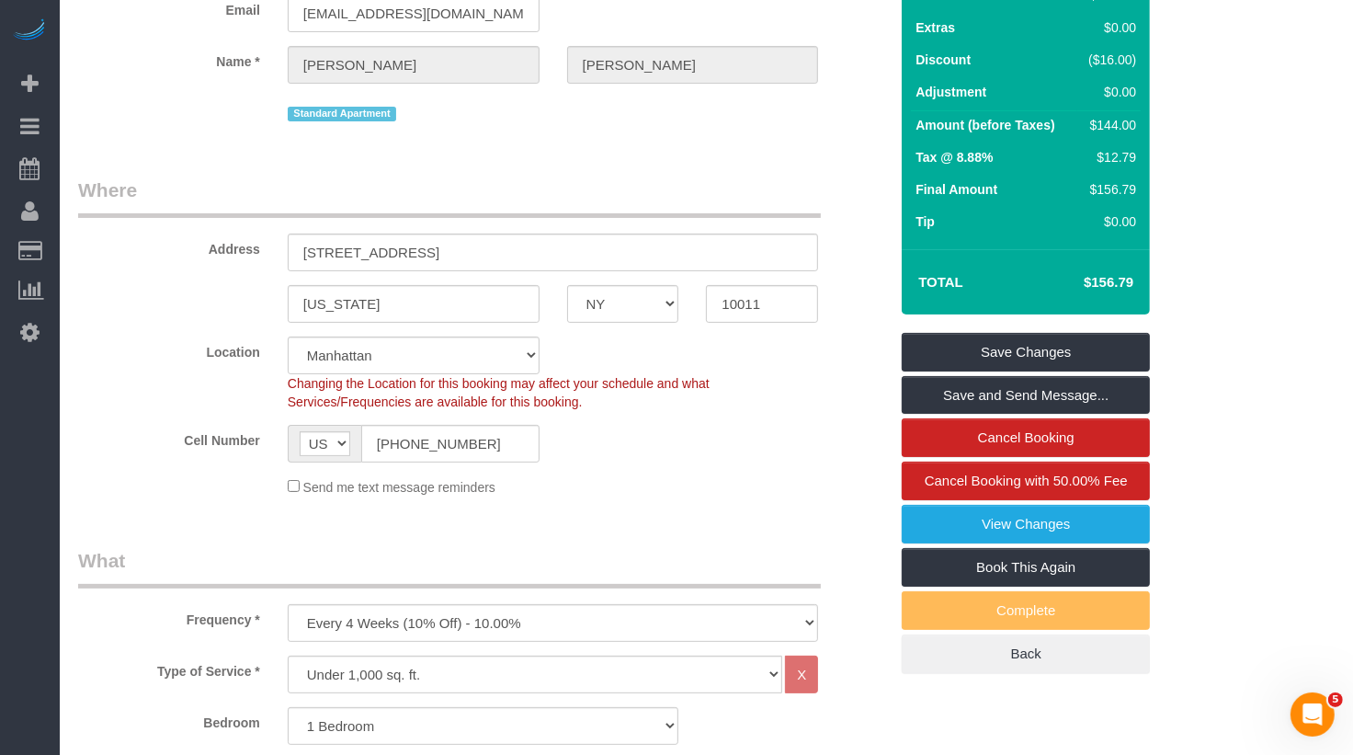
scroll to position [124, 0]
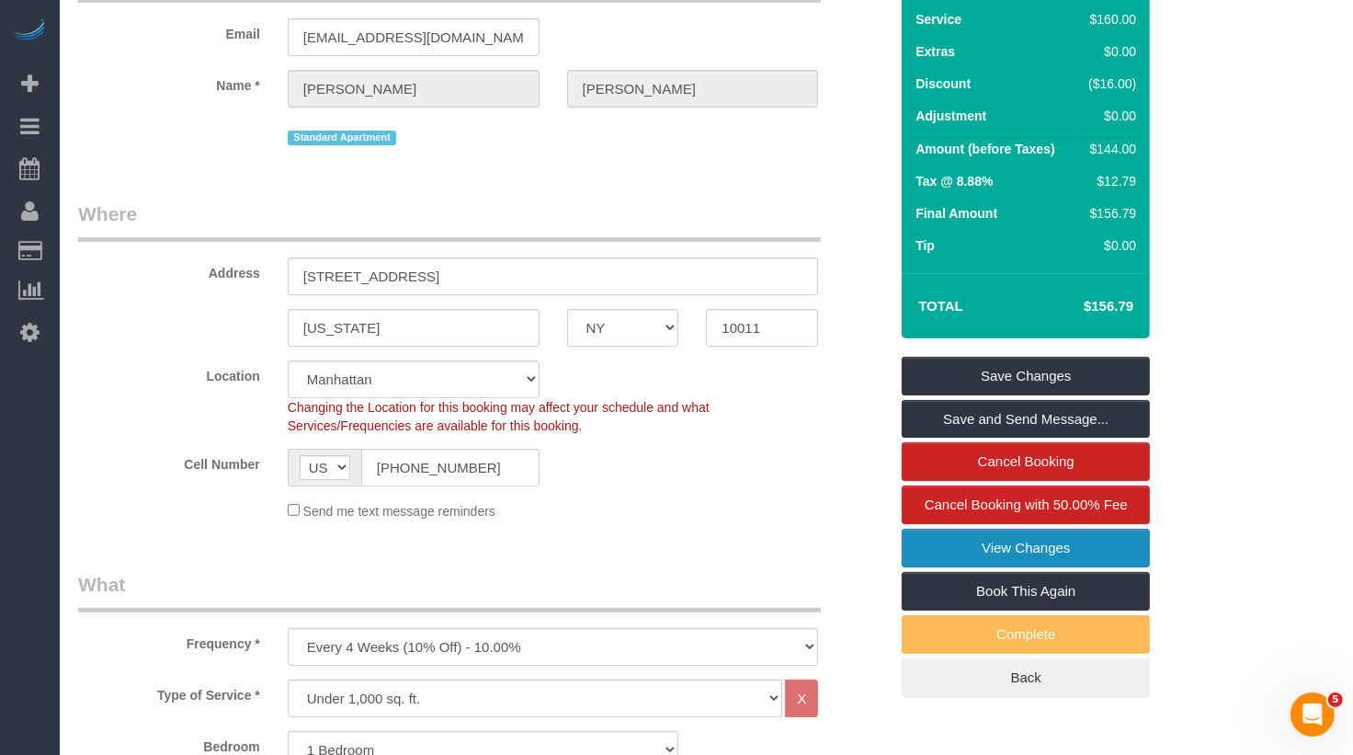
click at [1044, 540] on link "View Changes" at bounding box center [1026, 547] width 248 height 39
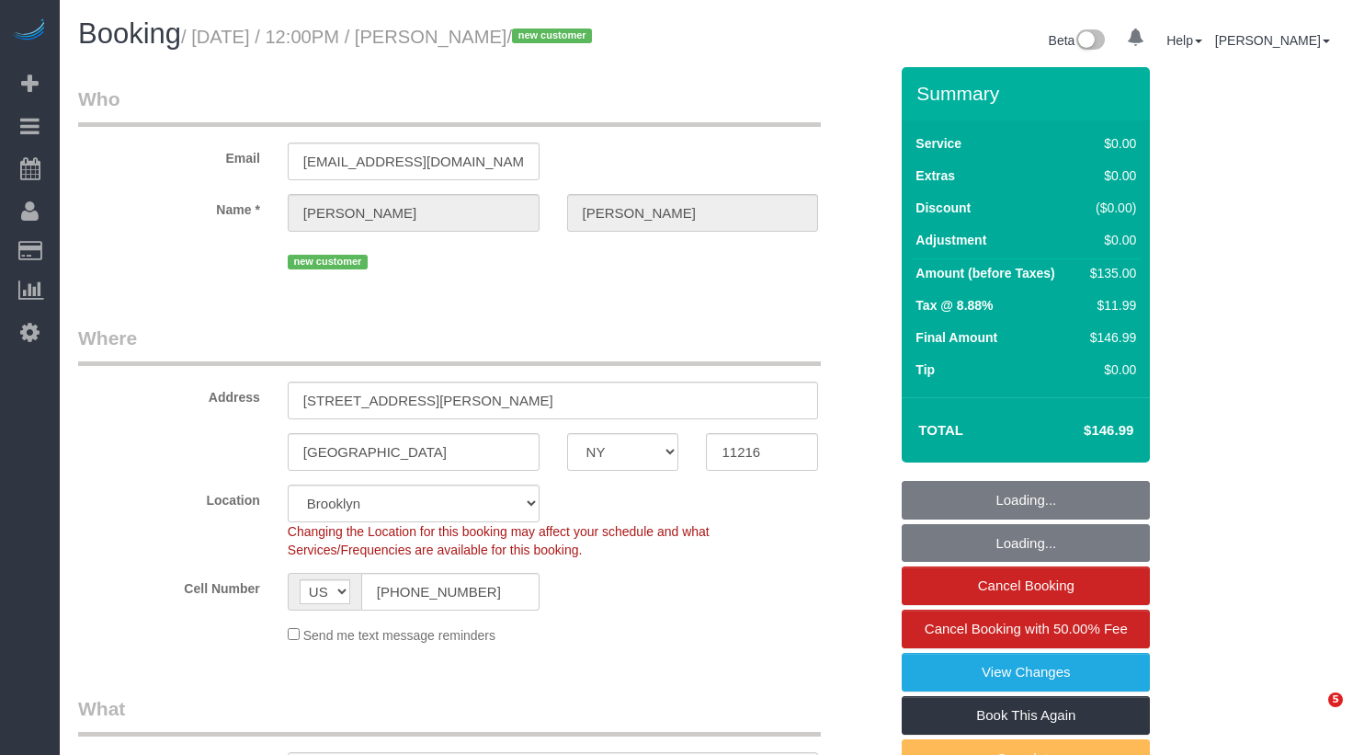
select select "NY"
select select "number:59"
select select "number:90"
select select "number:15"
select select "number:5"
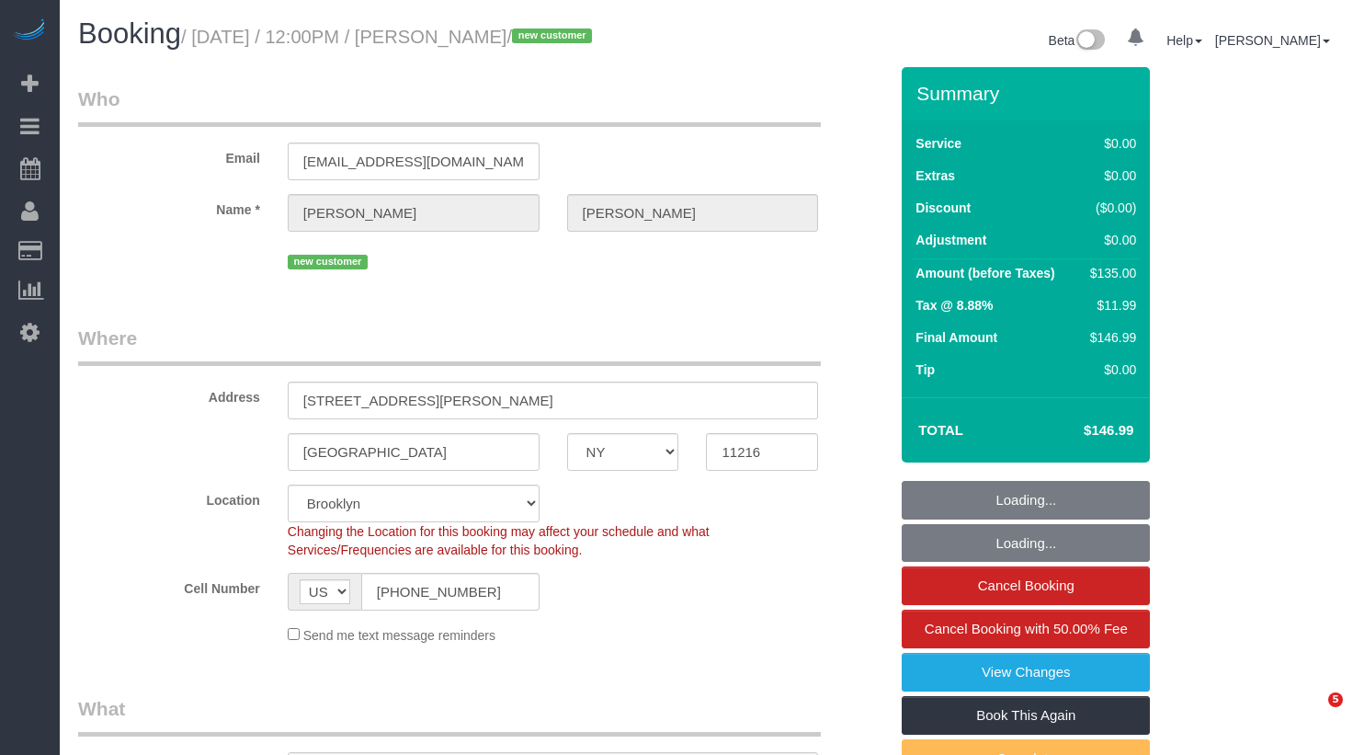
select select "spot56"
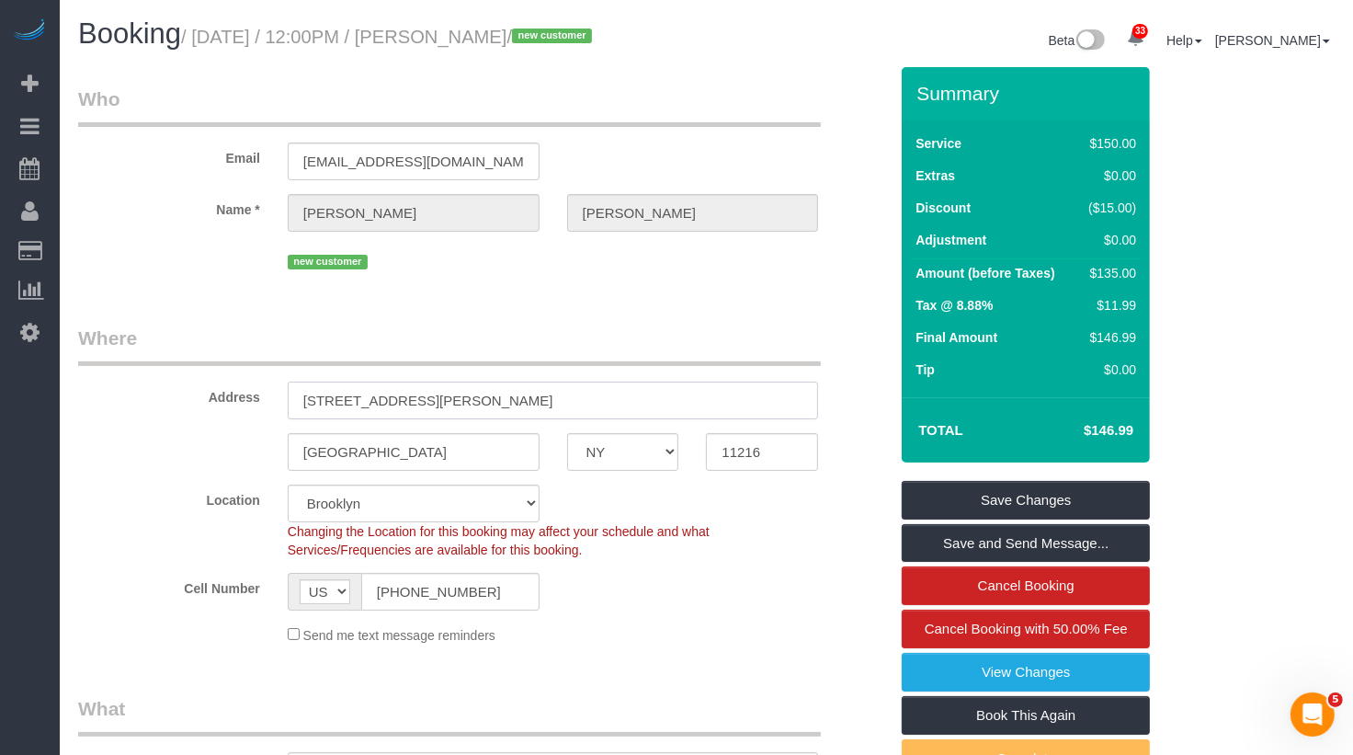
drag, startPoint x: 465, startPoint y: 397, endPoint x: 302, endPoint y: 396, distance: 162.7
click at [302, 396] on input "[STREET_ADDRESS][PERSON_NAME]" at bounding box center [553, 400] width 531 height 38
click at [434, 398] on input "[STREET_ADDRESS][PERSON_NAME]" at bounding box center [553, 400] width 531 height 38
click at [442, 400] on input "118 Hancock Street, Fl 2" at bounding box center [553, 400] width 531 height 38
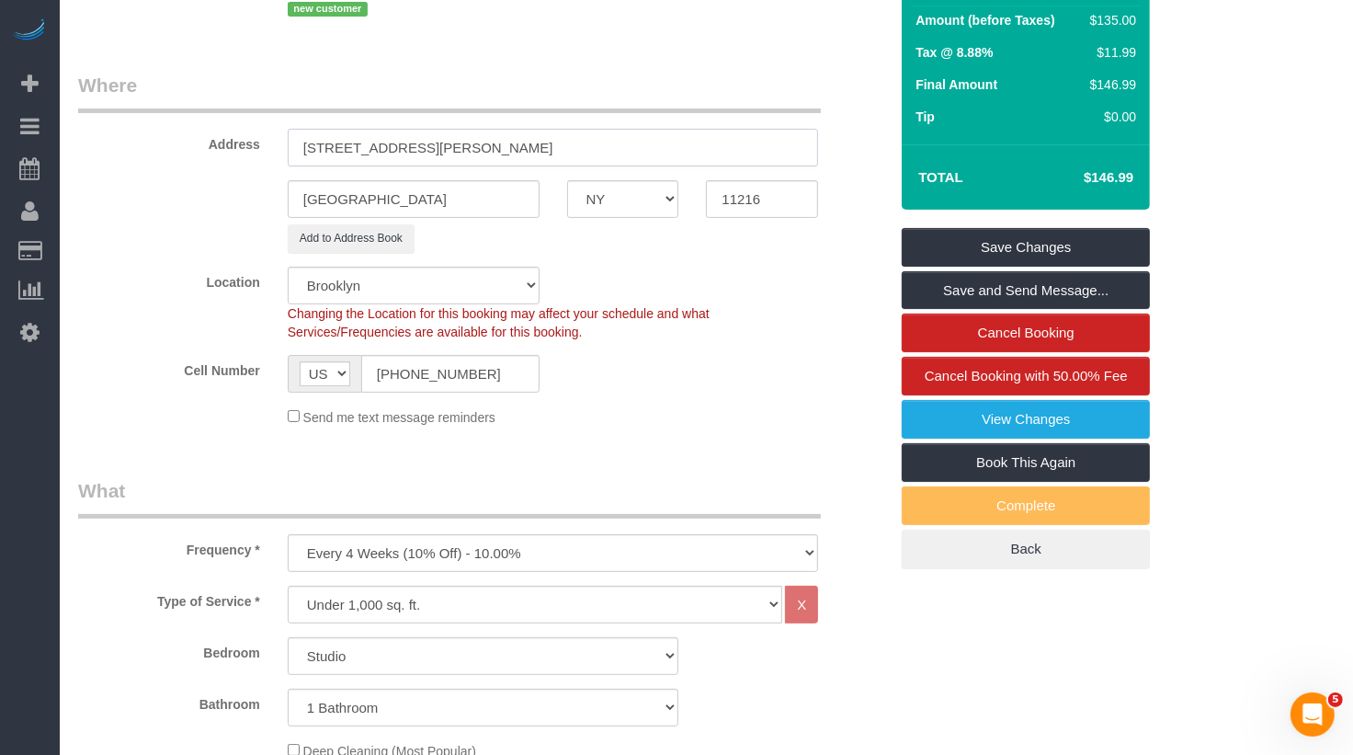
scroll to position [70, 0]
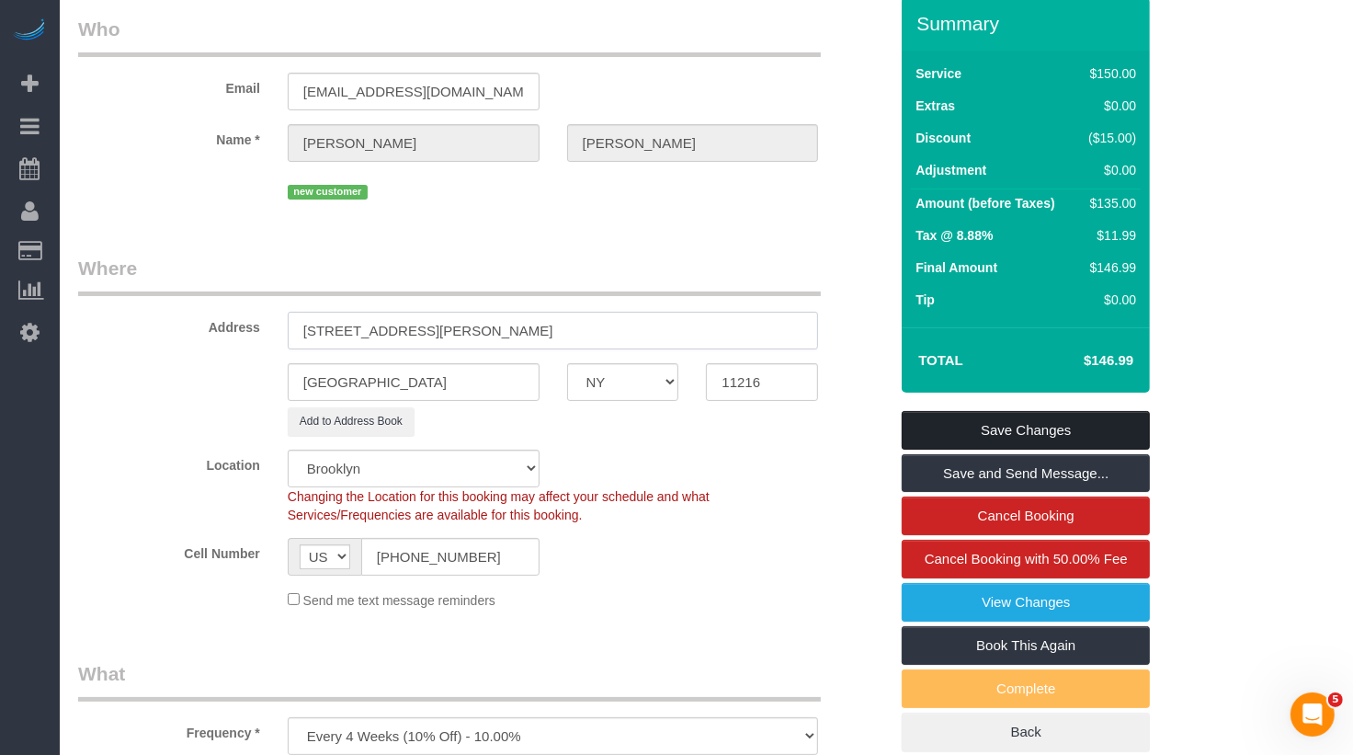
type input "[STREET_ADDRESS][PERSON_NAME]"
click at [1019, 414] on link "Save Changes" at bounding box center [1026, 430] width 248 height 39
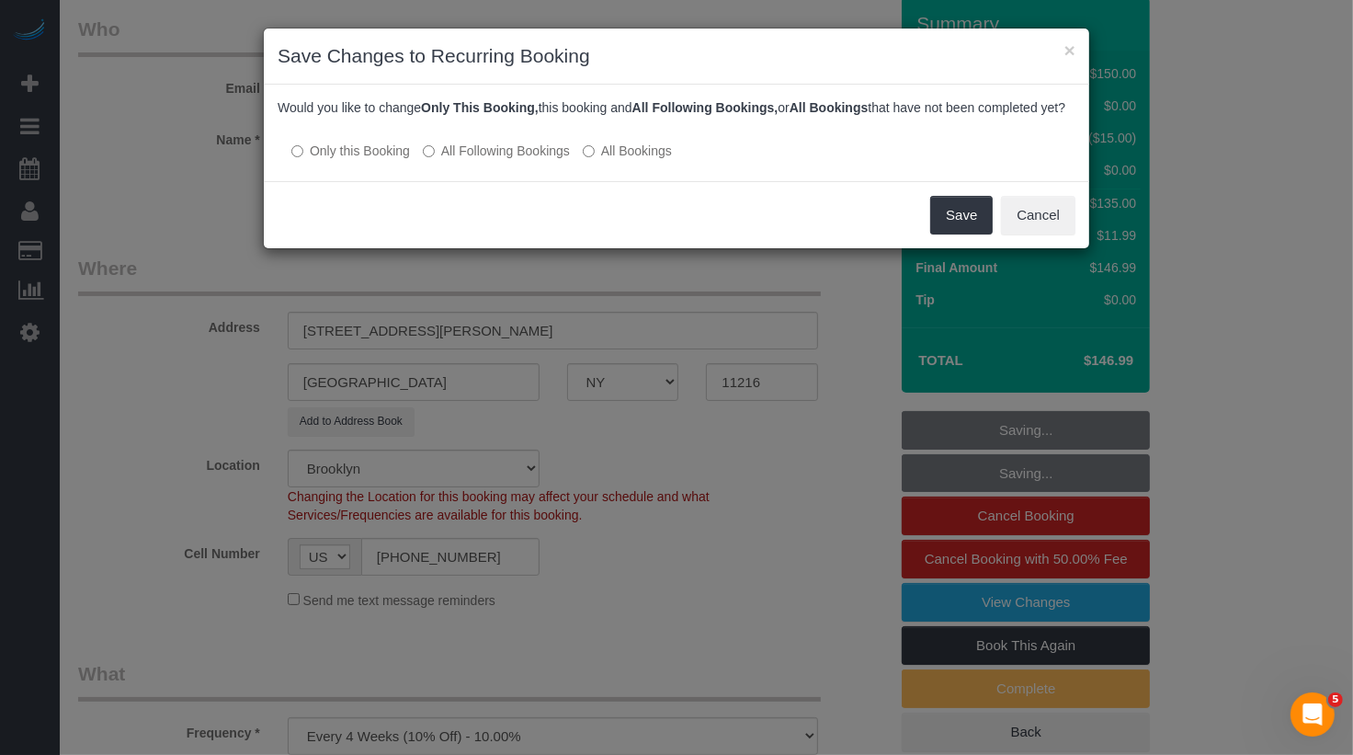
click at [516, 160] on label "All Following Bookings" at bounding box center [496, 151] width 147 height 18
click at [947, 234] on button "Save" at bounding box center [961, 215] width 62 height 39
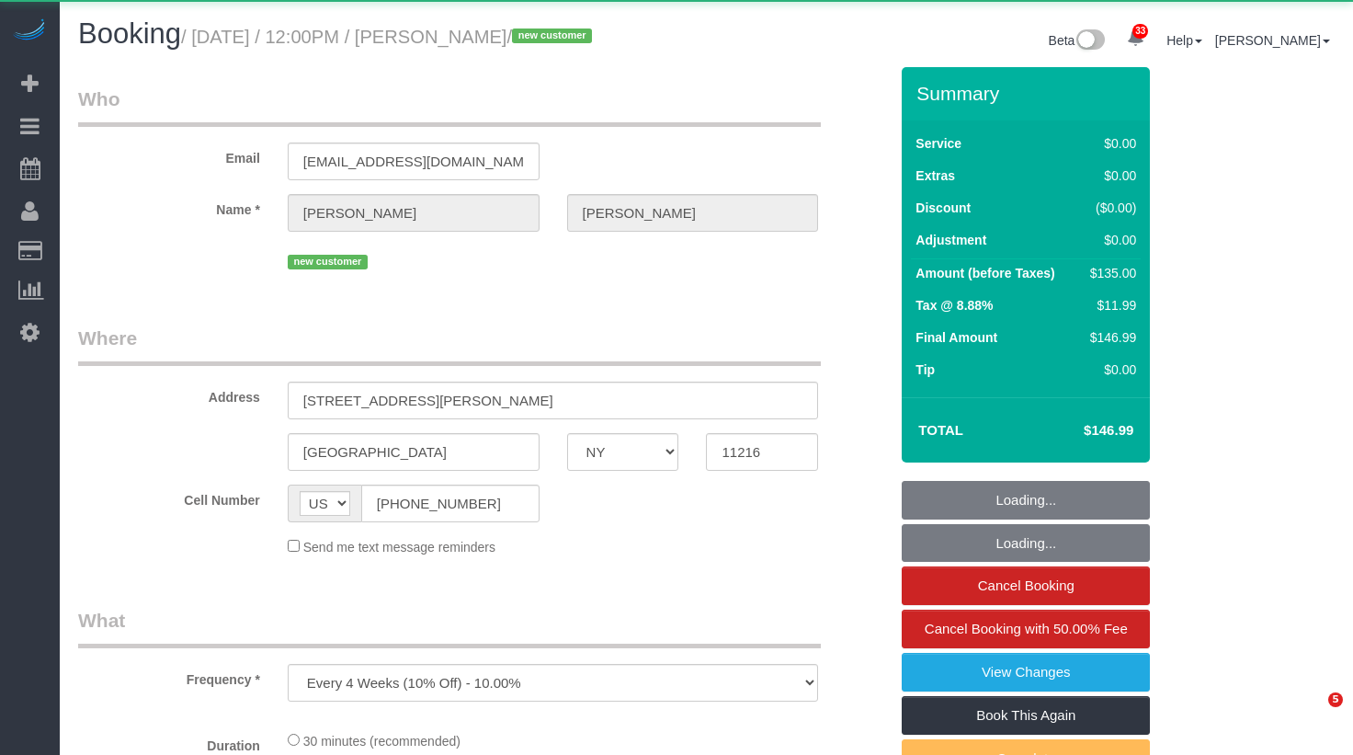
select select "NY"
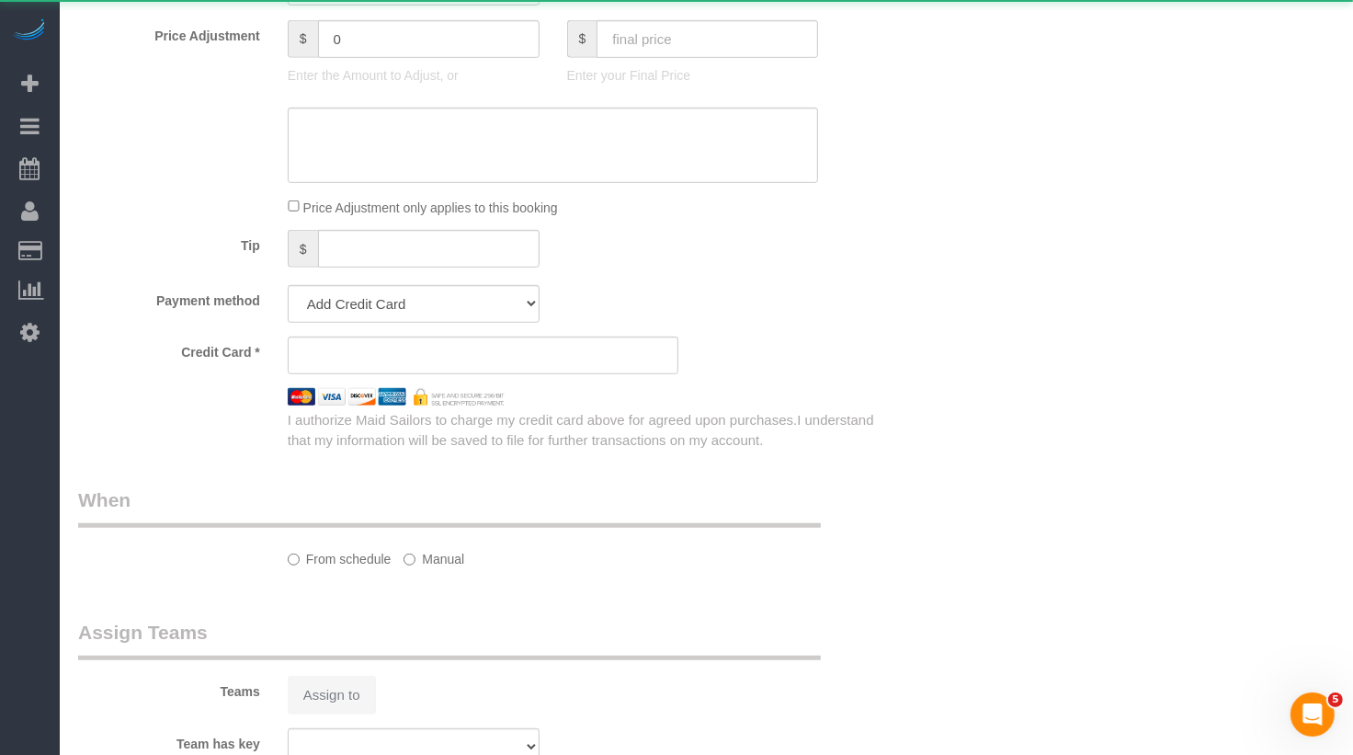
select select "spot1"
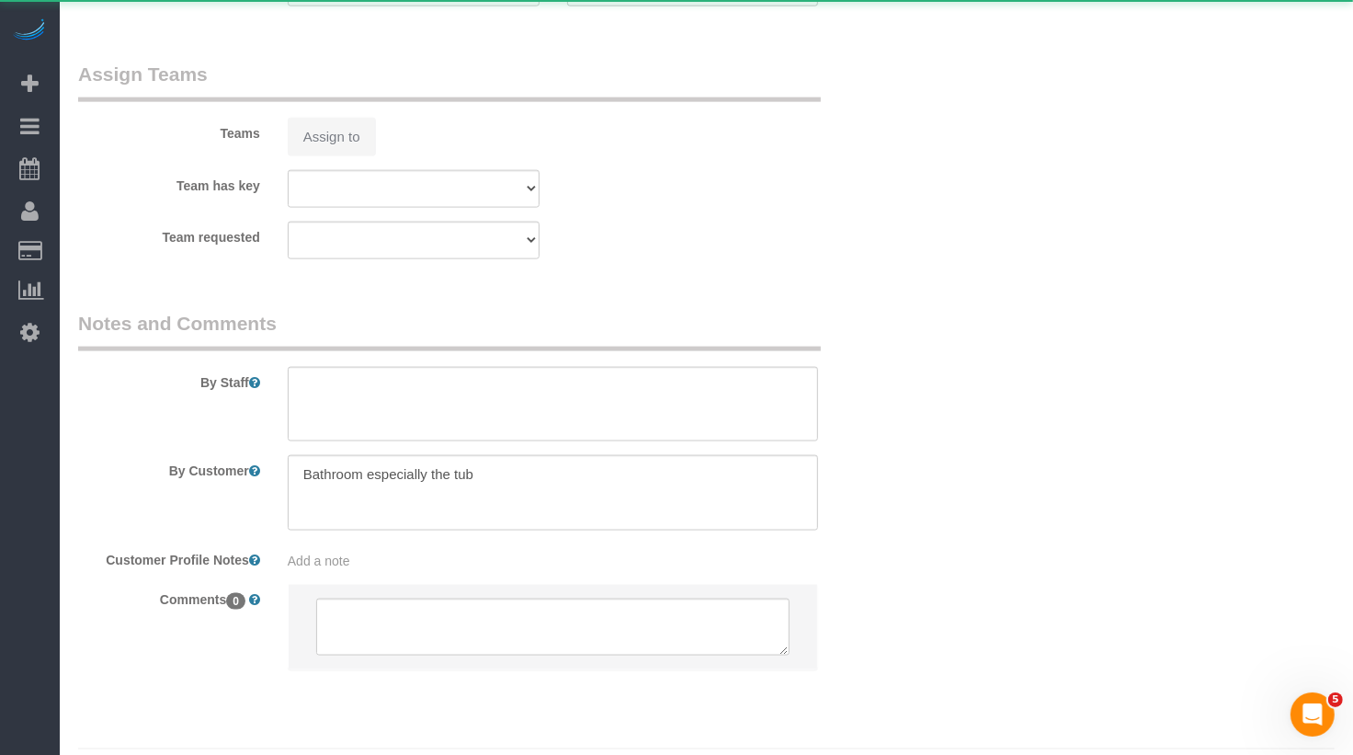
select select "object:1454"
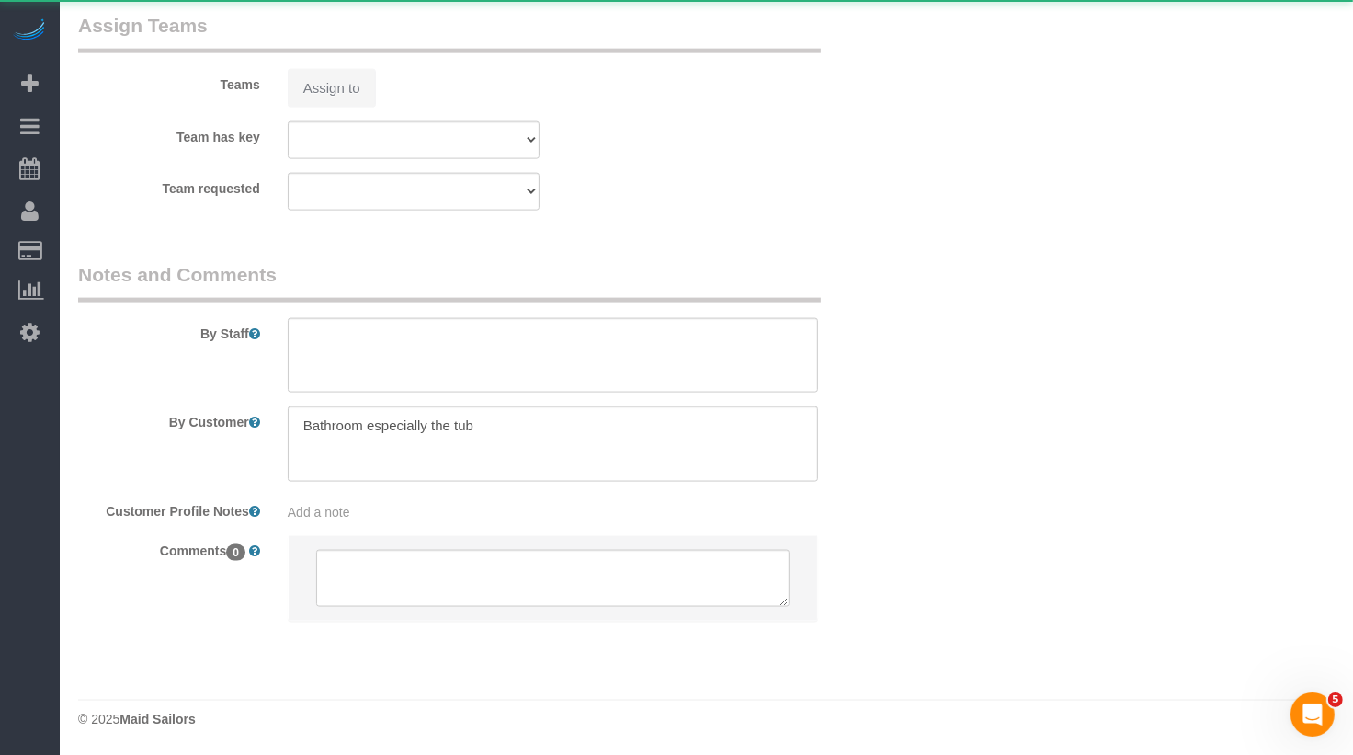
select select "string:stripe-pm_1SEC6T4VGloSiKo7tCGDm4BU"
select select "number:59"
select select "number:90"
select select "number:15"
select select "number:5"
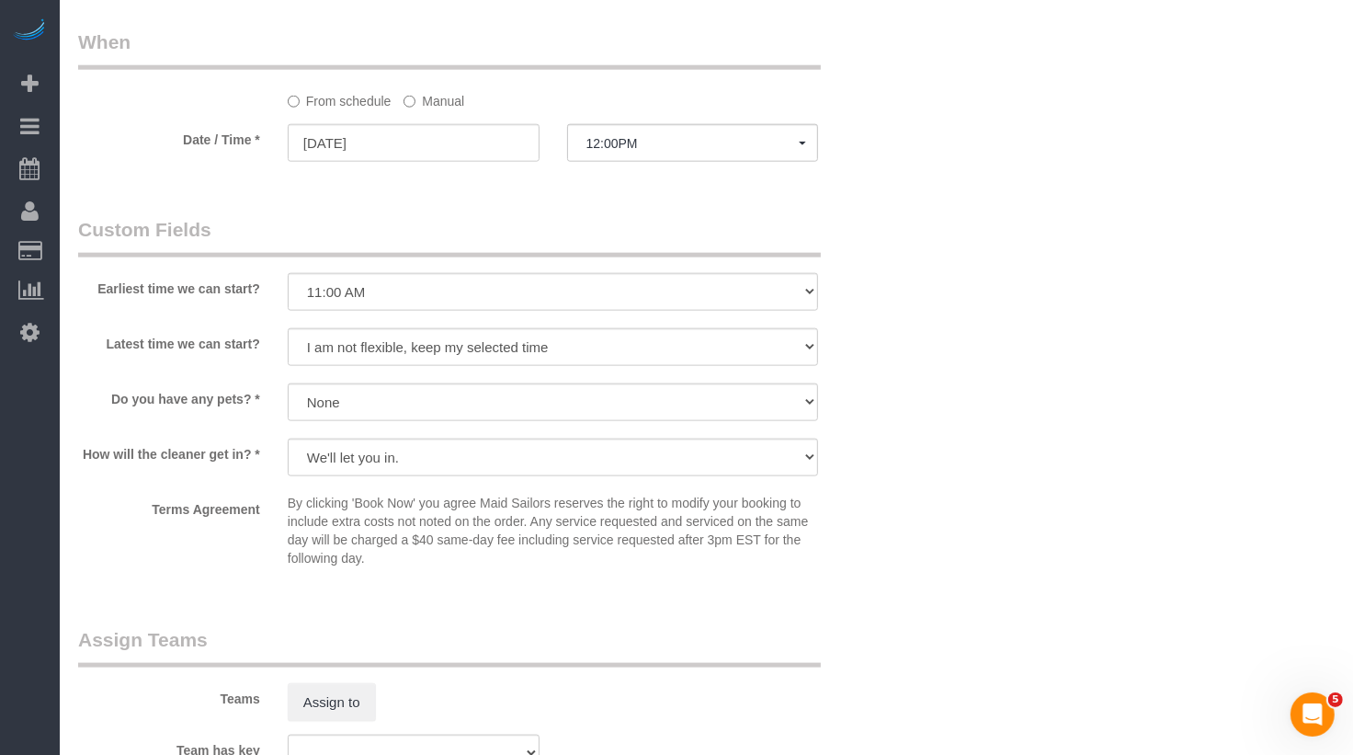
scroll to position [1634, 0]
